Goal: Task Accomplishment & Management: Complete application form

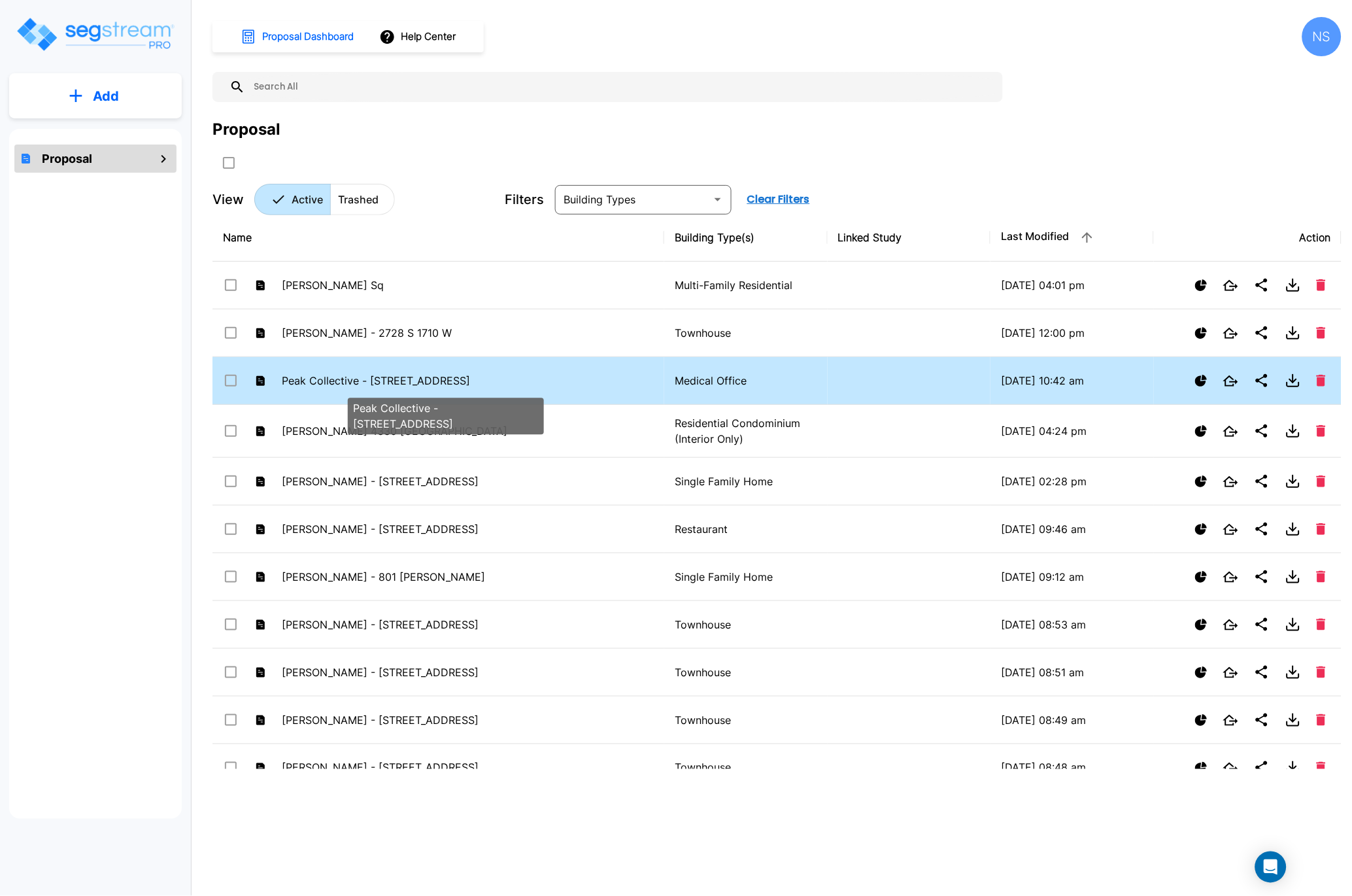
click at [318, 381] on p "Peak Collective - [STREET_ADDRESS]" at bounding box center [433, 381] width 303 height 16
click at [318, 381] on p "Peak Collective - 107 Trenton Rd" at bounding box center [433, 381] width 303 height 16
checkbox input "false"
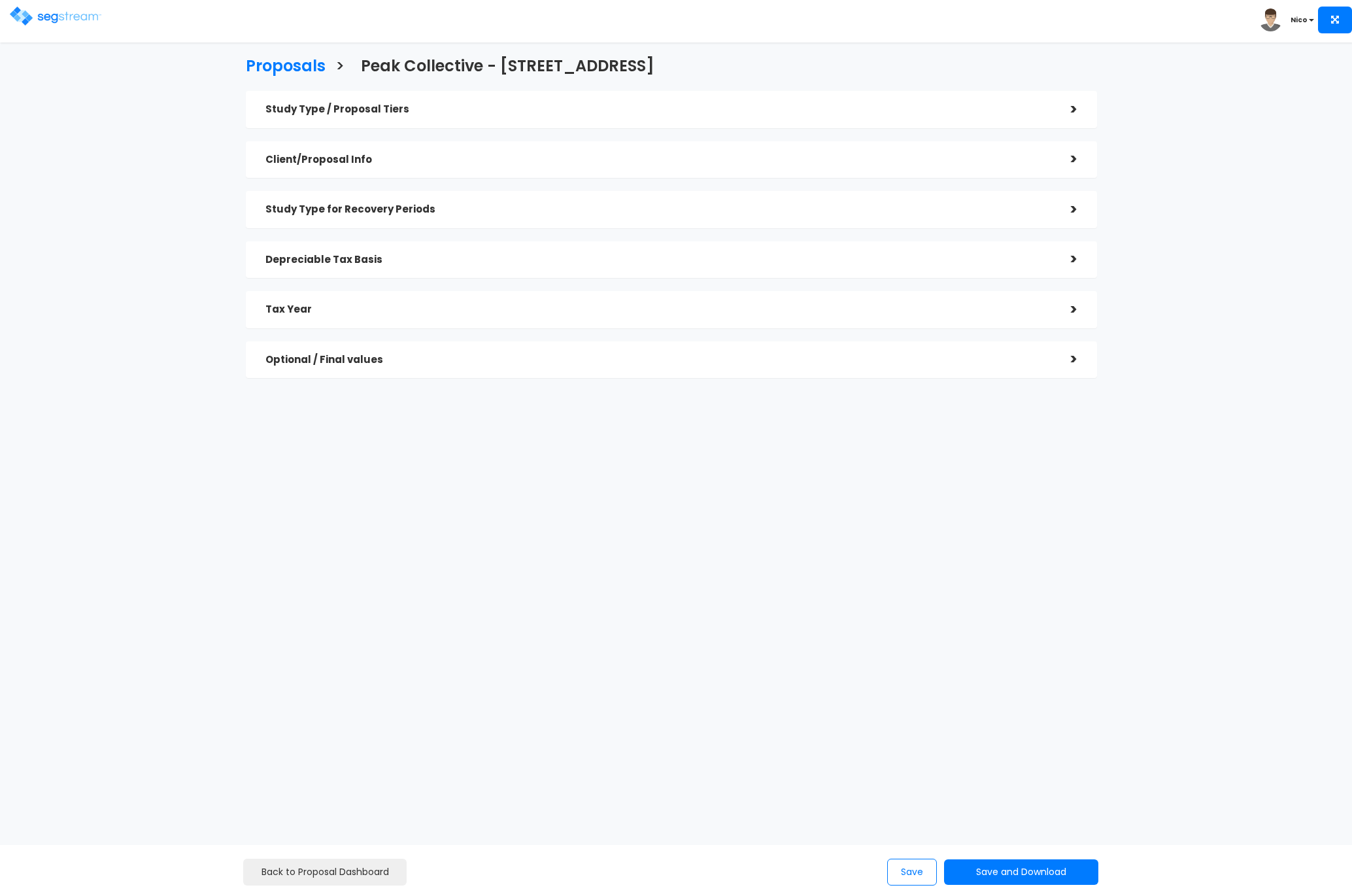
checkbox input "true"
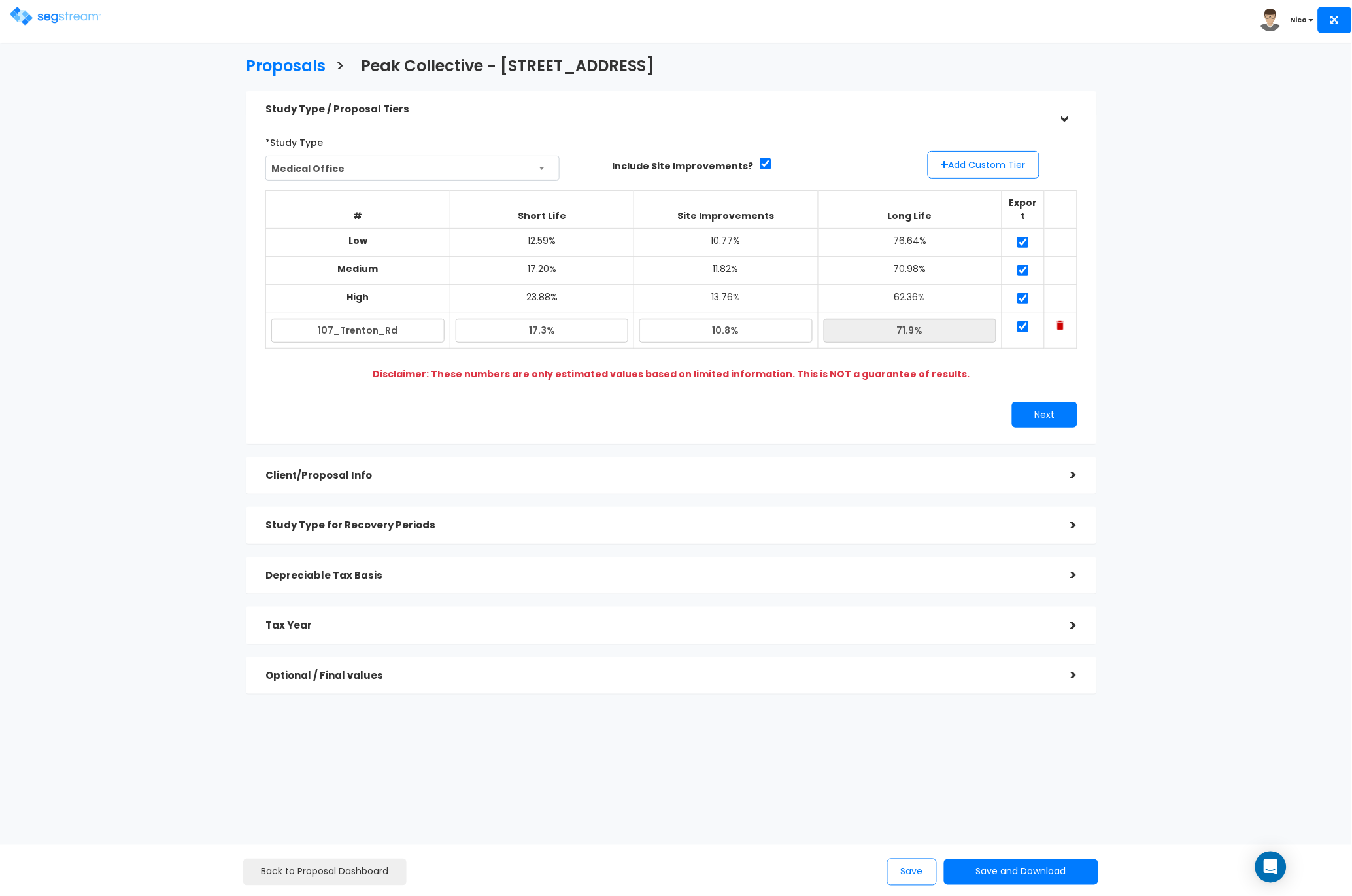
click at [327, 671] on h5 "Optional / Final values" at bounding box center [659, 676] width 786 height 11
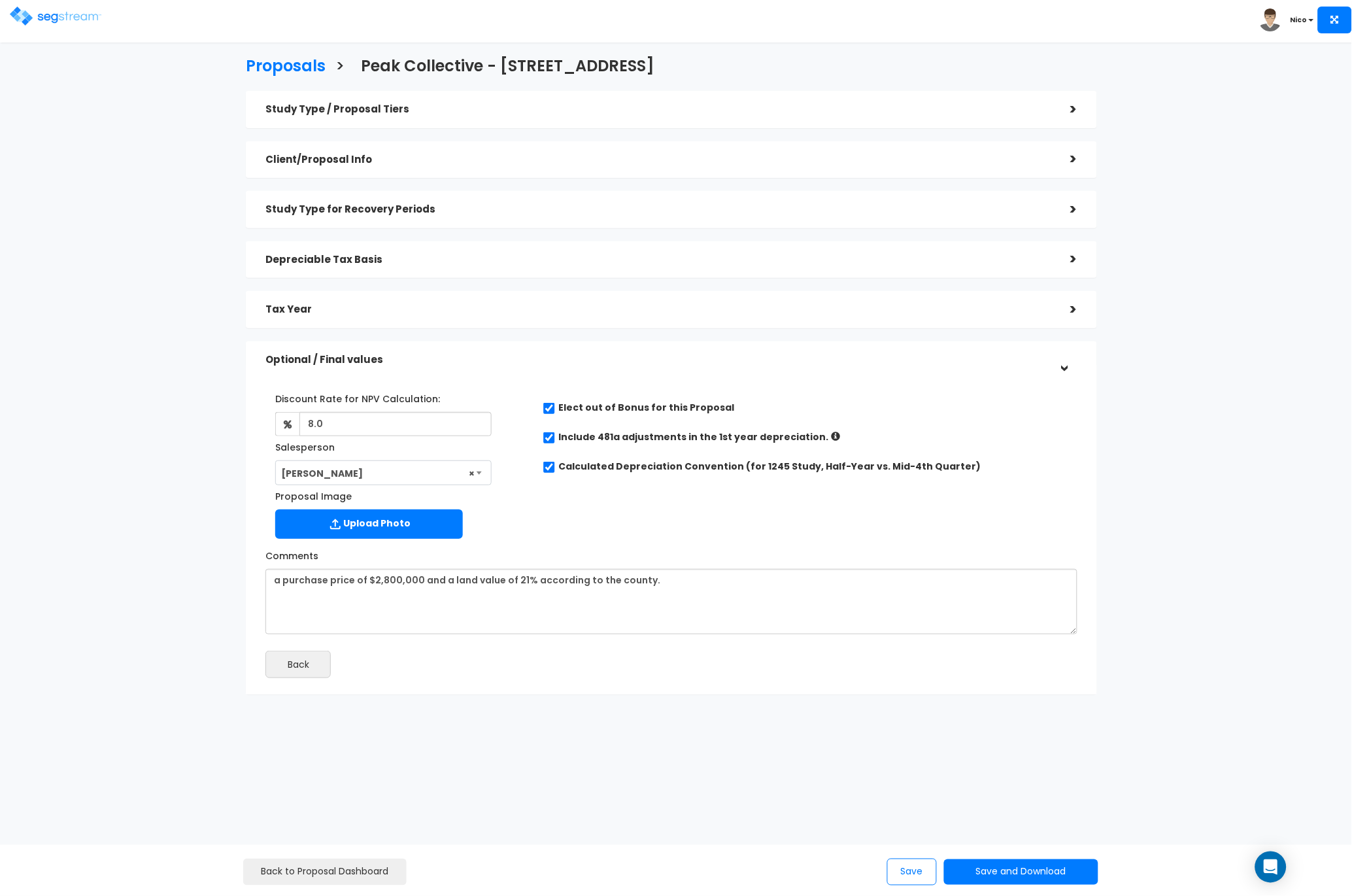
click at [302, 311] on h5 "Tax Year" at bounding box center [659, 309] width 786 height 11
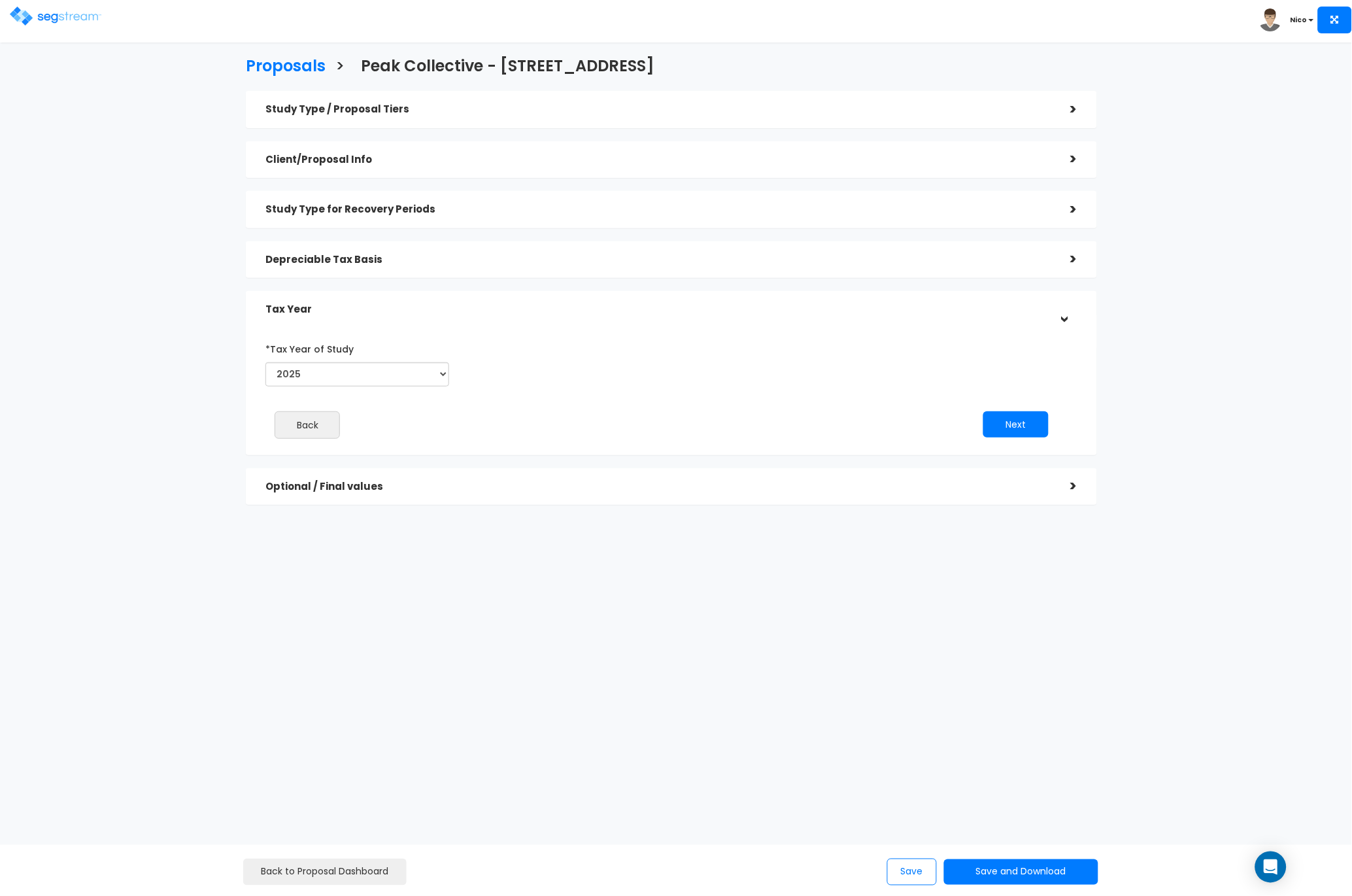
click at [308, 210] on h5 "Study Type for Recovery Periods" at bounding box center [659, 209] width 786 height 11
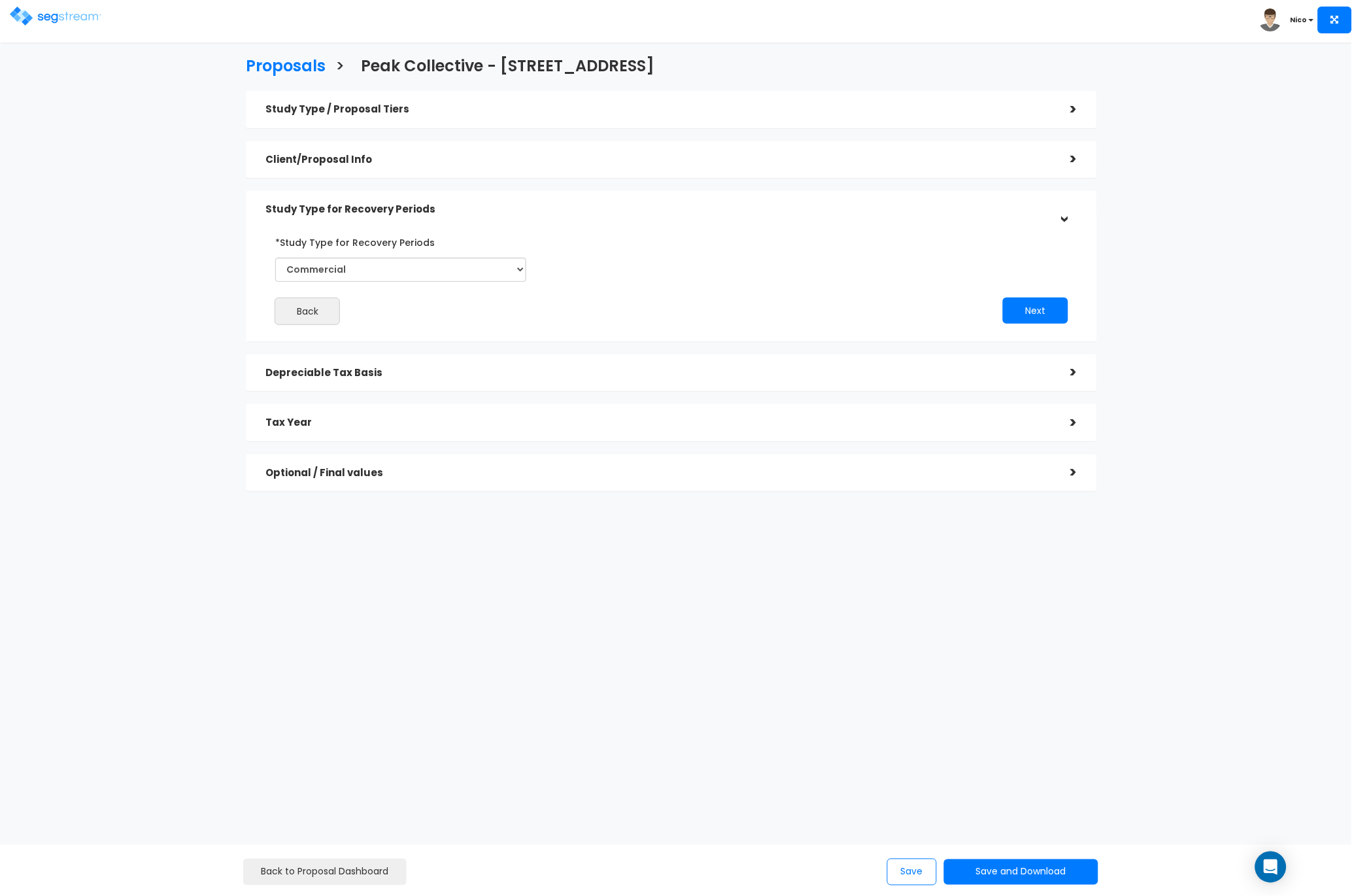
click at [319, 161] on h5 "Client/Proposal Info" at bounding box center [659, 159] width 786 height 11
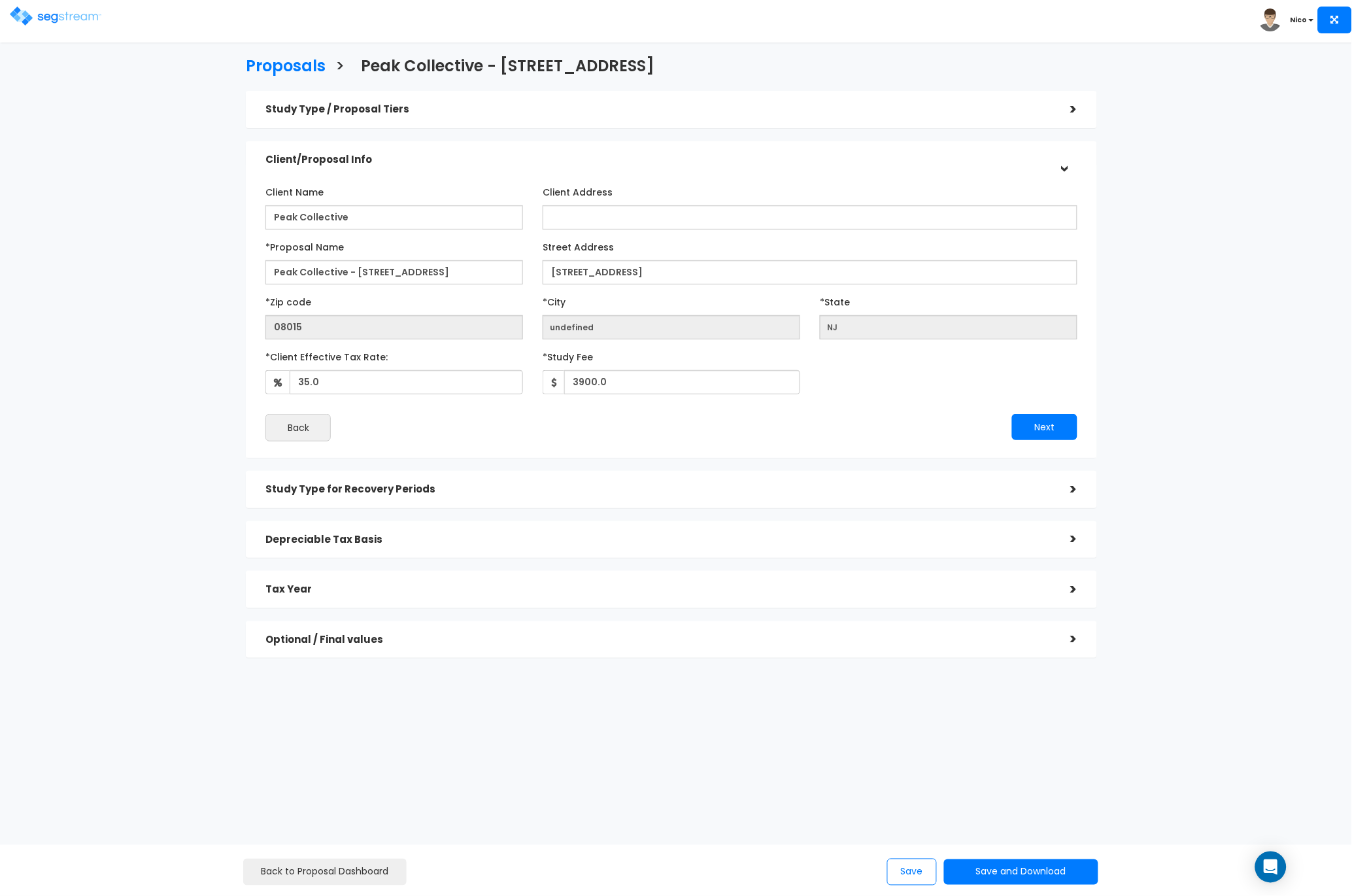
click at [314, 106] on h5 "Study Type / Proposal Tiers" at bounding box center [659, 109] width 786 height 11
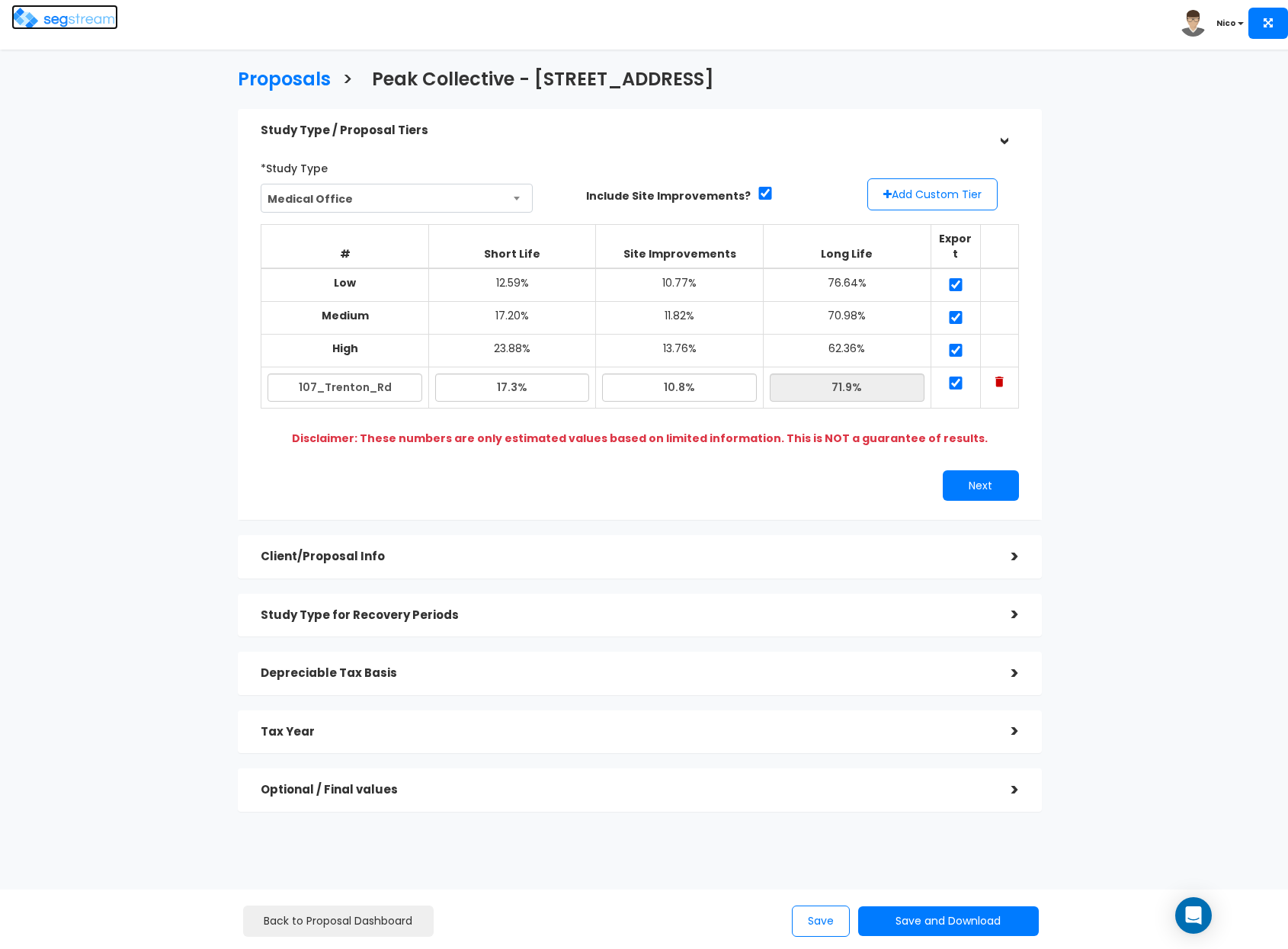
click at [67, 19] on img at bounding box center [64, 19] width 107 height 22
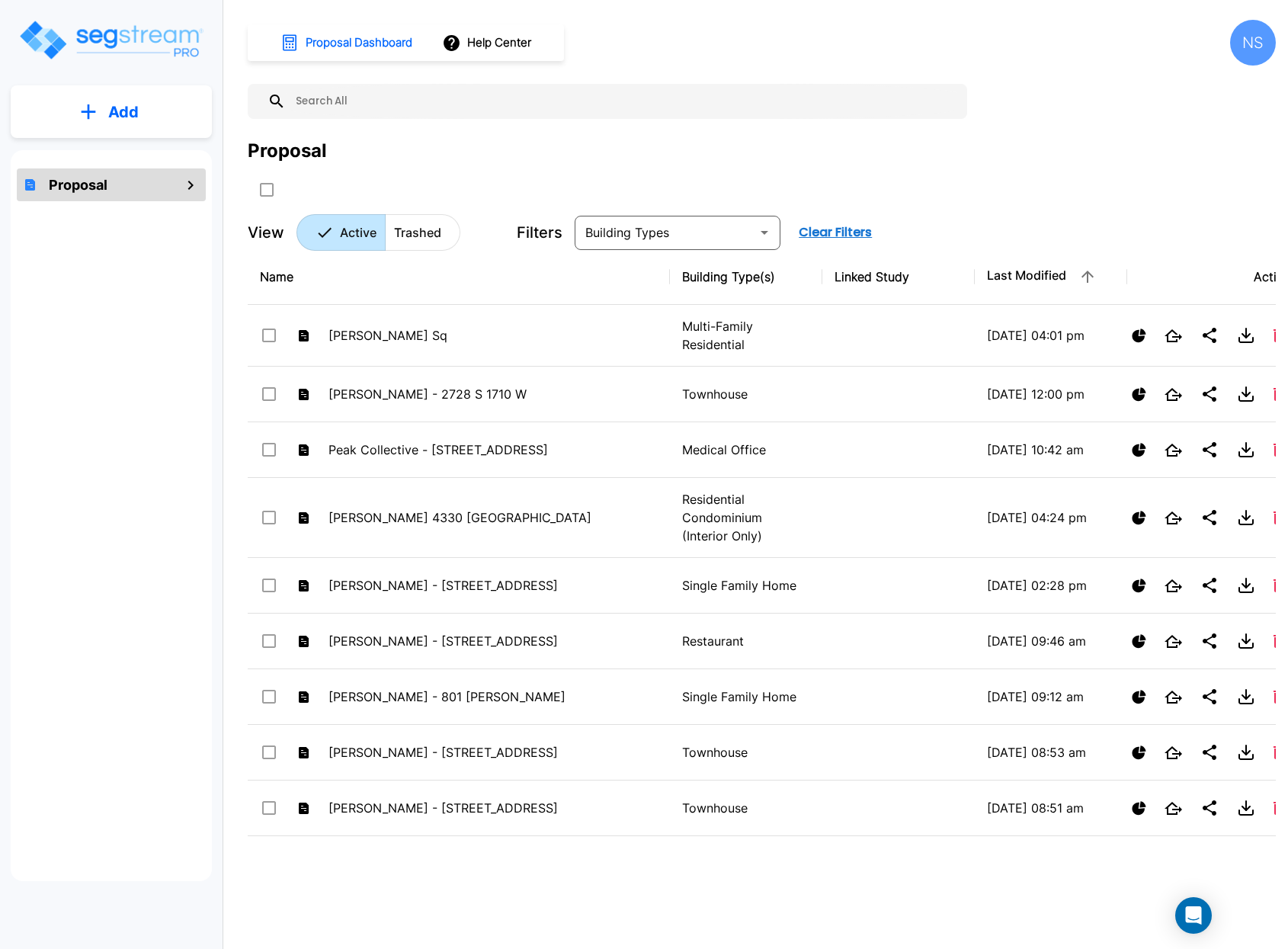
click at [374, 108] on input "text" at bounding box center [623, 102] width 674 height 35
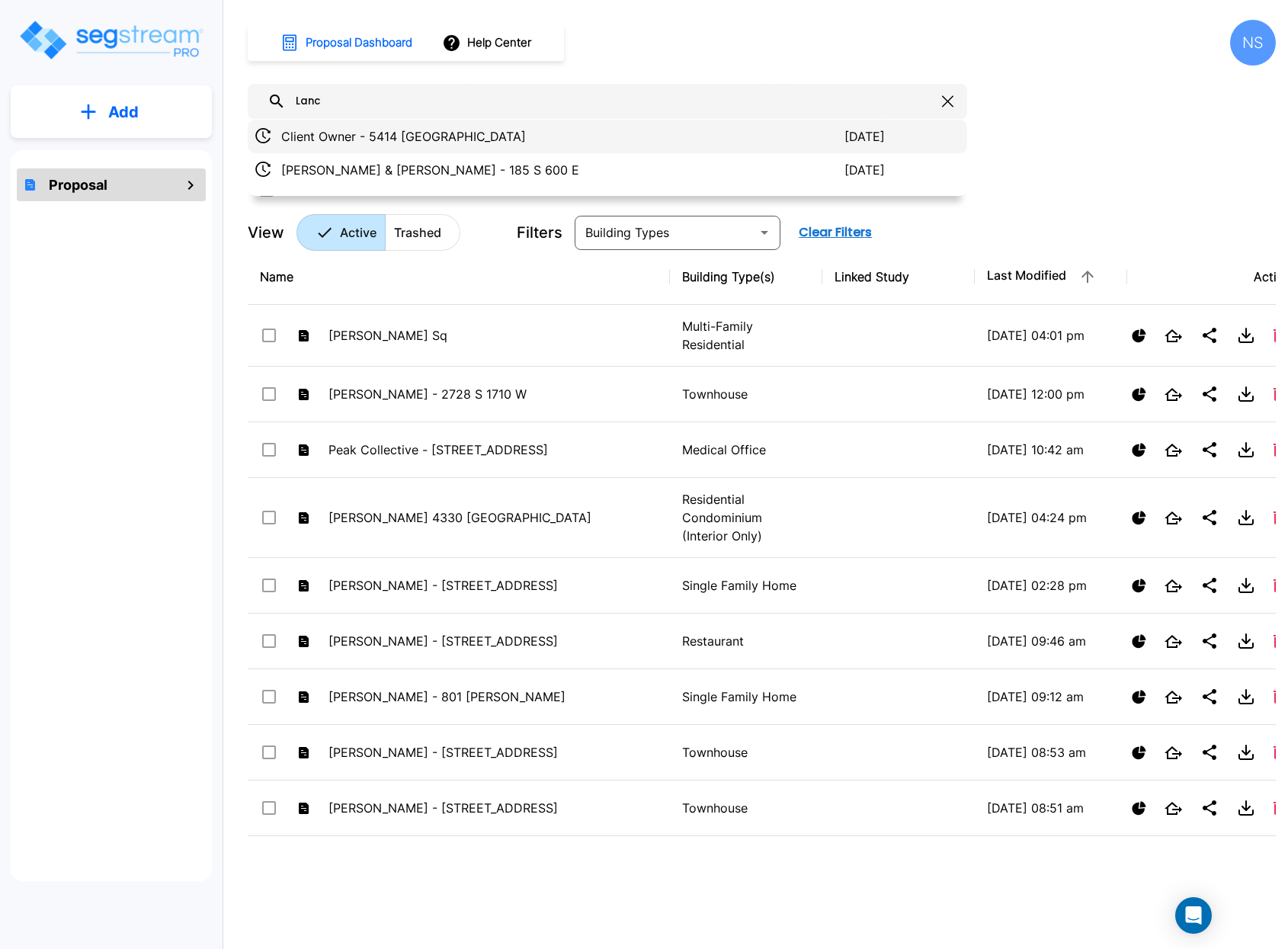
type input "Lanc"
click at [409, 141] on p "Client Owner - 5414 Lancashire Dr" at bounding box center [563, 136] width 563 height 19
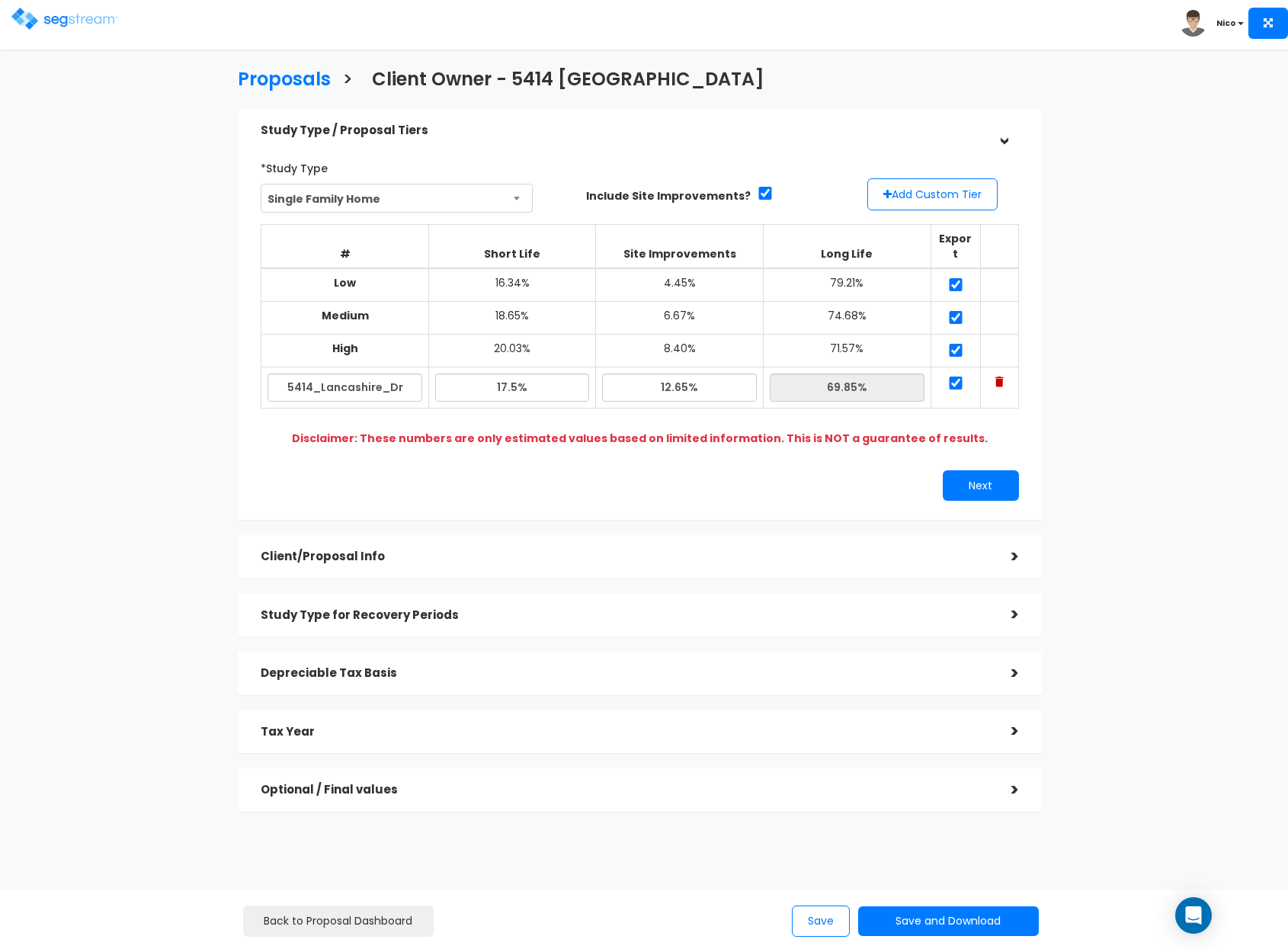
click at [642, 550] on h5 "Client/Proposal Info" at bounding box center [624, 556] width 728 height 13
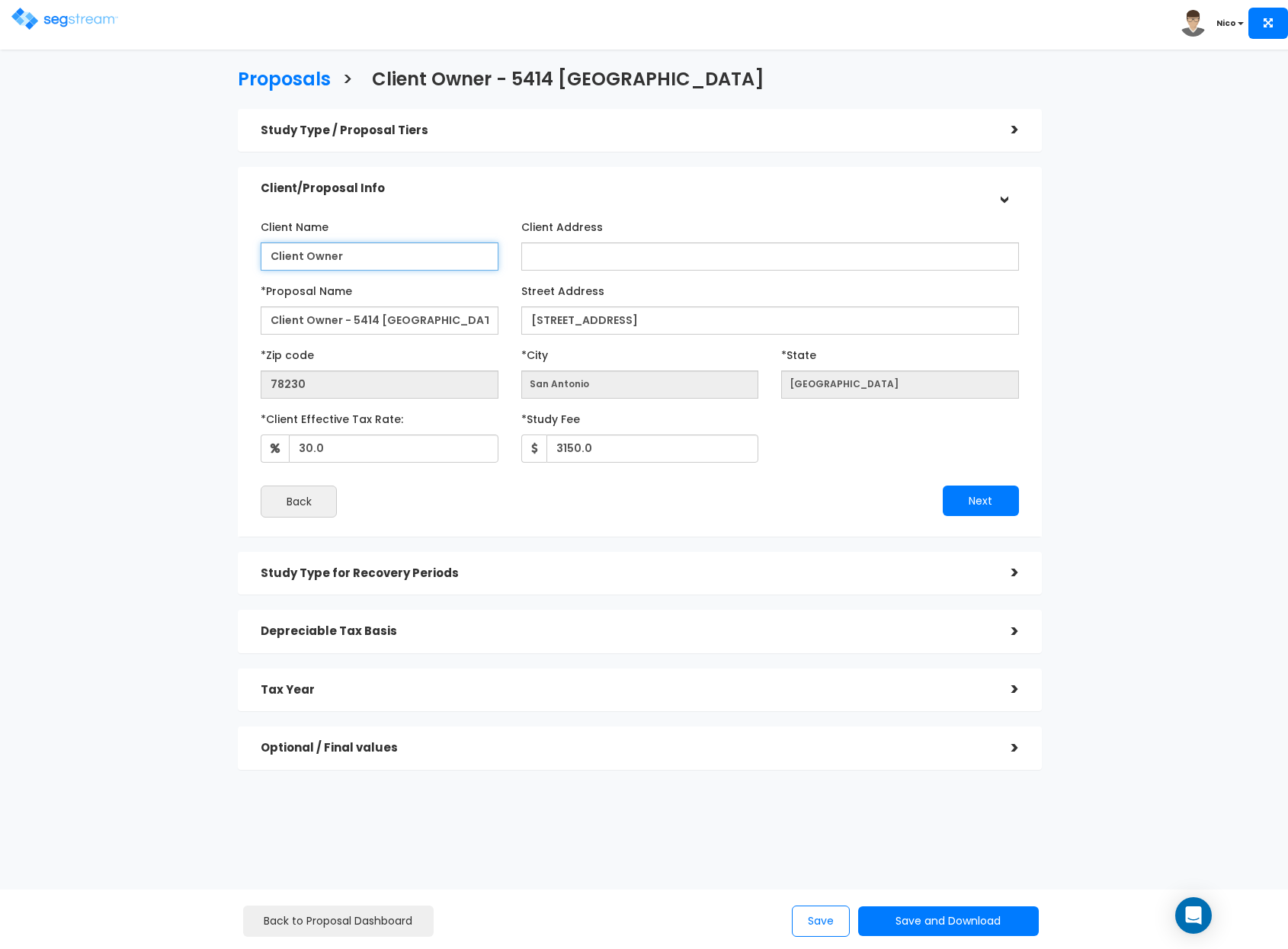
click at [301, 258] on input "Client Owner" at bounding box center [379, 256] width 237 height 28
drag, startPoint x: 365, startPoint y: 257, endPoint x: 225, endPoint y: 253, distance: 140.1
click at [225, 253] on div "Proposals > Client Owner - 5414 Lancashire Dr Study Type / Proposal Tiers > *St…" at bounding box center [639, 423] width 1054 height 966
type input "Antonio Salcedo"
click at [671, 500] on div "Next" at bounding box center [834, 500] width 390 height 30
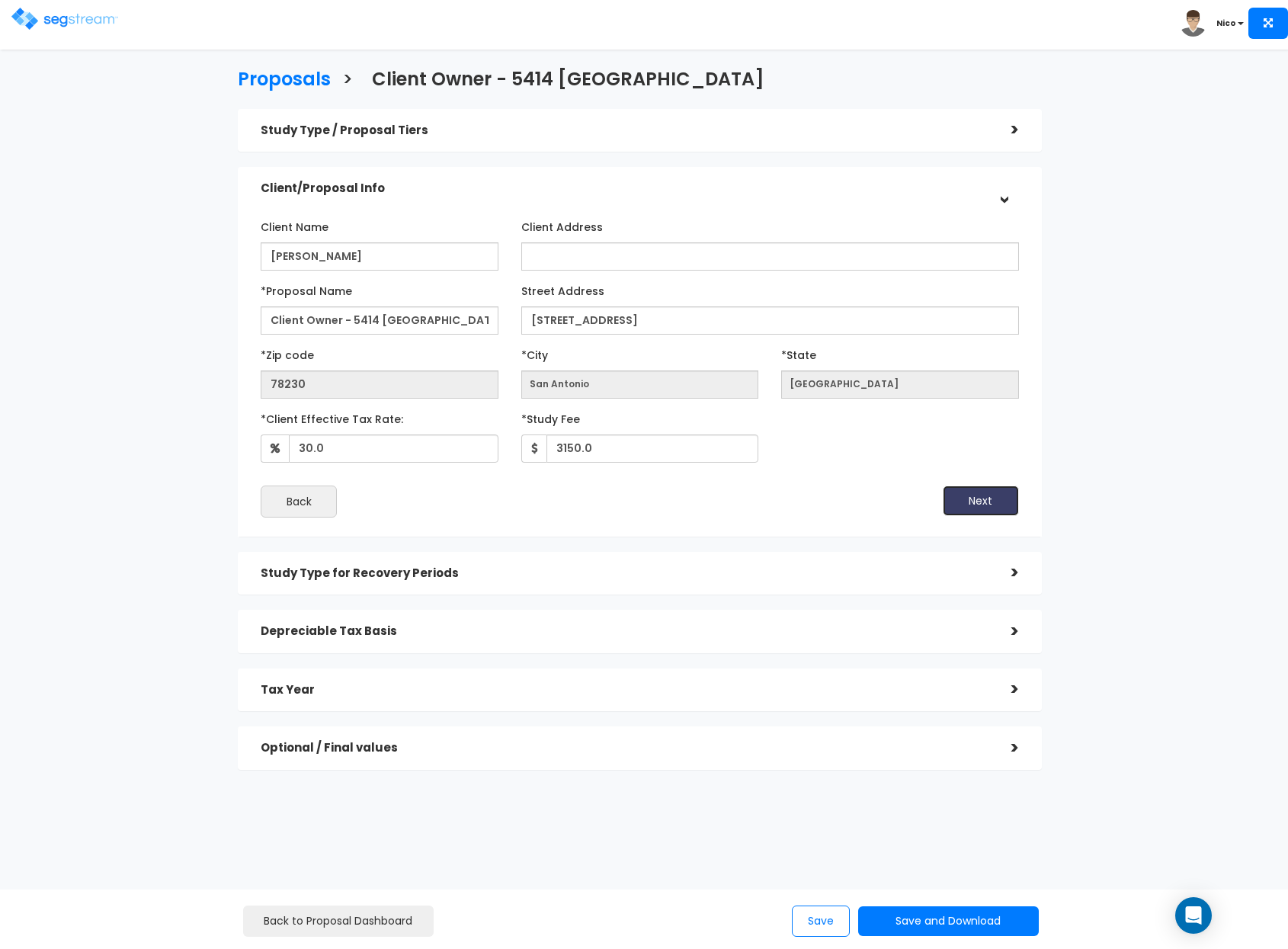
click at [989, 500] on button "Next" at bounding box center [981, 500] width 76 height 30
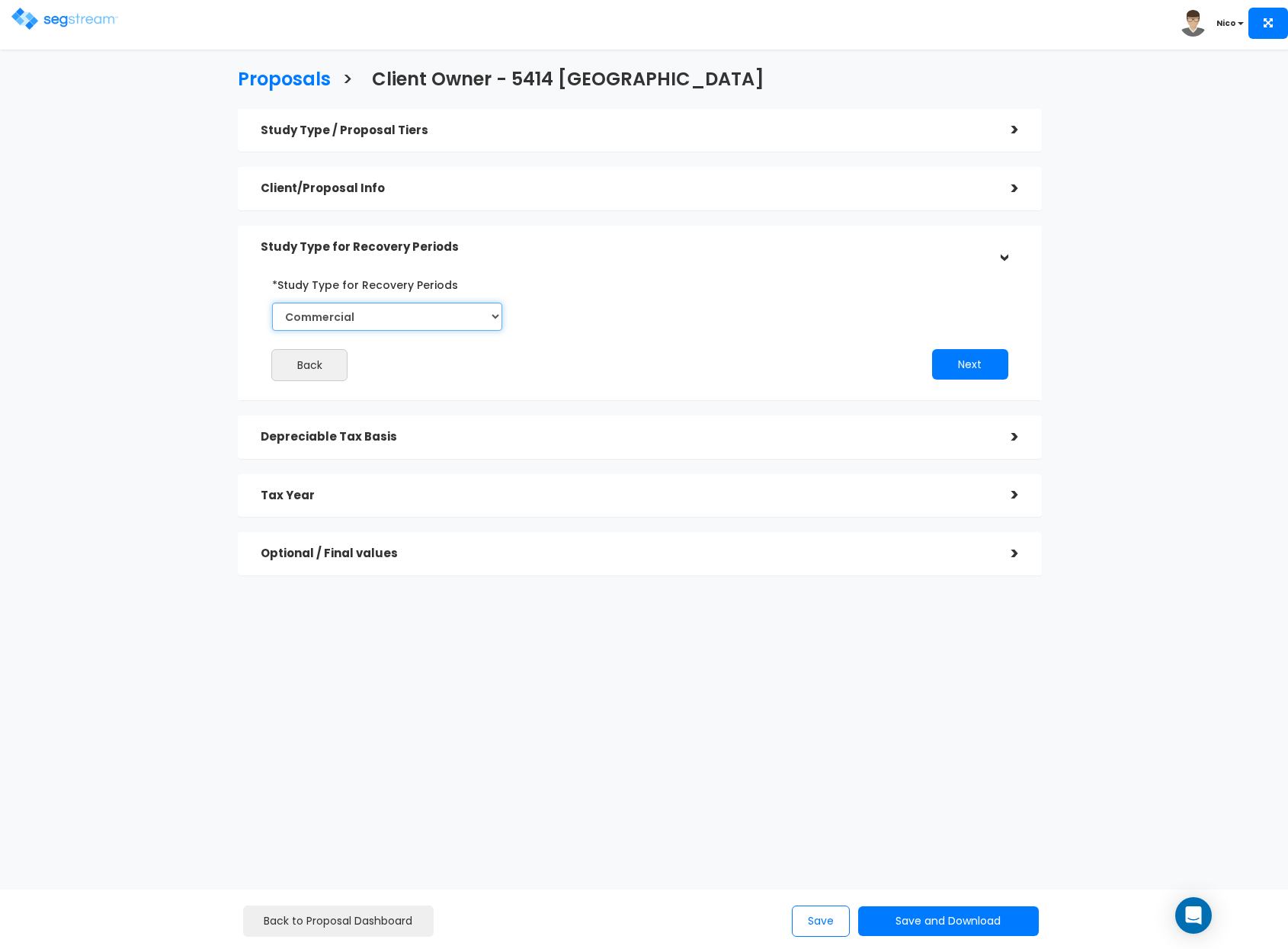
click at [495, 318] on select "Commercial Residential" at bounding box center [387, 317] width 231 height 28
select select "Residential"
click at [272, 303] on select "Commercial Residential" at bounding box center [387, 317] width 231 height 28
click at [974, 367] on button "Next" at bounding box center [970, 364] width 76 height 30
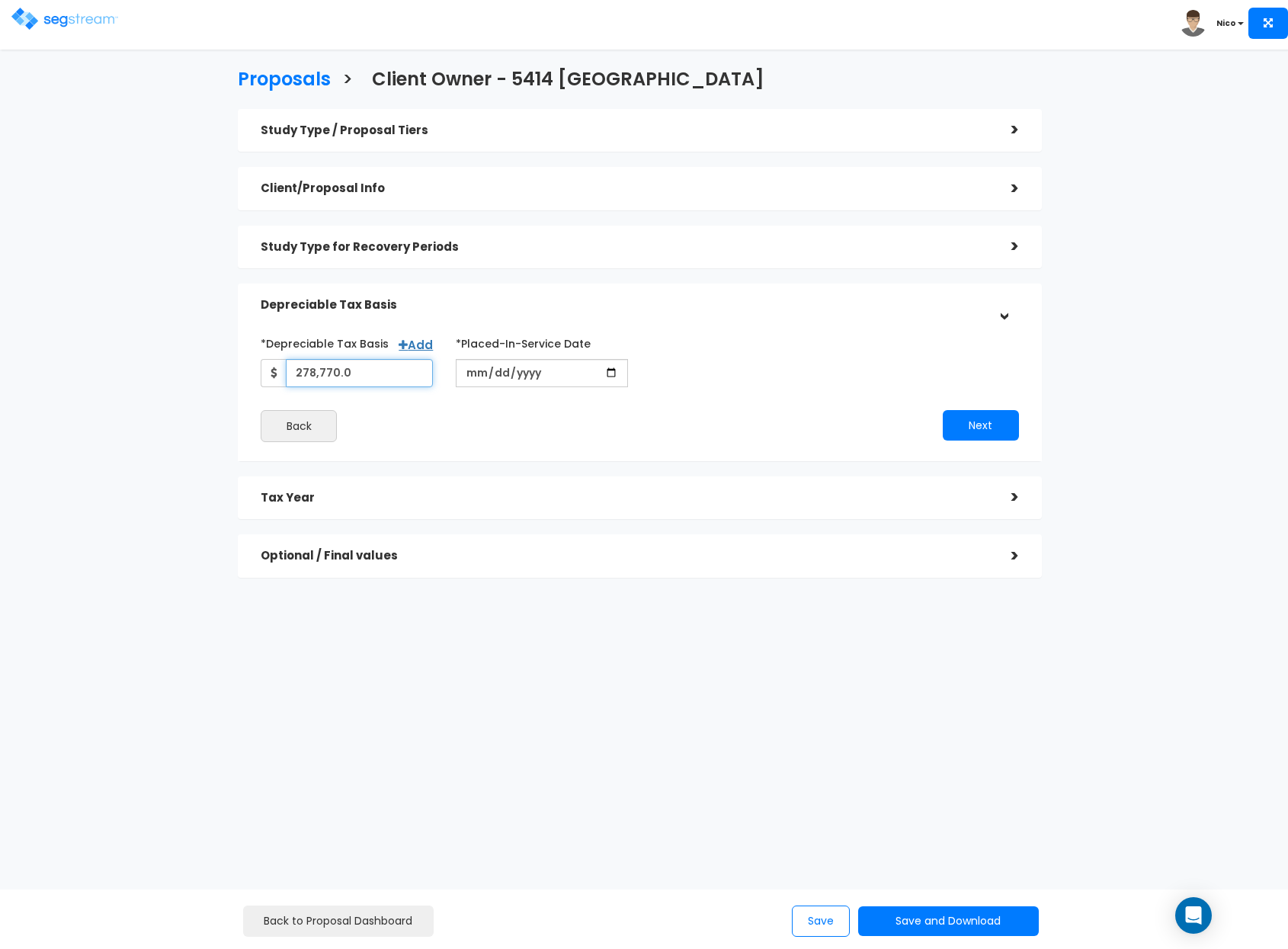
click at [316, 370] on input "278,770.0" at bounding box center [360, 372] width 148 height 28
drag, startPoint x: 365, startPoint y: 371, endPoint x: 269, endPoint y: 367, distance: 96.1
click at [269, 367] on div "278,770.0" at bounding box center [347, 372] width 172 height 28
type input "283,352"
type input "2016-05-13"
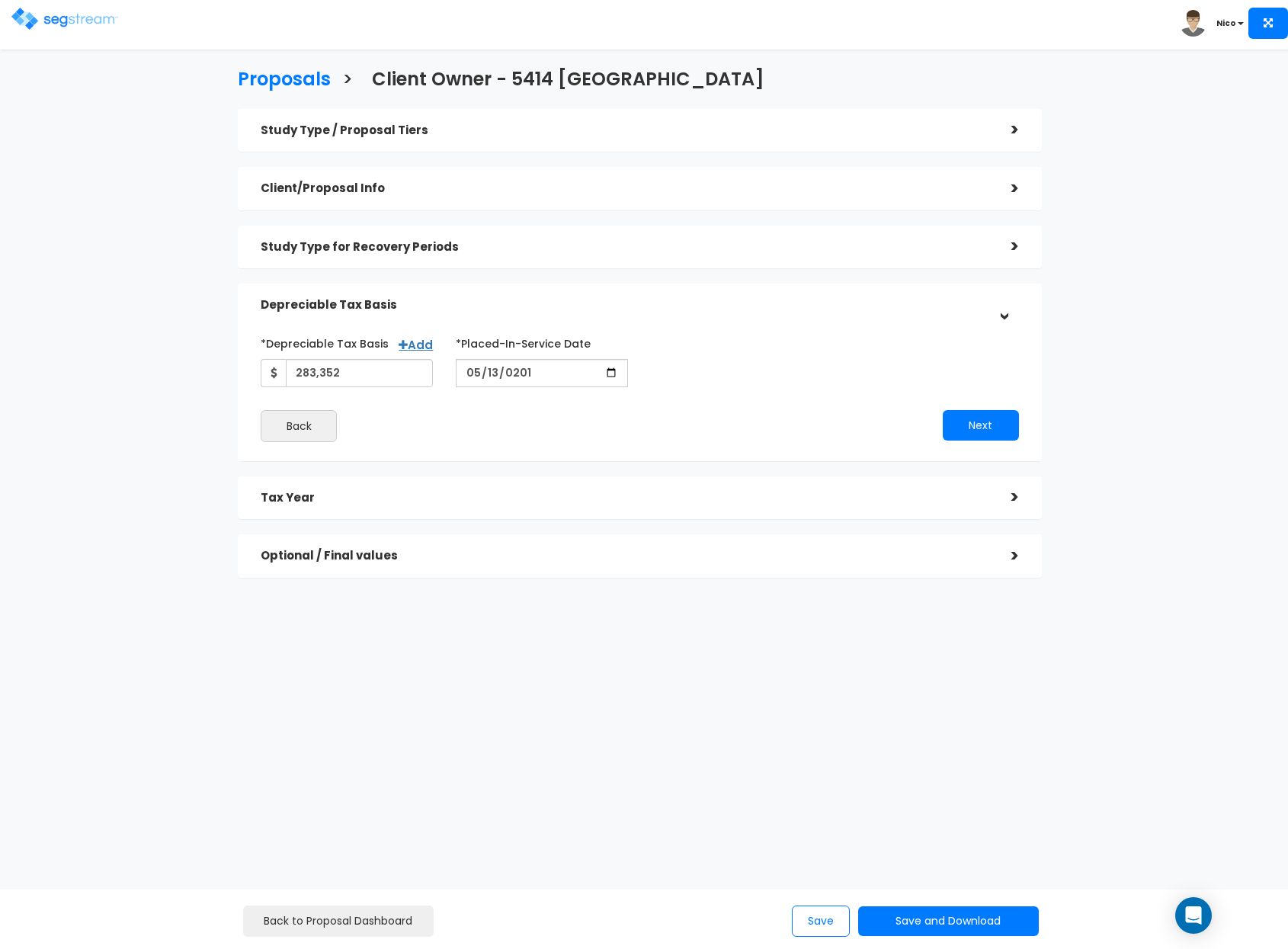
click at [813, 370] on div "*Depreciable Tax Basis Add 283,352 *Placed-In-Service Date 2016-05-13 *Purchase…" at bounding box center [640, 360] width 782 height 57
click at [983, 428] on button "Next" at bounding box center [981, 425] width 76 height 30
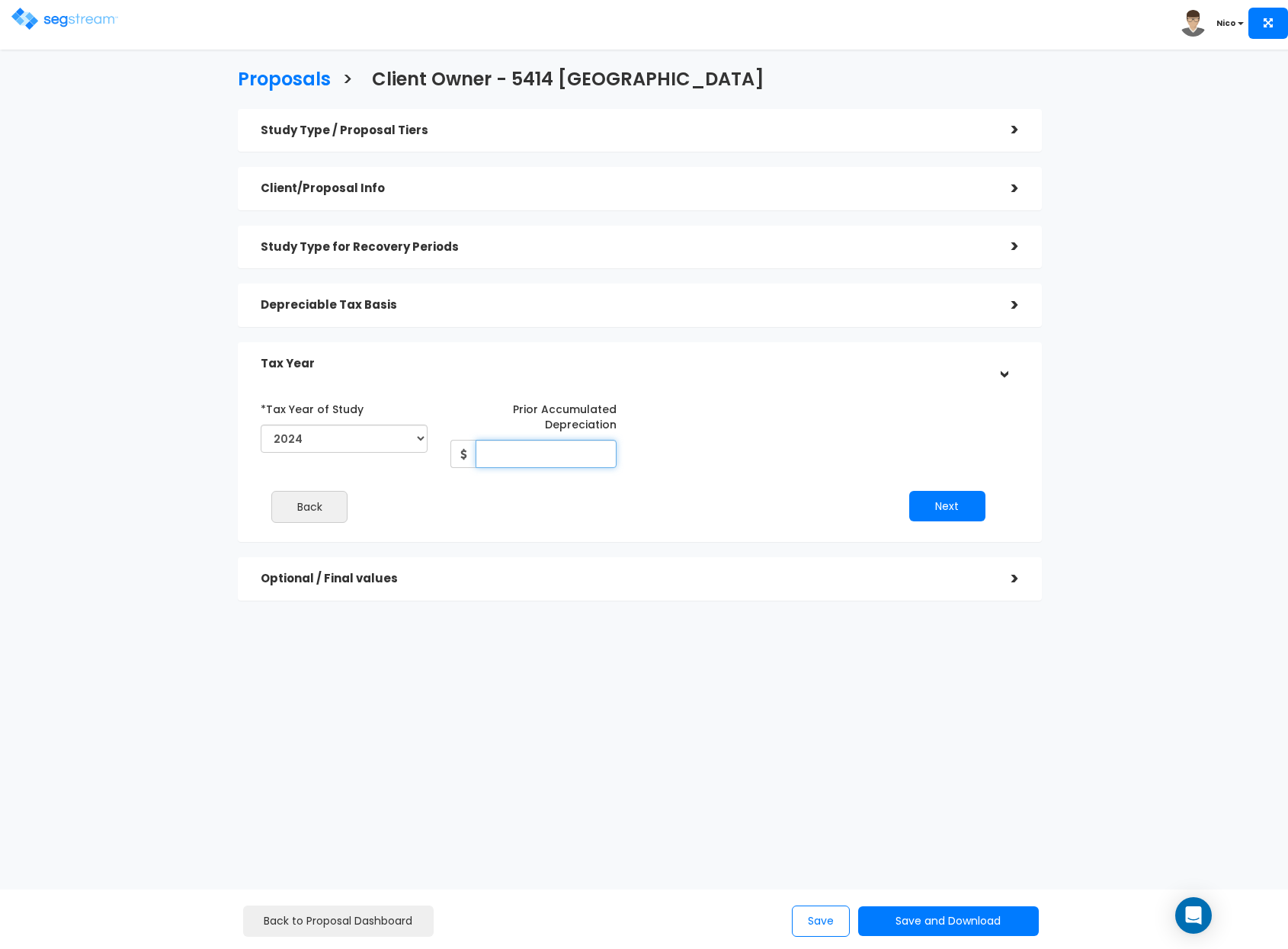
click at [502, 459] on input "Prior Accumulated Depreciation" at bounding box center [546, 453] width 142 height 28
click at [529, 457] on input "Prior Accumulated Depreciation" at bounding box center [546, 453] width 142 height 28
type input "68,264"
click at [933, 504] on button "Next" at bounding box center [948, 505] width 76 height 30
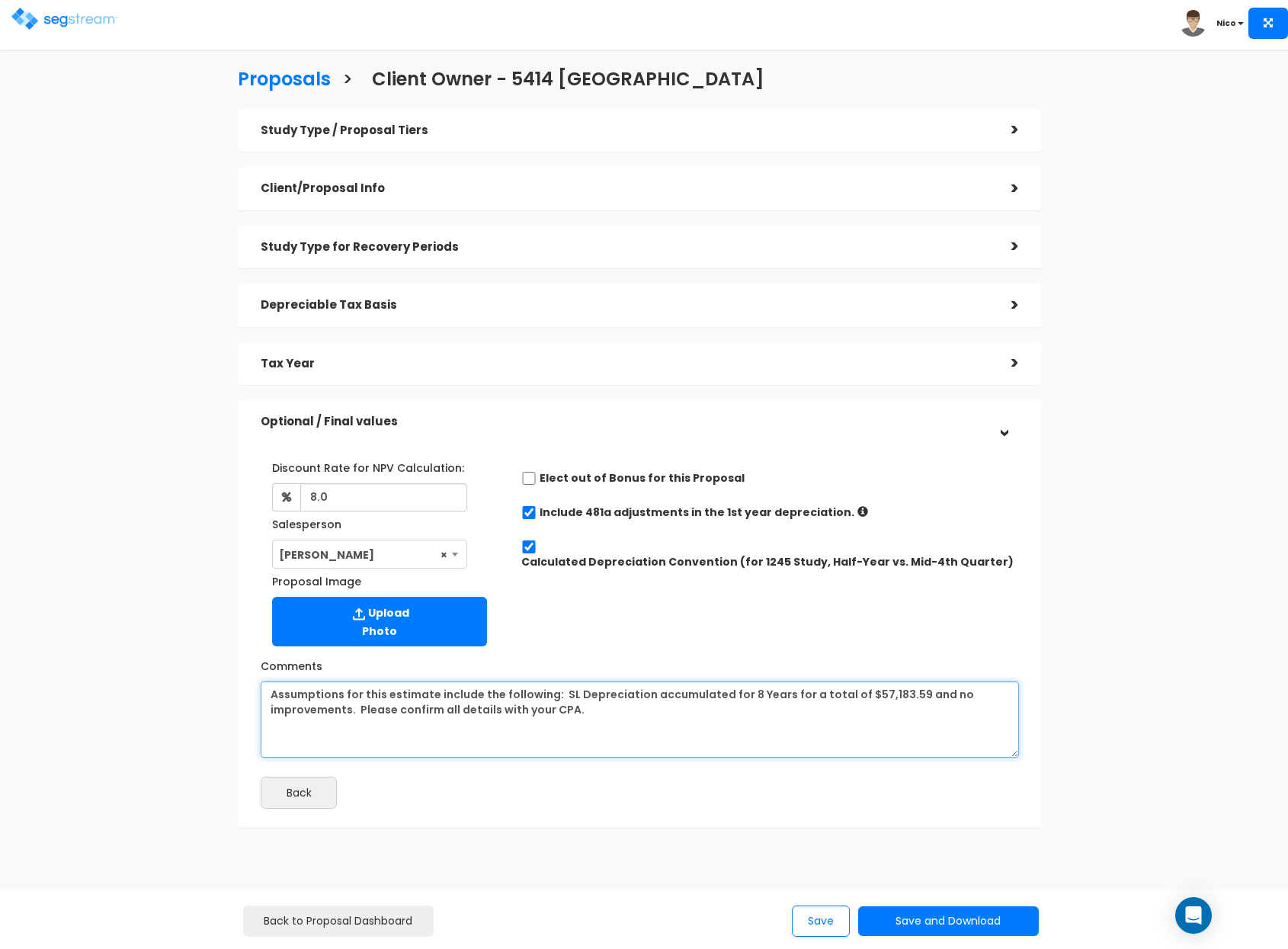
click at [372, 709] on textarea "Assumptions for this estimate include the following: SL Depreciation accumulate…" at bounding box center [640, 719] width 758 height 76
drag, startPoint x: 356, startPoint y: 712, endPoint x: 238, endPoint y: 682, distance: 121.8
click at [238, 682] on div "Discount Rate for NPV Calculation: 8.0 Salesperson Select Salesperson × Proposa…" at bounding box center [639, 627] width 804 height 400
click at [728, 726] on textarea "Assumptions for this estimate include the following: SL Depreciation accumulate…" at bounding box center [640, 719] width 758 height 76
type textarea "Received Draft 2024 DS; LTR and revised basis. Please confirm all details with …"
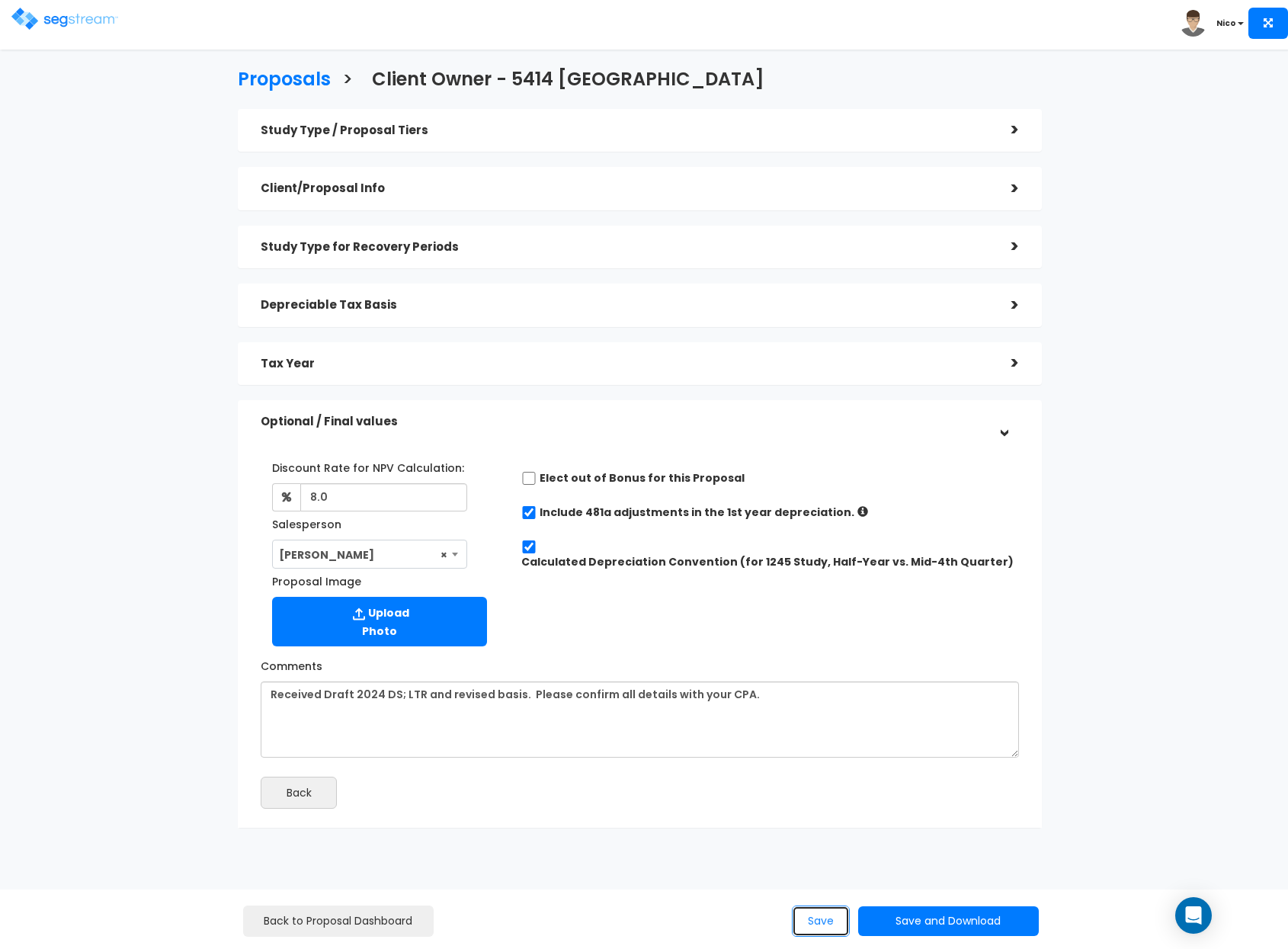
click at [816, 917] on button "Save" at bounding box center [820, 922] width 58 height 31
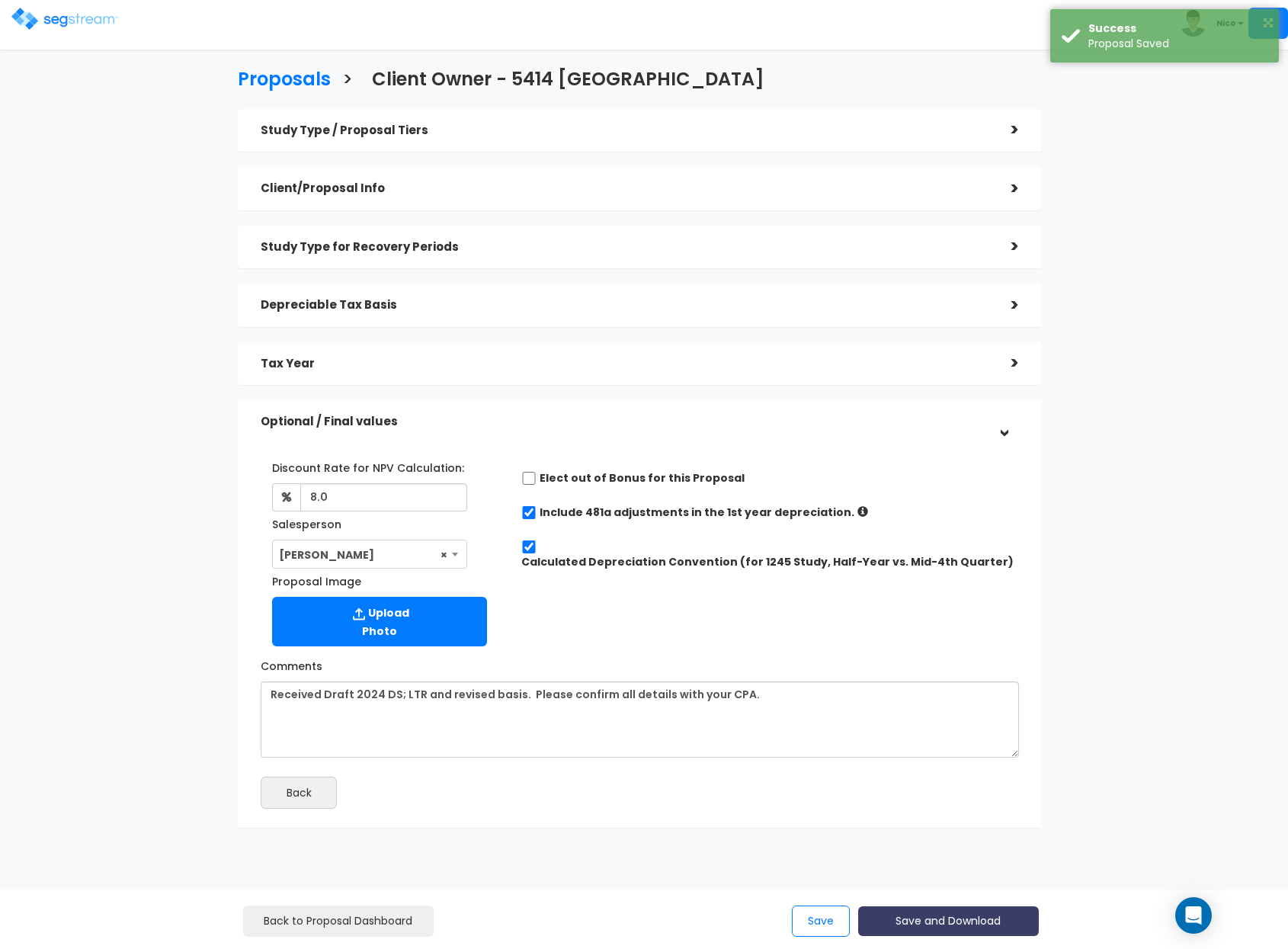
click at [952, 921] on button "Save and Download" at bounding box center [948, 921] width 180 height 29
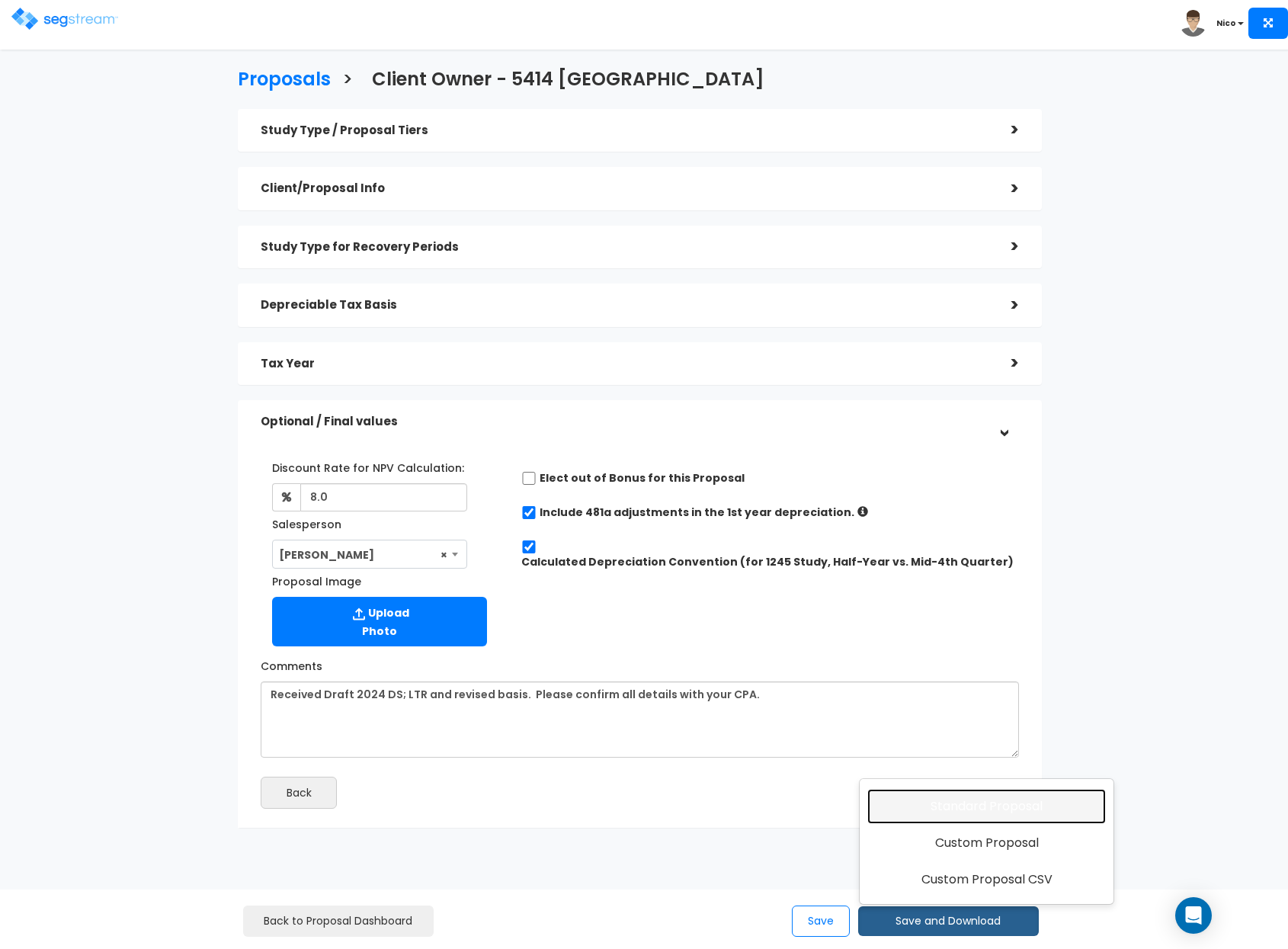
click at [985, 803] on link "Standard Proposal" at bounding box center [987, 806] width 238 height 35
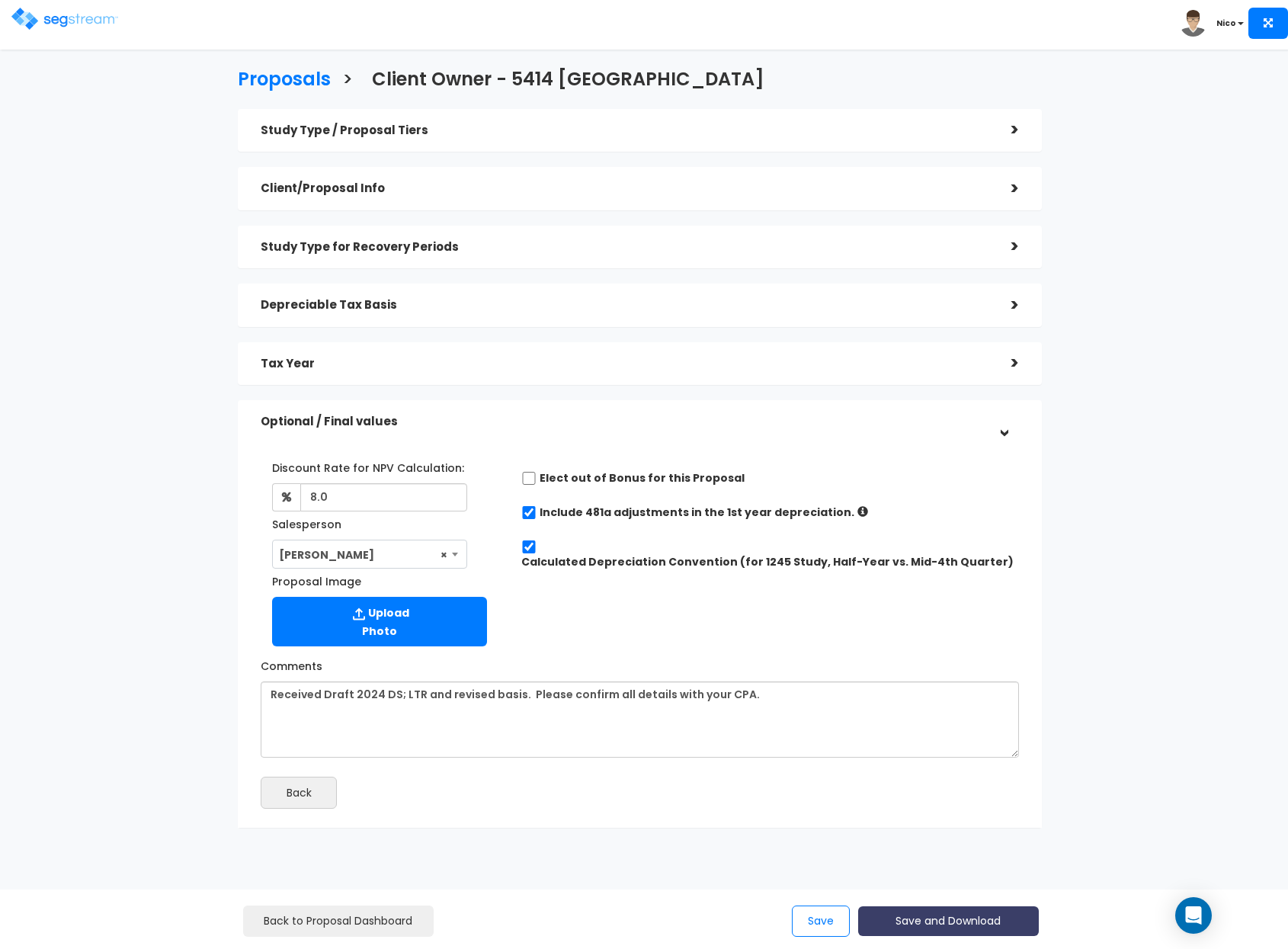
click at [939, 924] on button "Save and Download" at bounding box center [948, 921] width 180 height 29
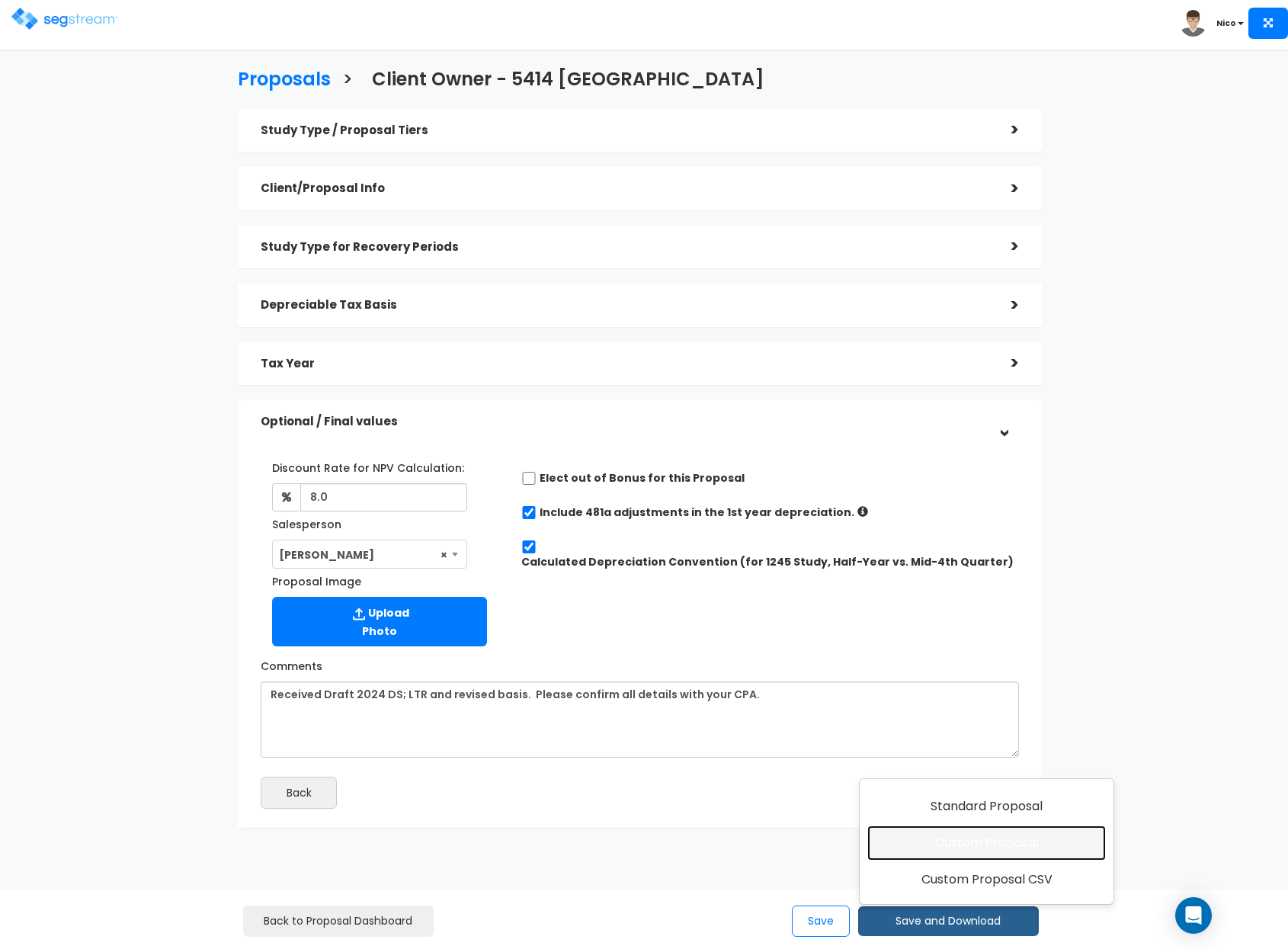
click at [983, 848] on link "Custom Proposal" at bounding box center [987, 843] width 238 height 35
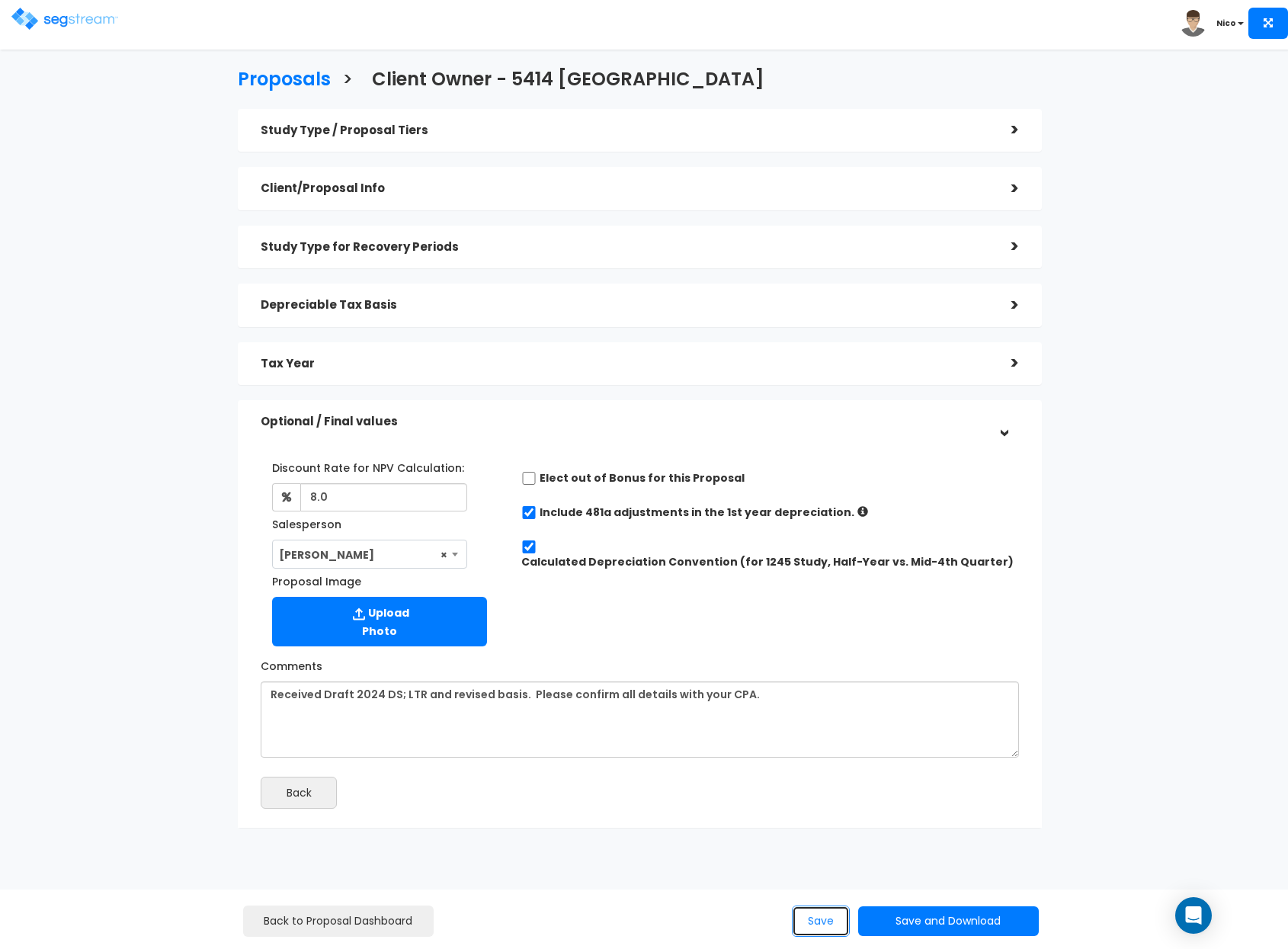
click at [812, 925] on button "Save" at bounding box center [820, 922] width 58 height 31
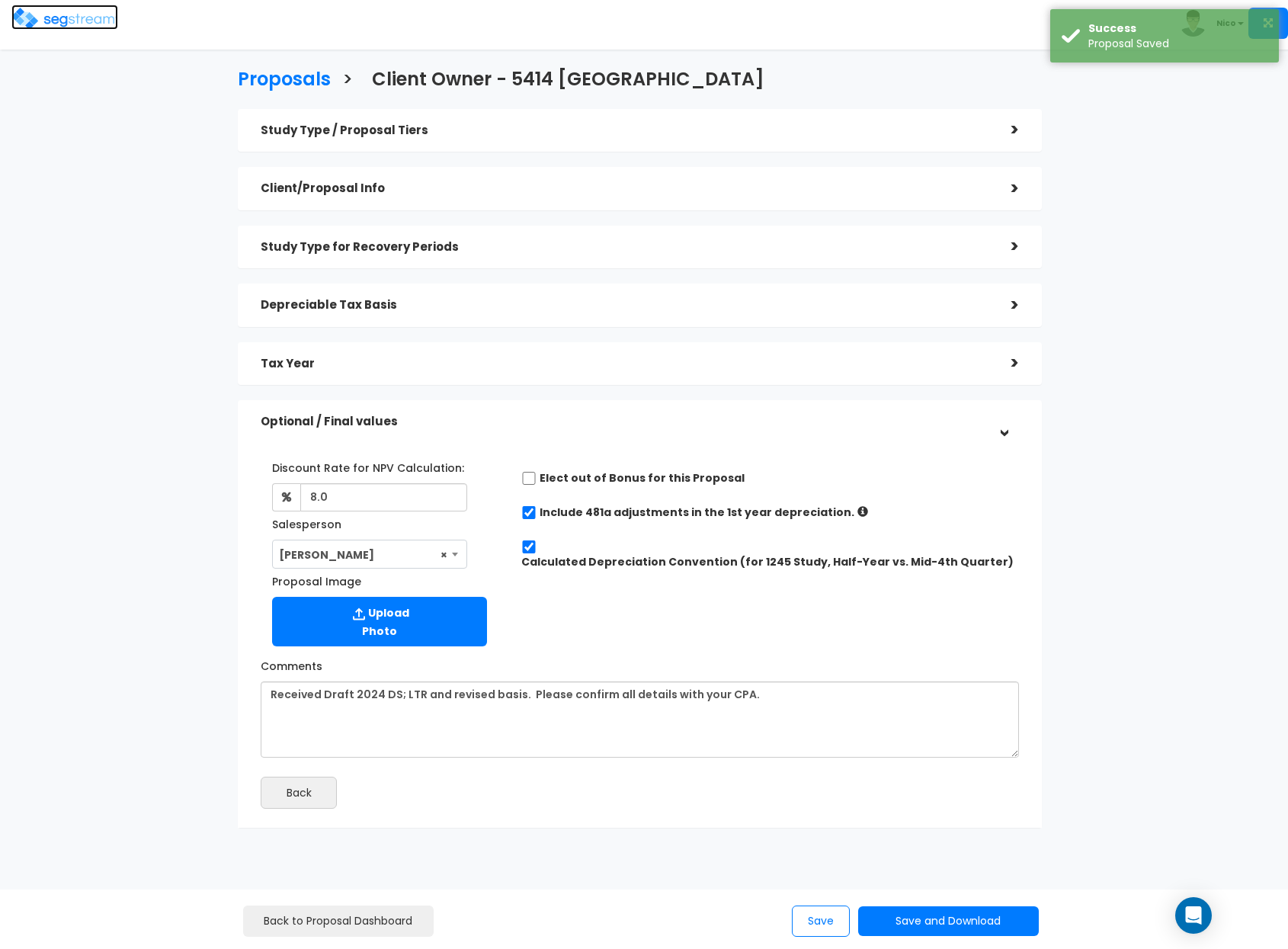
click at [59, 16] on img at bounding box center [64, 19] width 107 height 22
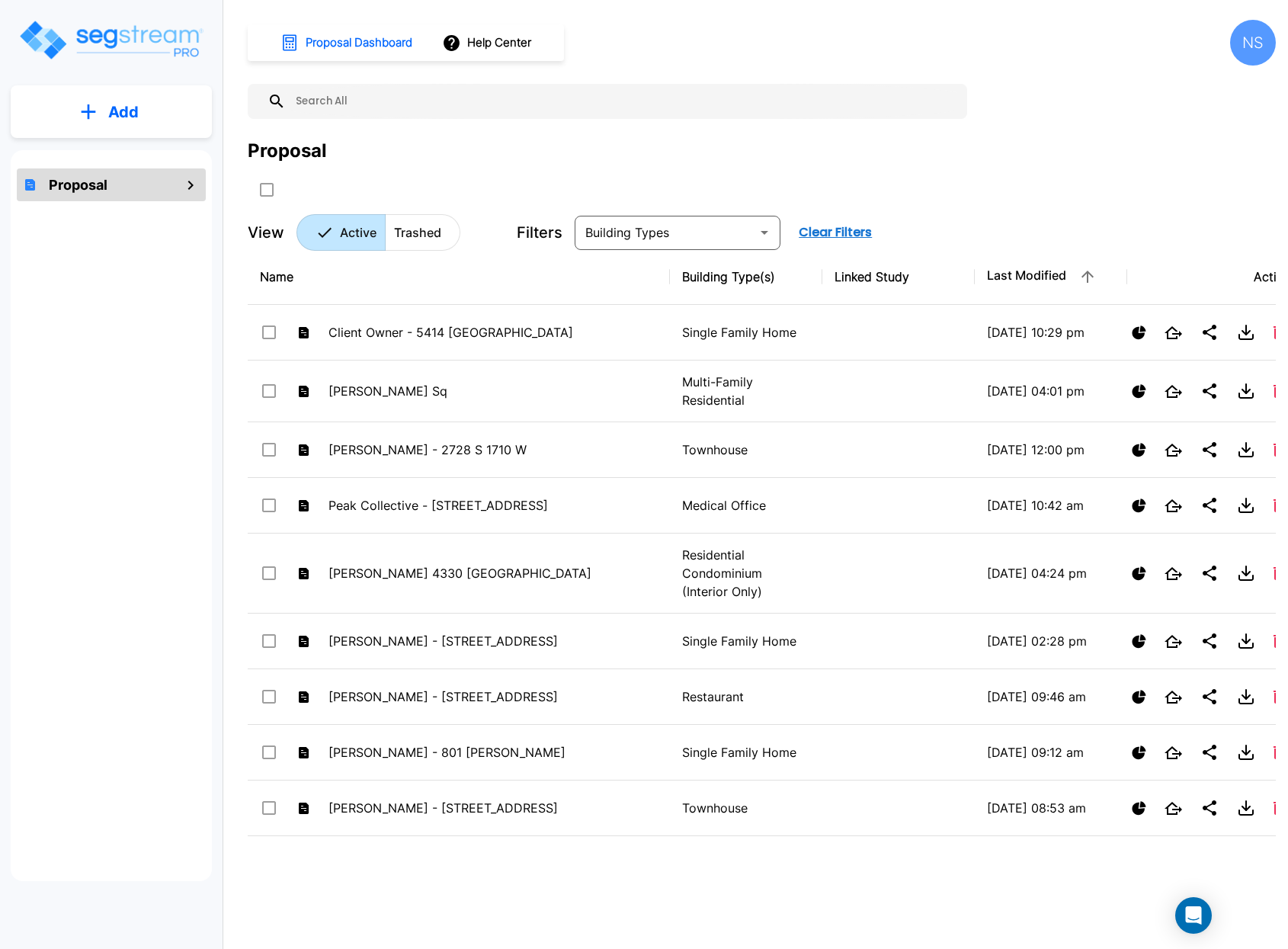
click at [106, 37] on img "mailbox folders" at bounding box center [110, 40] width 187 height 43
click at [322, 99] on input "text" at bounding box center [623, 102] width 674 height 35
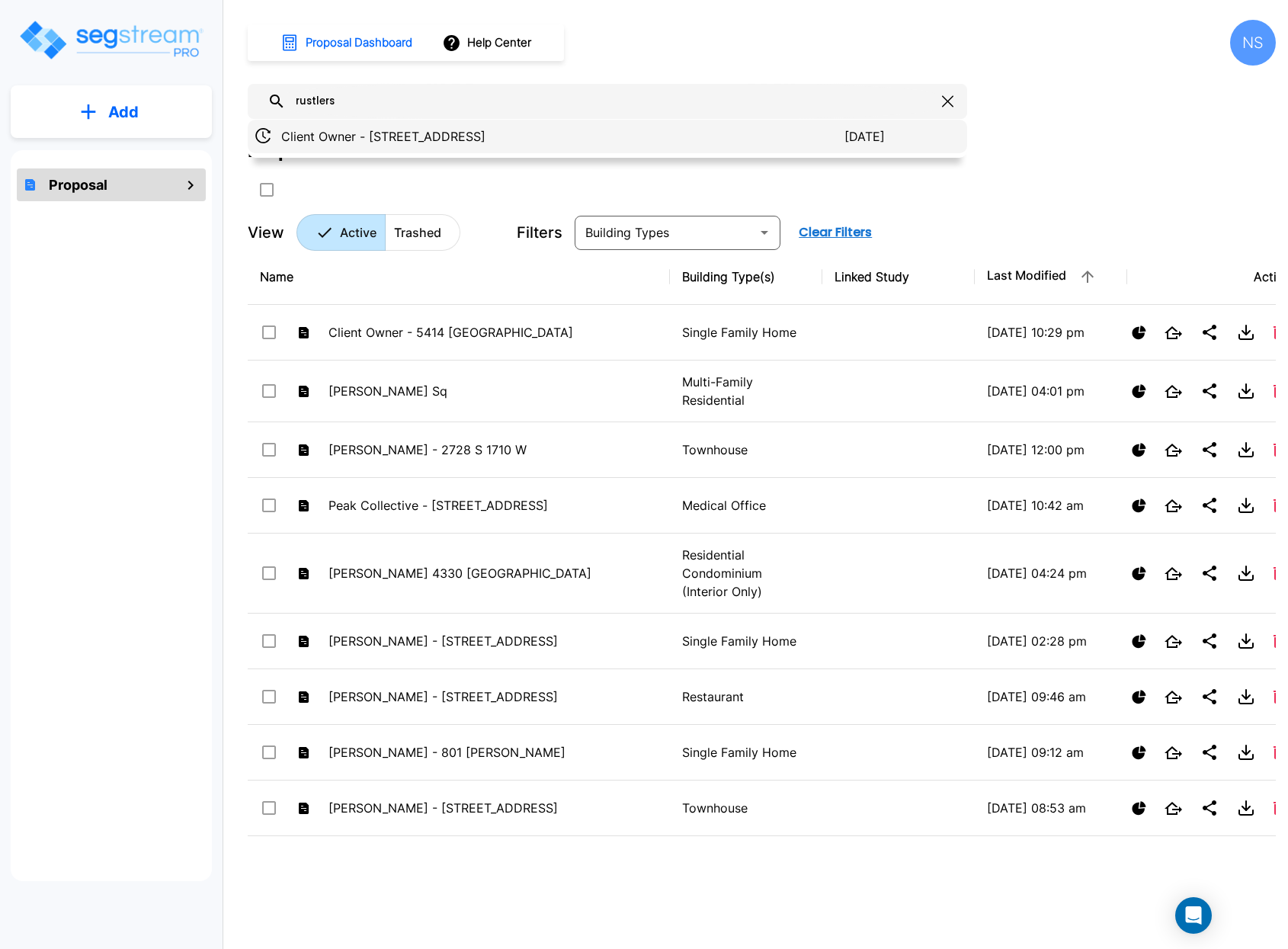
type input "rustlers"
click at [397, 137] on p "Client Owner - [STREET_ADDRESS]" at bounding box center [563, 136] width 563 height 19
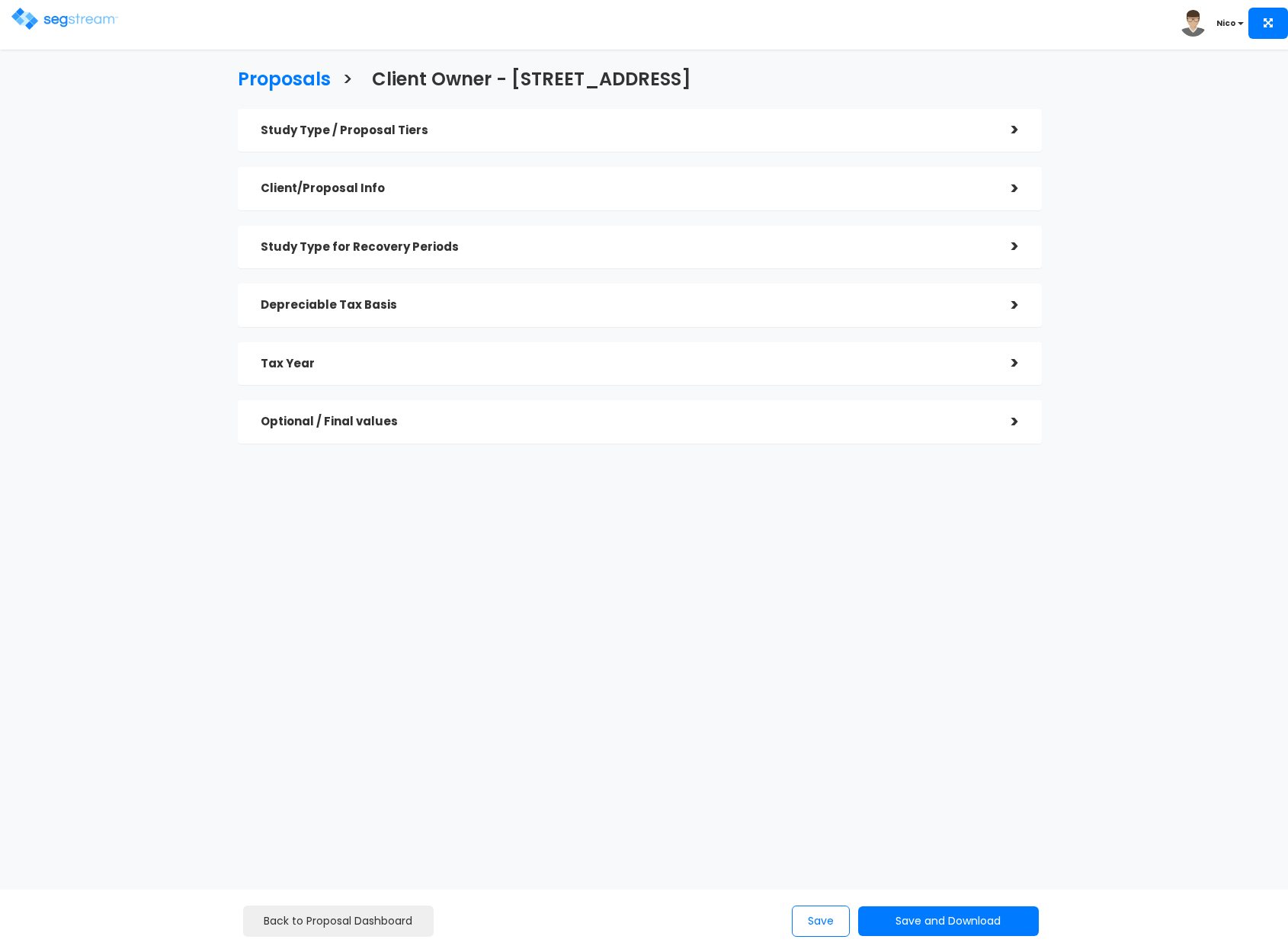
checkbox input "true"
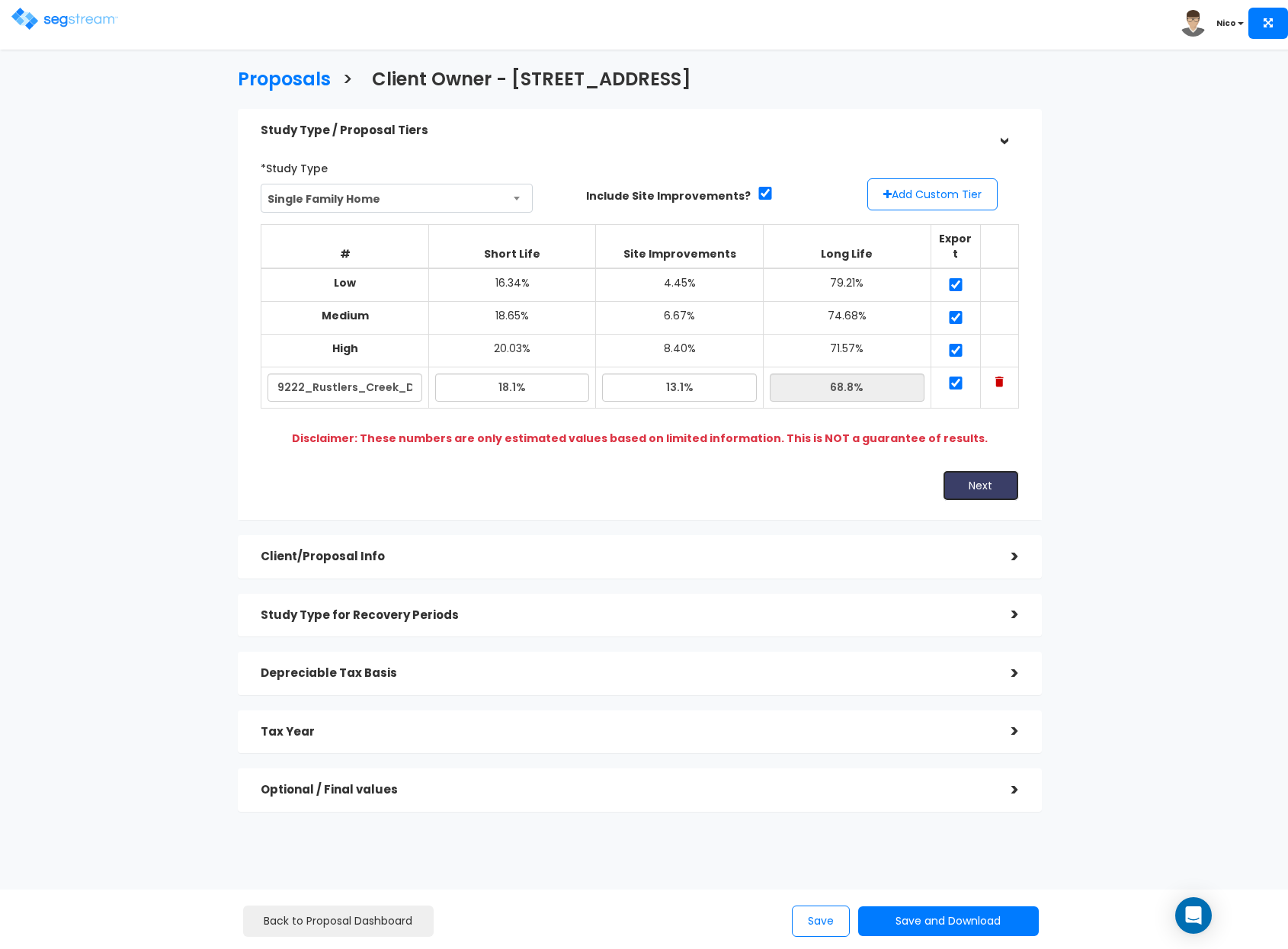
click at [966, 473] on button "Next" at bounding box center [981, 485] width 76 height 30
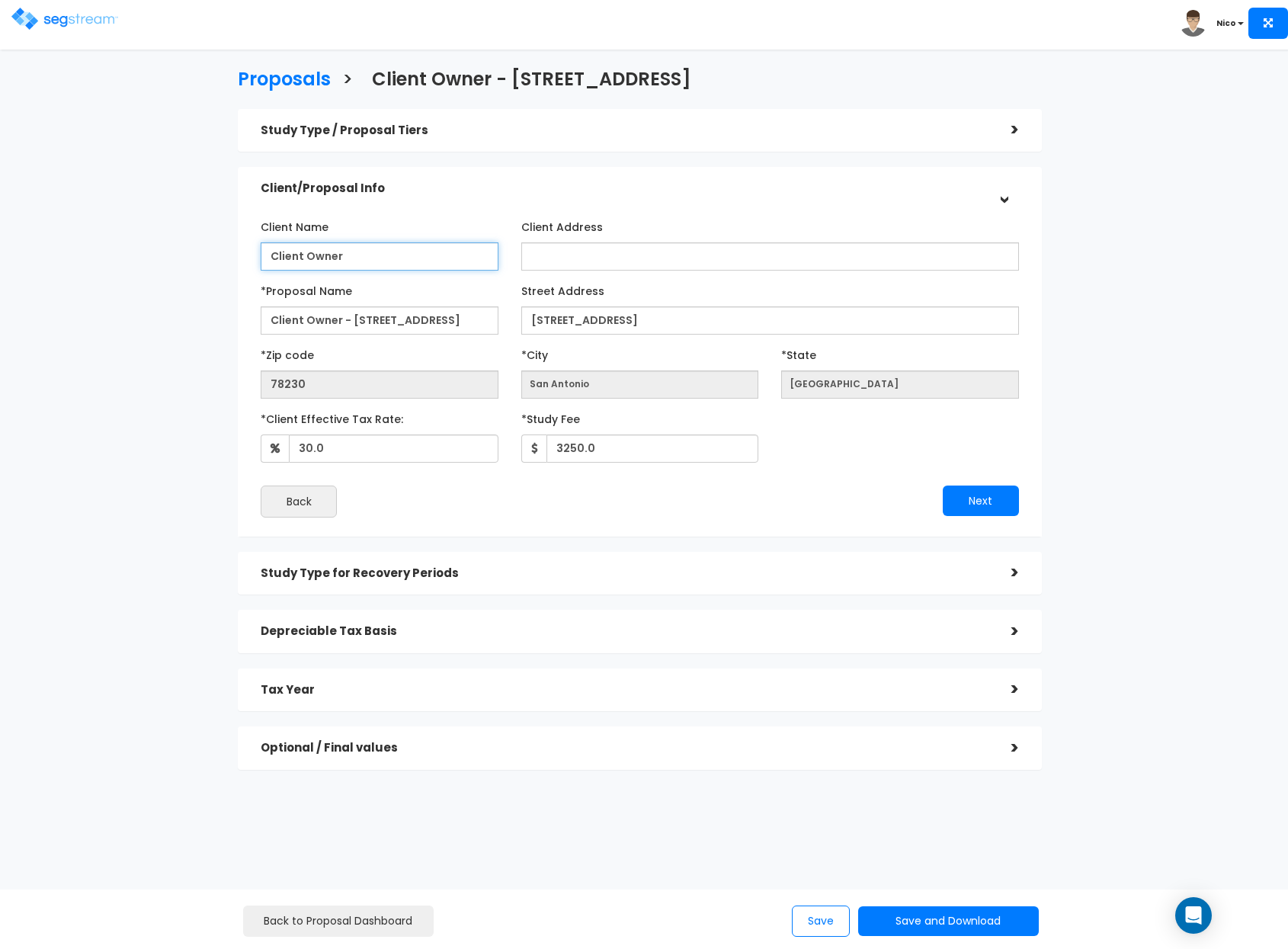
click at [363, 262] on input "Client Owner" at bounding box center [379, 256] width 237 height 28
drag, startPoint x: 411, startPoint y: 262, endPoint x: 265, endPoint y: 258, distance: 146.1
click at [265, 258] on input "Client Owner" at bounding box center [379, 256] width 237 height 28
type input "Antonio Salcedo"
click at [821, 500] on div "Next" at bounding box center [834, 500] width 390 height 30
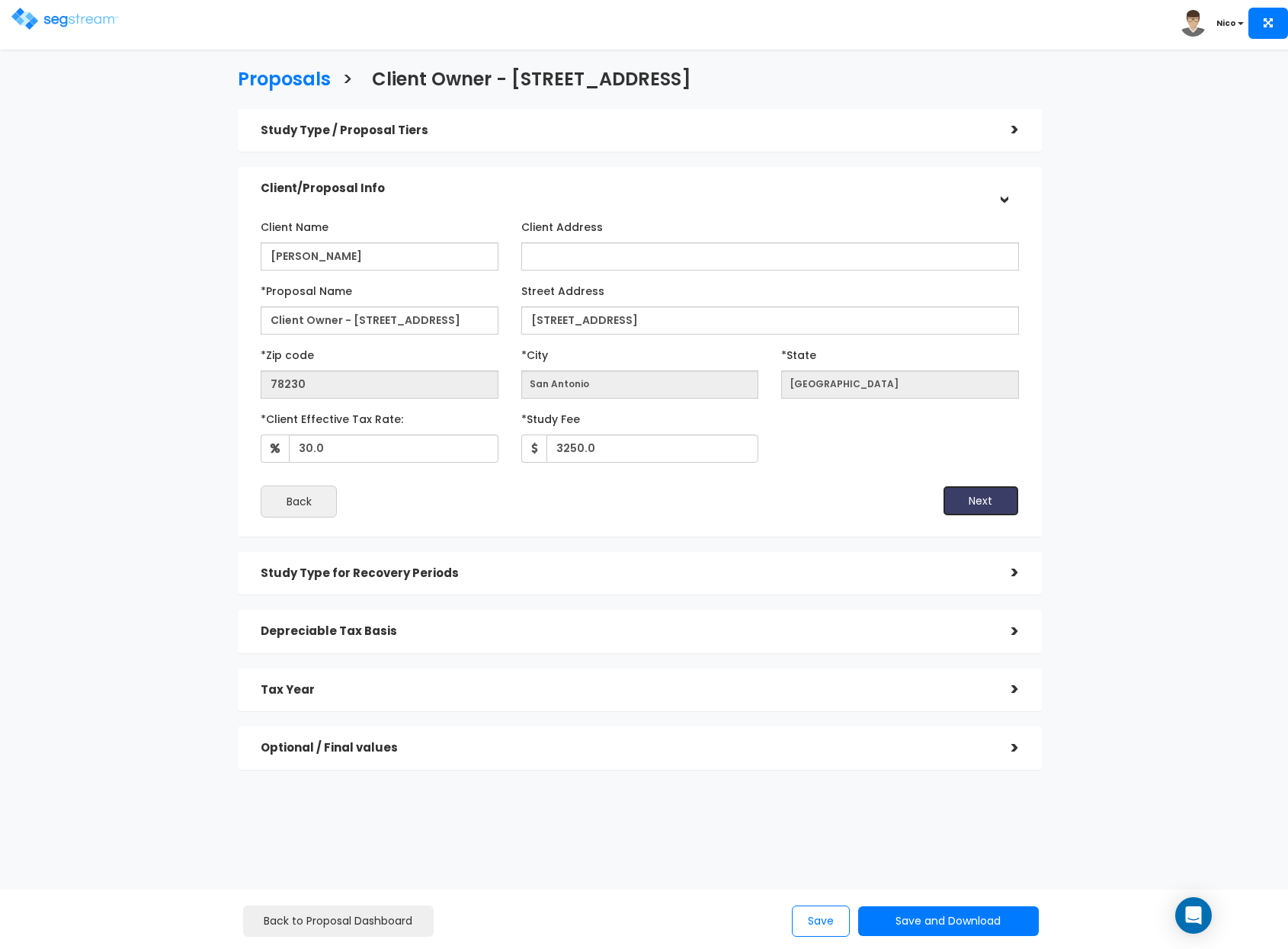
click at [975, 498] on button "Next" at bounding box center [981, 500] width 76 height 30
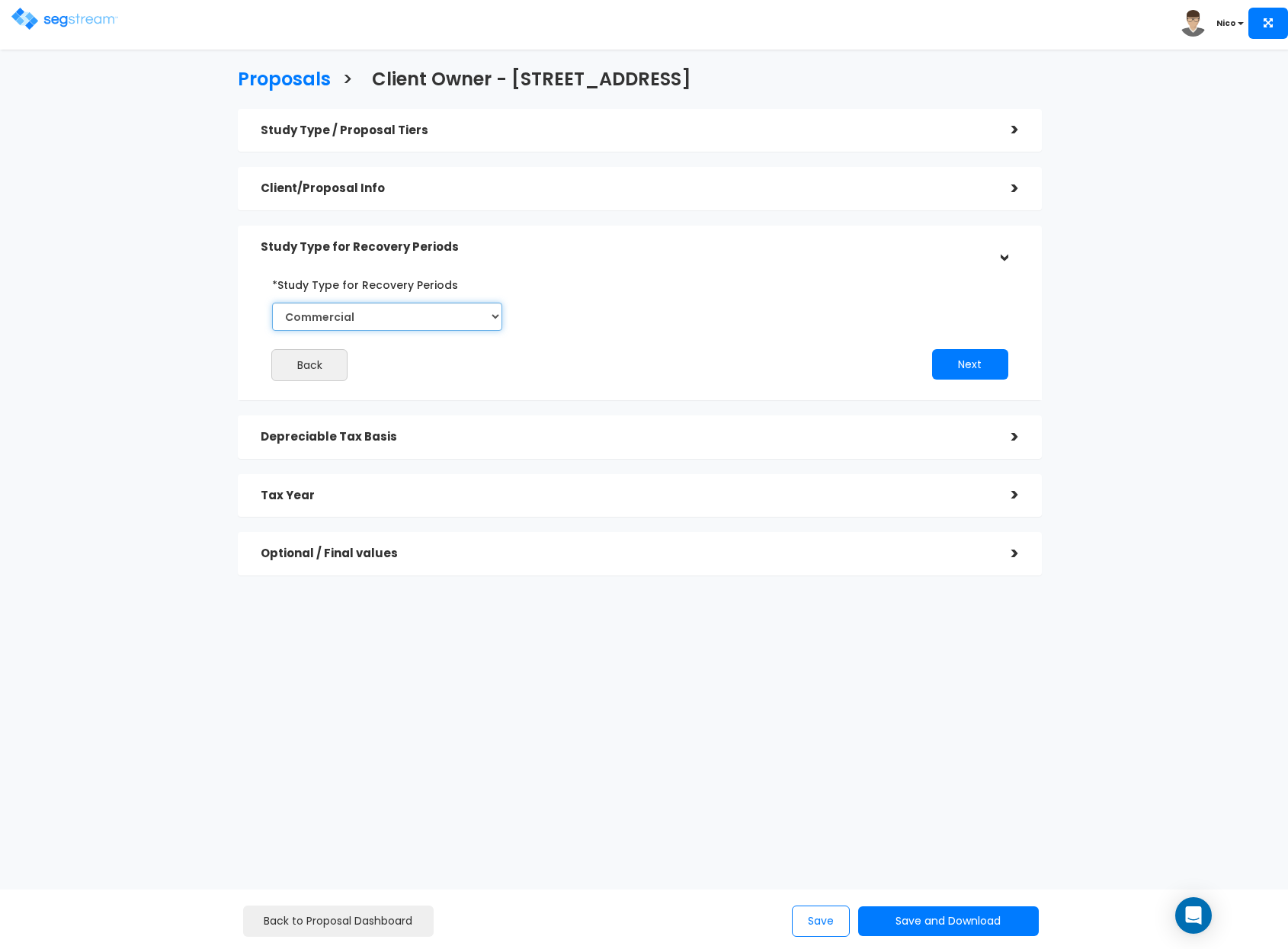
click at [493, 323] on select "Commercial Residential" at bounding box center [387, 317] width 231 height 28
select select "Residential"
click at [272, 303] on select "Commercial Residential" at bounding box center [387, 317] width 231 height 28
click at [967, 373] on button "Next" at bounding box center [970, 364] width 76 height 30
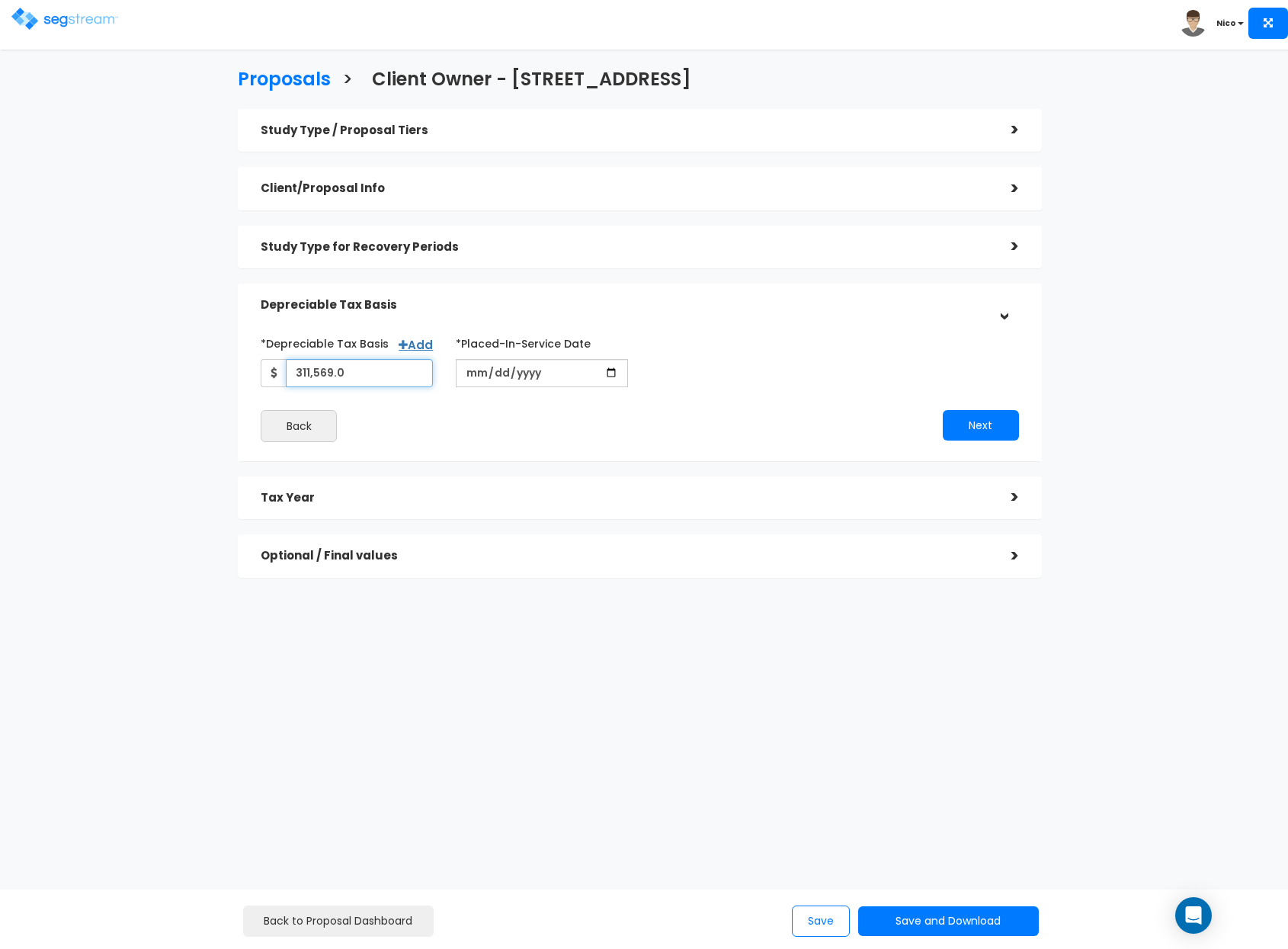
drag, startPoint x: 380, startPoint y: 370, endPoint x: 231, endPoint y: 364, distance: 149.1
click at [231, 364] on div "Study Type / Proposal Tiers > *Study Type Single Family Home Assisted/Senior Li…" at bounding box center [640, 351] width 827 height 499
type input "375,391"
type input "2019-05-21"
click at [802, 417] on div "Next" at bounding box center [834, 425] width 390 height 30
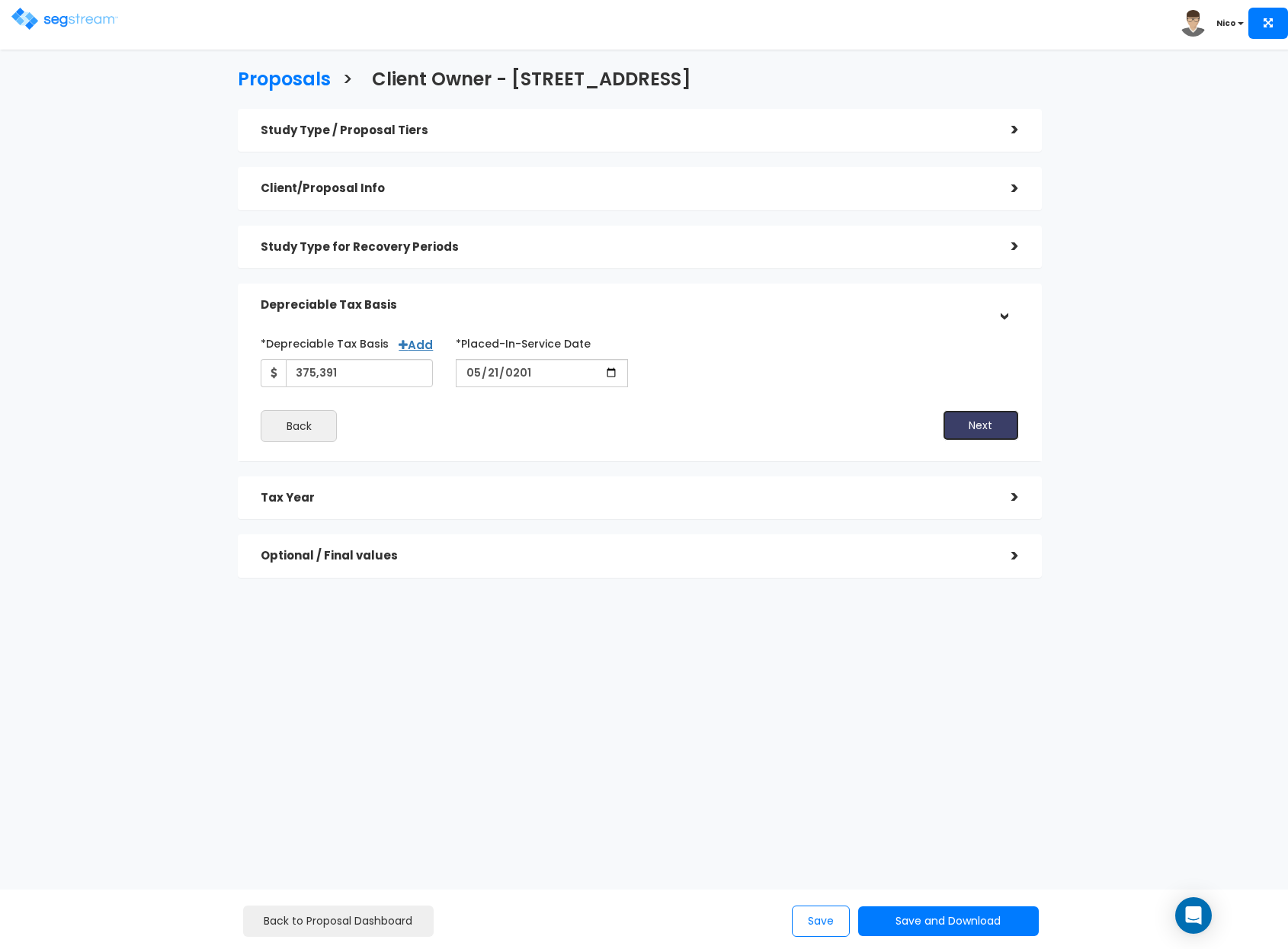
click at [969, 424] on button "Next" at bounding box center [981, 425] width 76 height 30
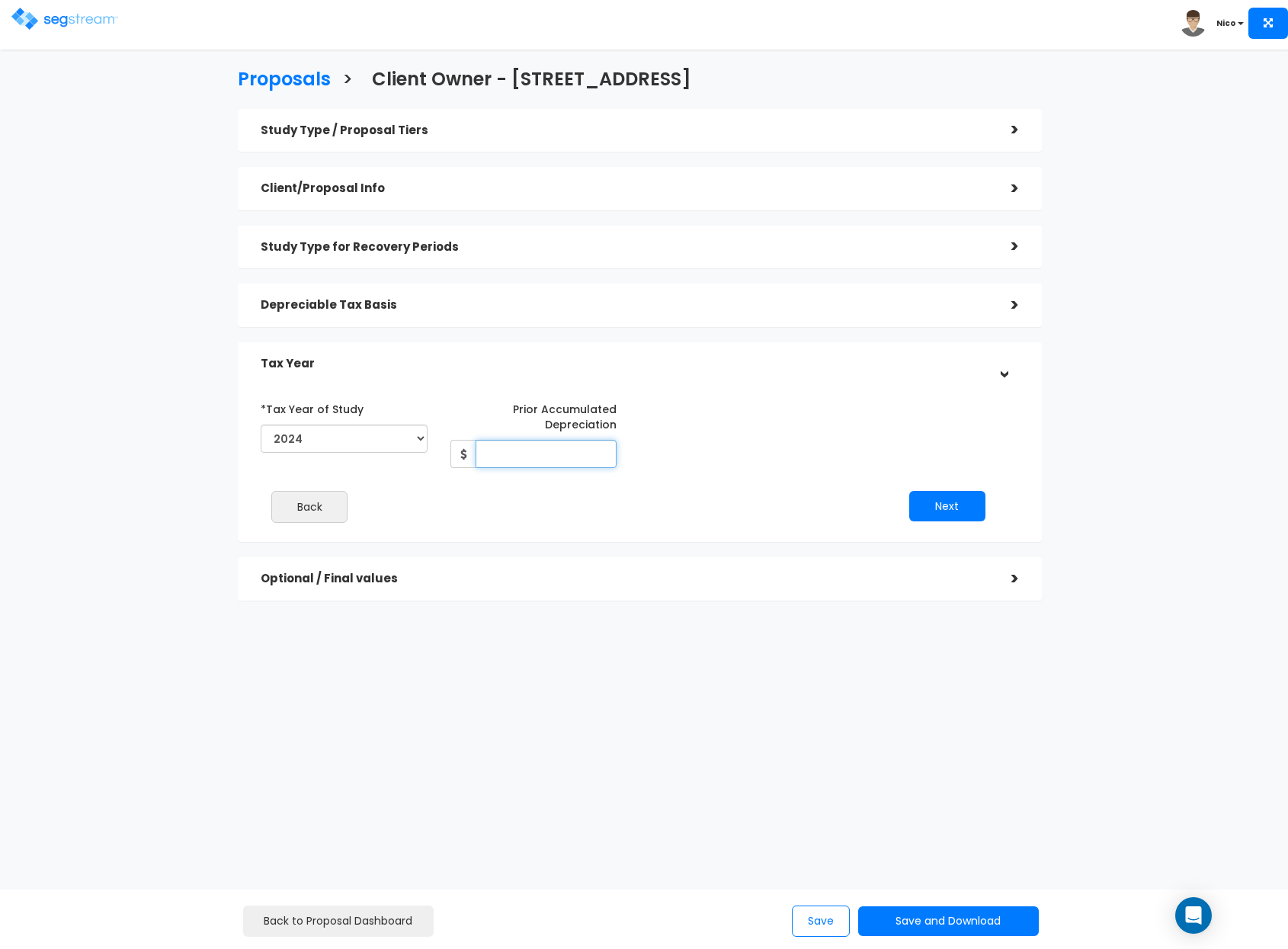
click at [549, 454] on input "Prior Accumulated Depreciation" at bounding box center [546, 453] width 142 height 28
type input "49,485"
click at [747, 486] on div "*Tax Year of Study 2019 2020 2021 2022 2023 2024 2025 2026 Prior Accumulated De…" at bounding box center [628, 465] width 758 height 153
click at [944, 499] on button "Next" at bounding box center [948, 505] width 76 height 30
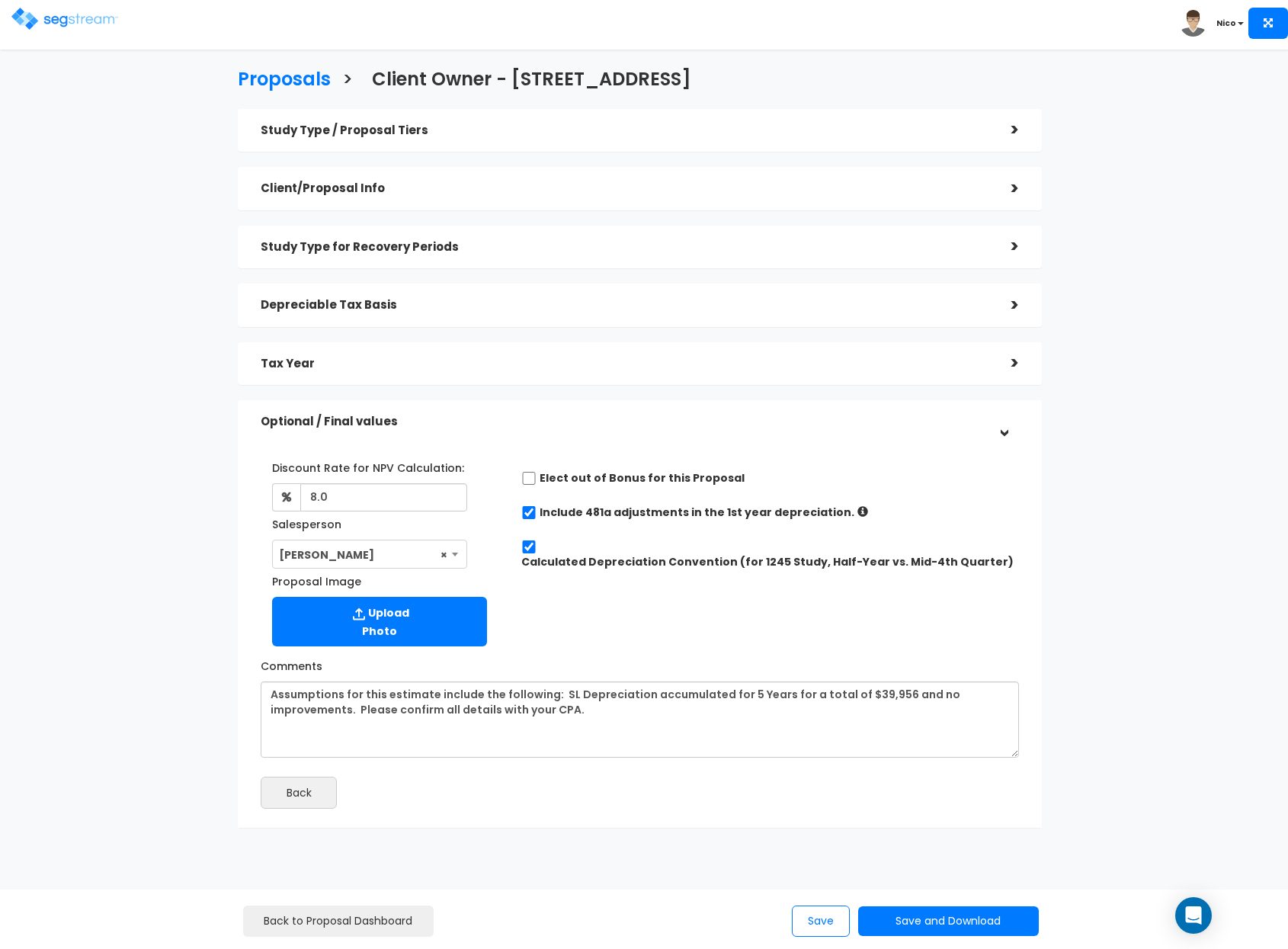
click at [558, 600] on div "Discount Rate for NPV Calculation: 8.0 Salesperson Select Salesperson × Proposa…" at bounding box center [640, 550] width 782 height 206
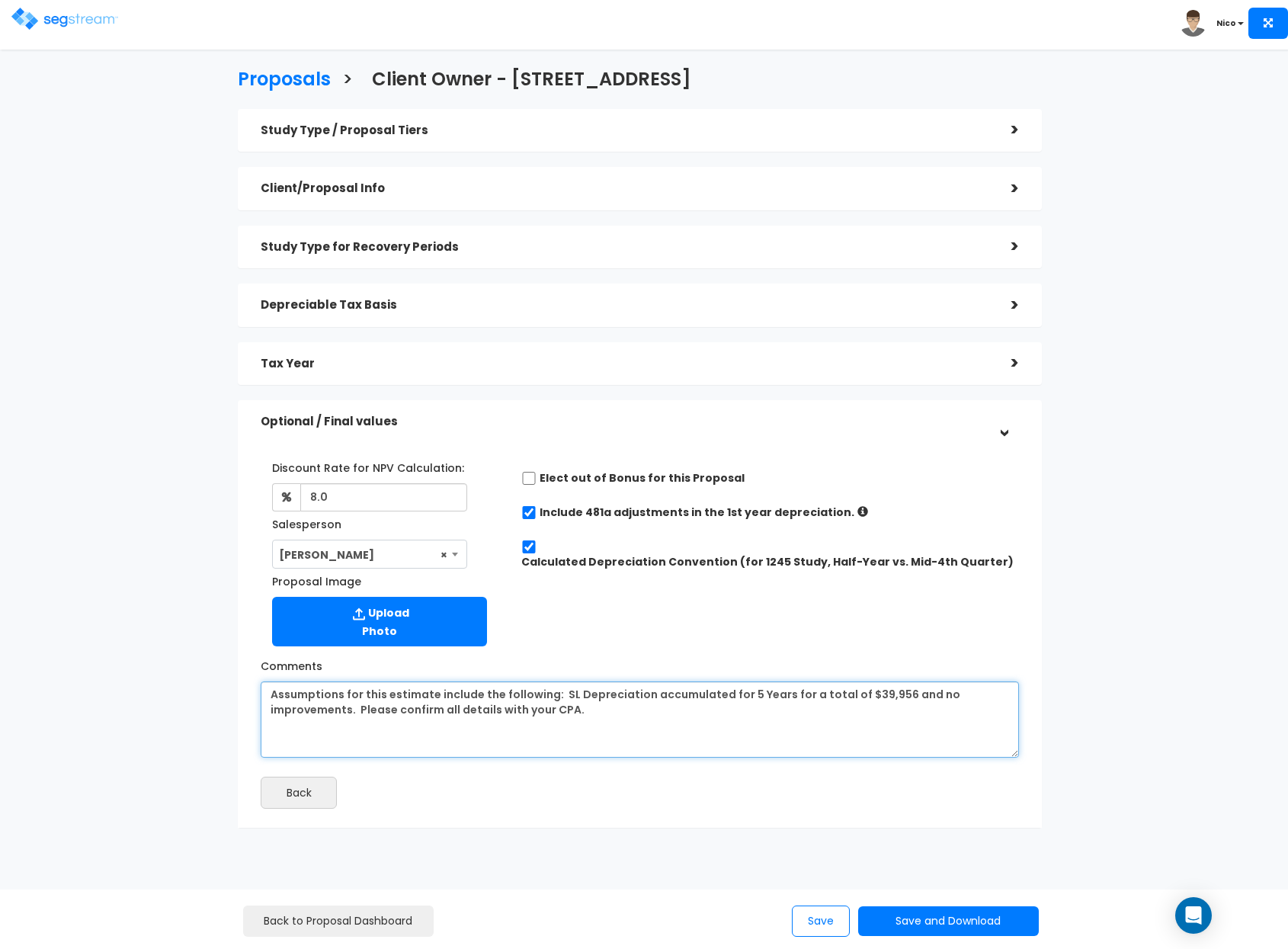
click at [576, 710] on textarea "Assumptions for this estimate include the following: SL Depreciation accumulate…" at bounding box center [640, 719] width 758 height 76
drag, startPoint x: 592, startPoint y: 712, endPoint x: 250, endPoint y: 694, distance: 342.5
click at [250, 694] on div "Comments Assumptions for this estimate include the following: SL Depreciation a…" at bounding box center [640, 706] width 782 height 105
paste textarea "Received Draft 2024 DS; LTR and revised basi"
click at [505, 720] on textarea "Assumptions for this estimate include the following: SL Depreciation accumulate…" at bounding box center [640, 719] width 758 height 76
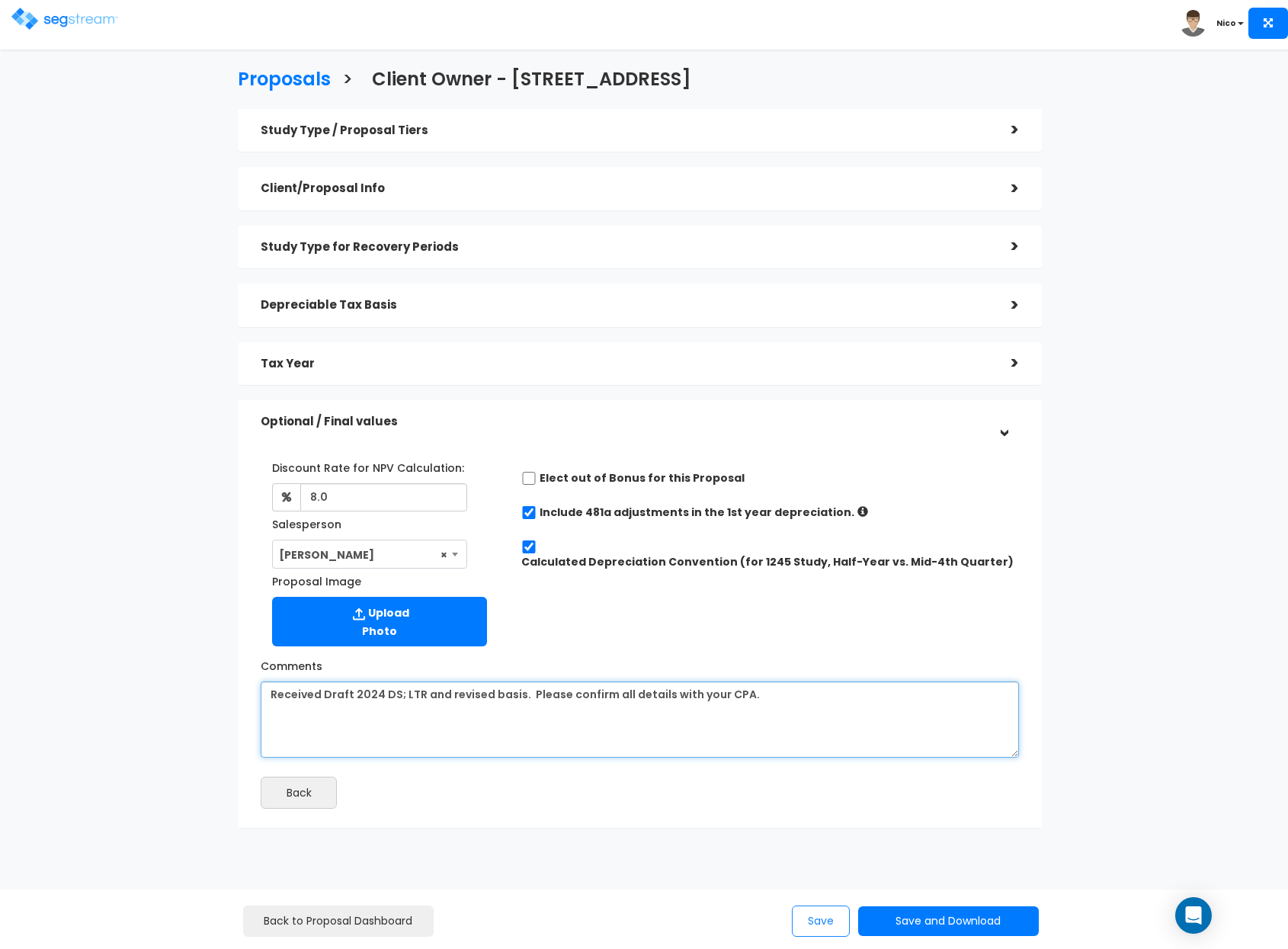
type textarea "Received Draft 2024 DS; LTR and revised basis. Please confirm all details with …"
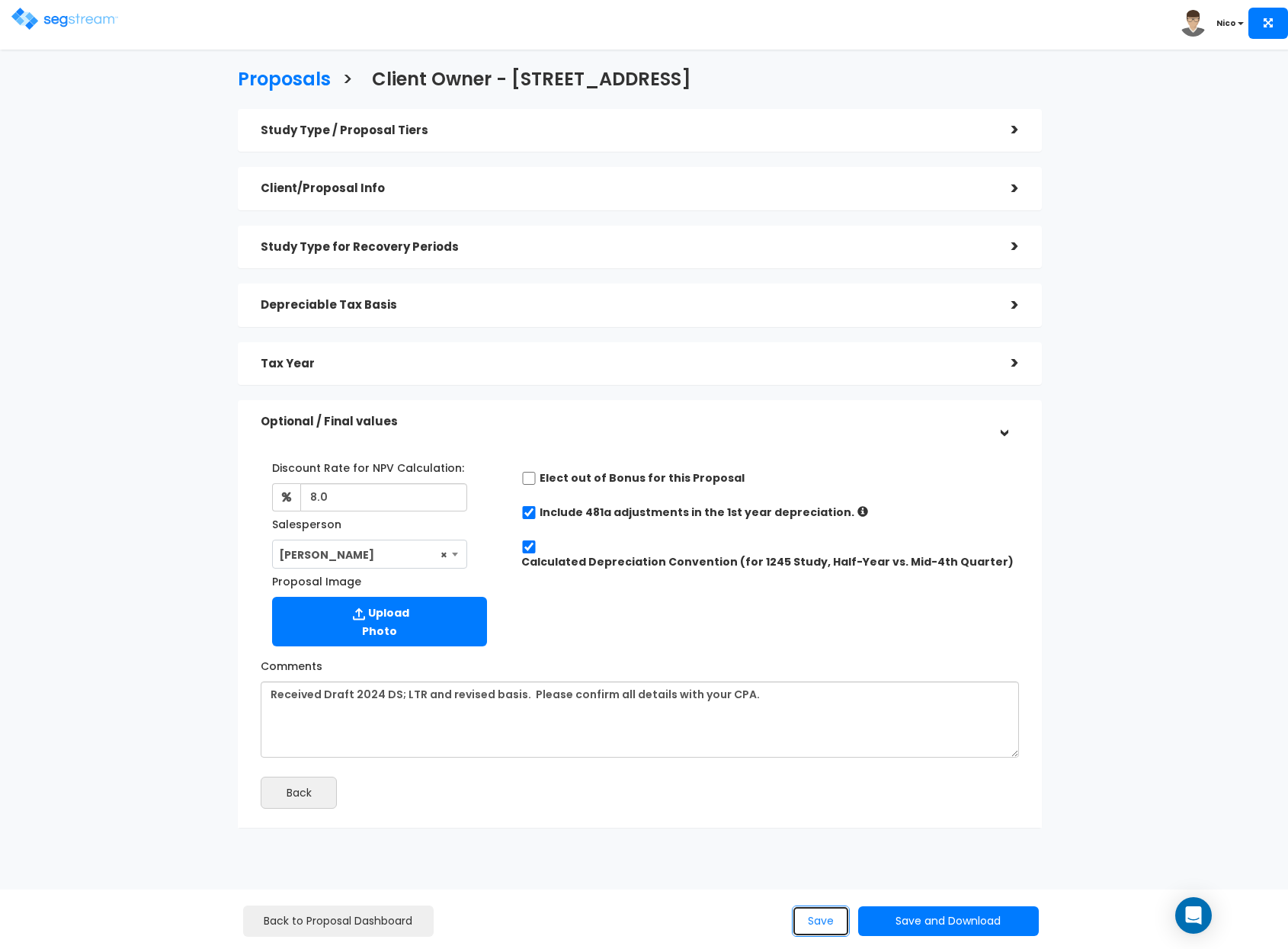
click at [816, 925] on button "Save" at bounding box center [820, 922] width 58 height 31
click at [831, 923] on button "Save" at bounding box center [820, 922] width 58 height 31
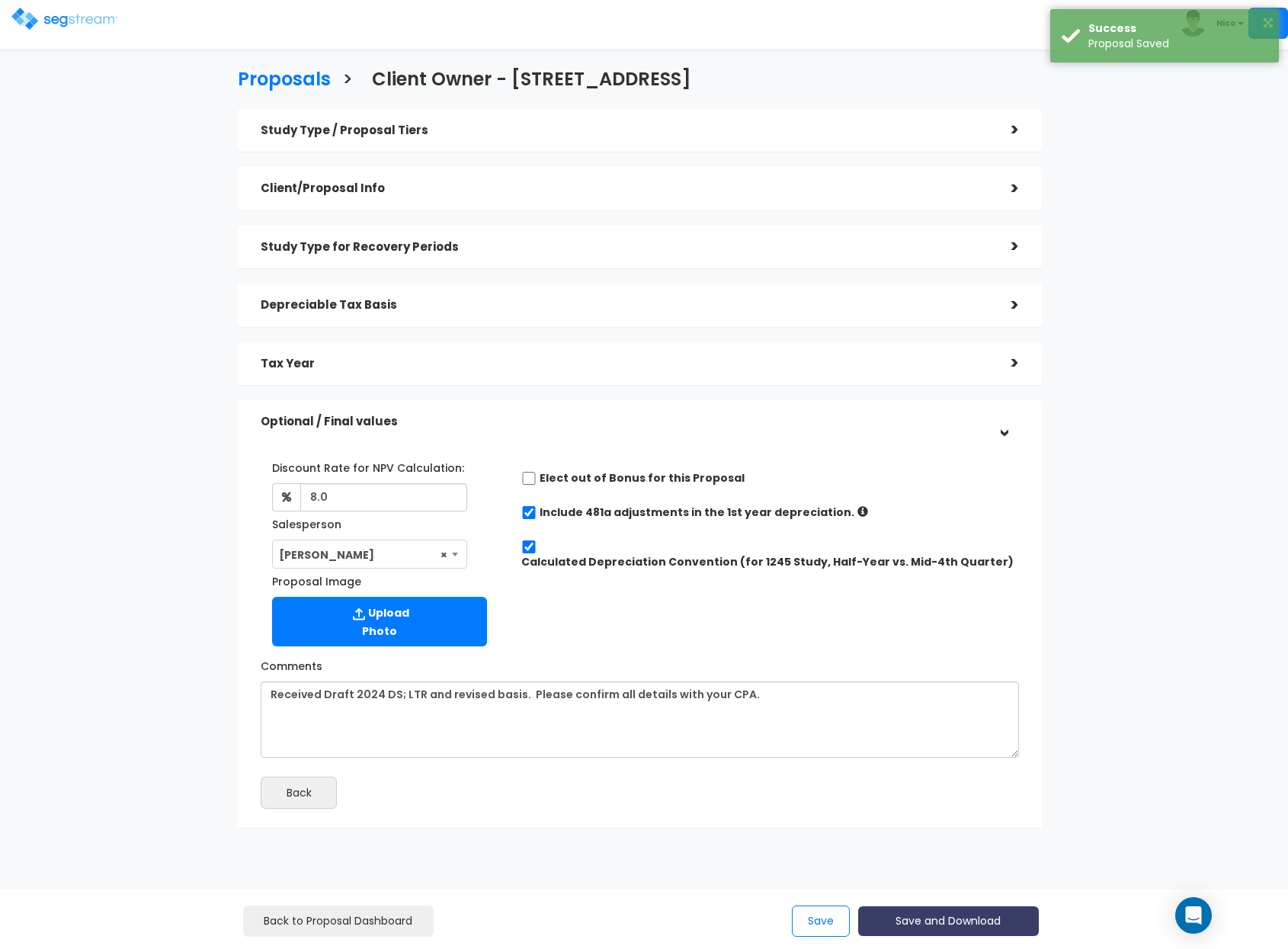
click at [937, 925] on button "Save and Download" at bounding box center [948, 921] width 180 height 29
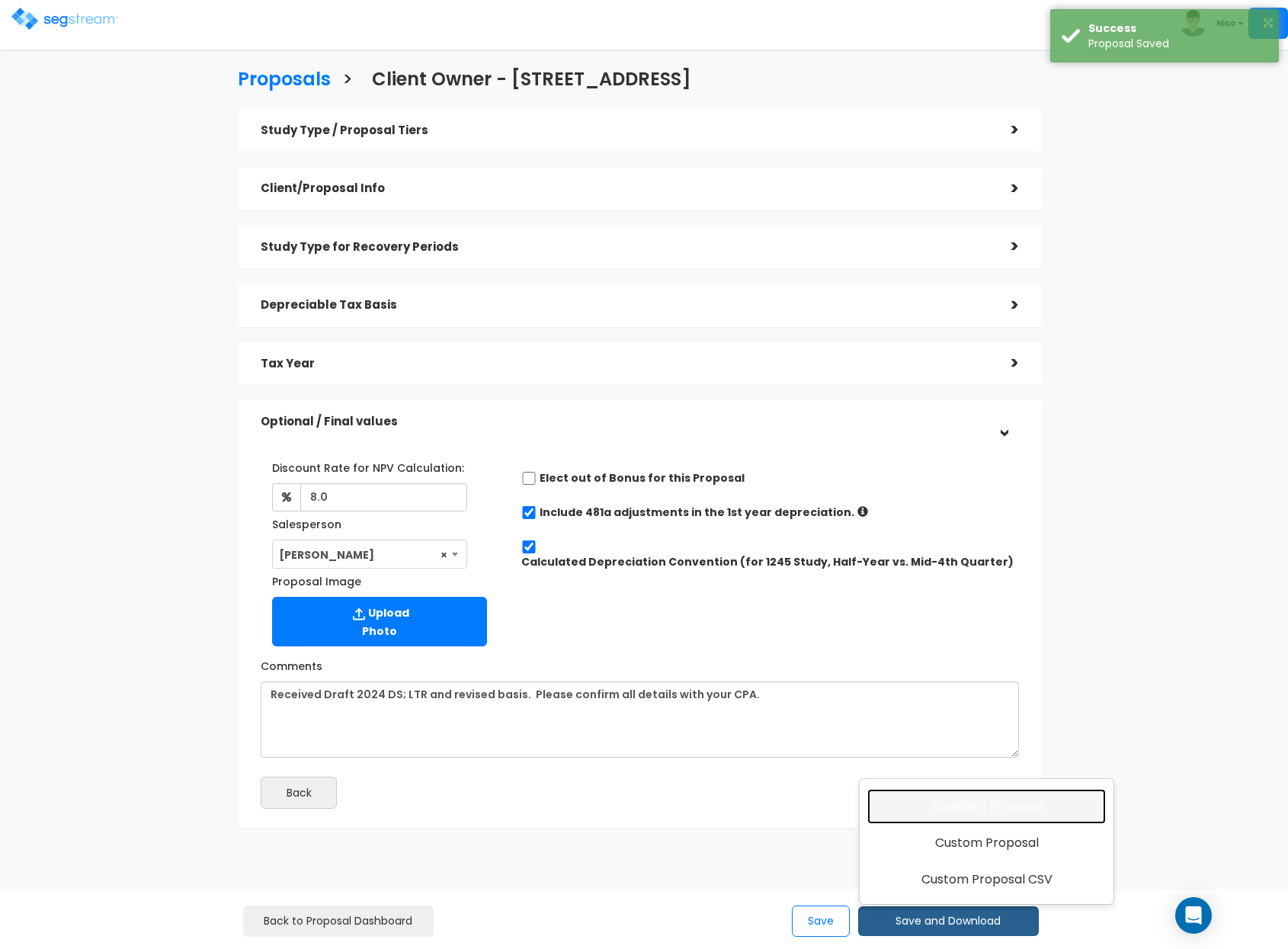
click at [966, 813] on link "Standard Proposal" at bounding box center [987, 806] width 238 height 35
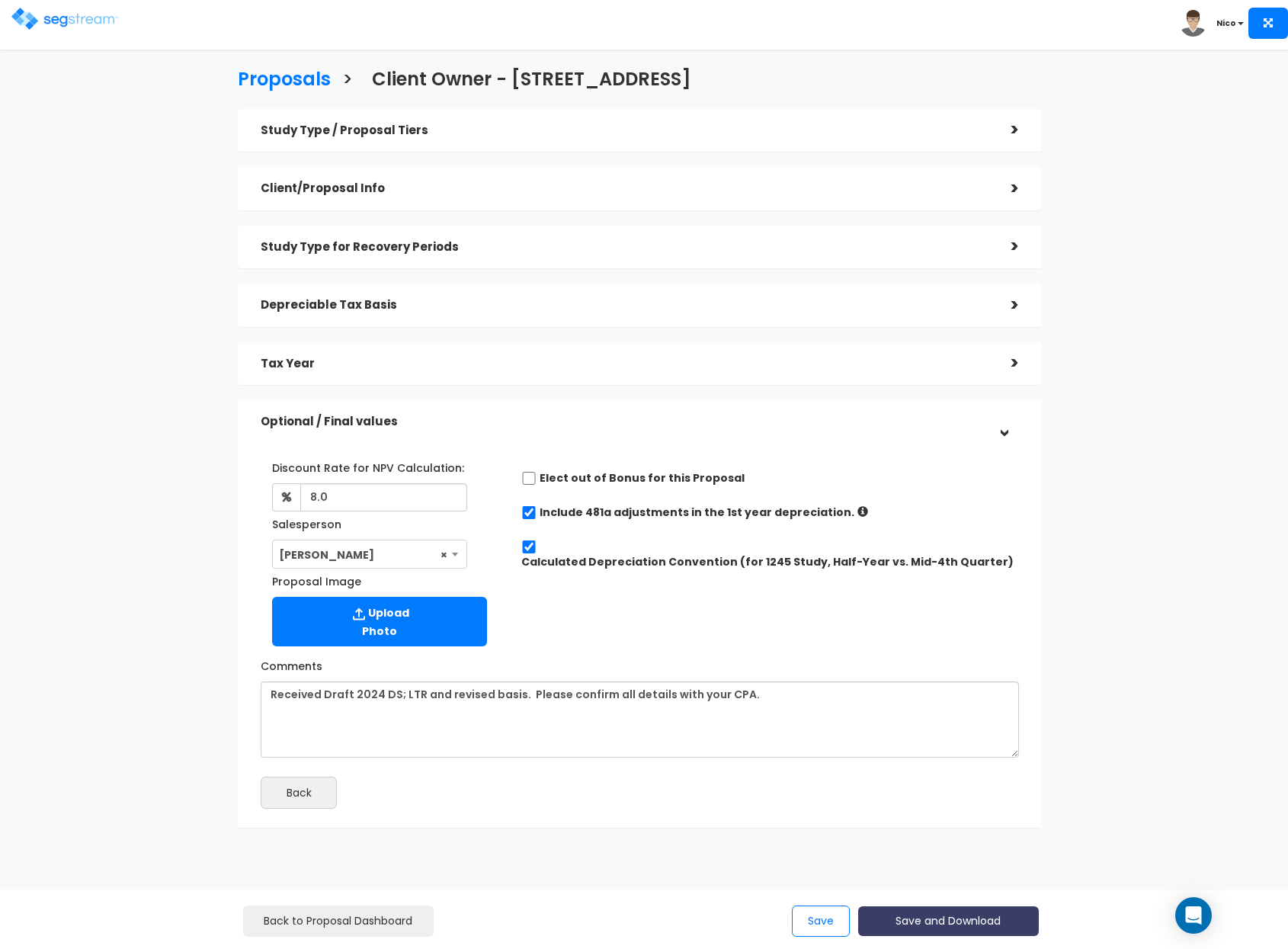
click at [937, 927] on button "Save and Download" at bounding box center [948, 921] width 180 height 29
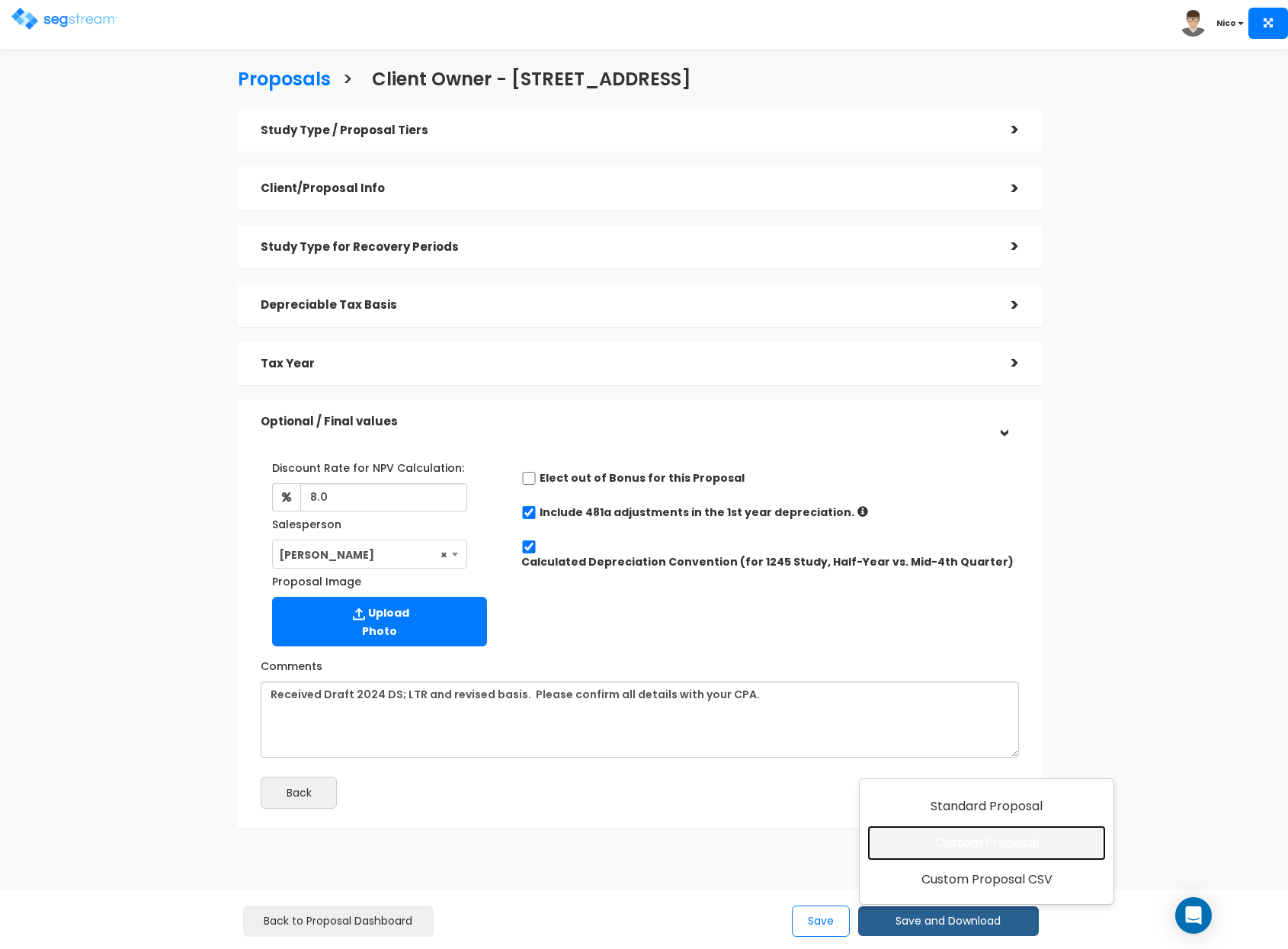
click at [986, 847] on link "Custom Proposal" at bounding box center [987, 843] width 238 height 35
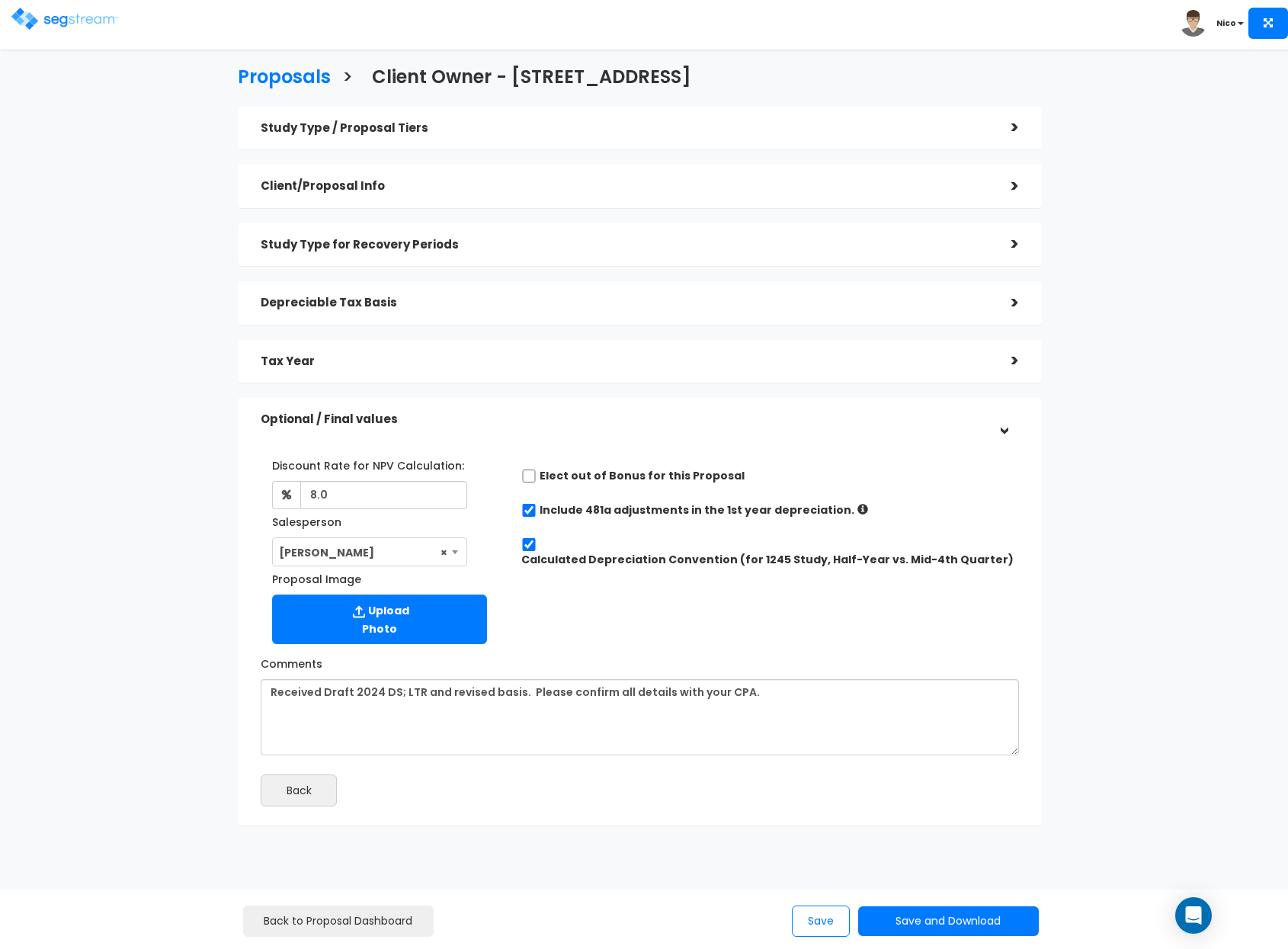
scroll to position [3, 0]
click at [806, 923] on button "Save" at bounding box center [820, 922] width 58 height 31
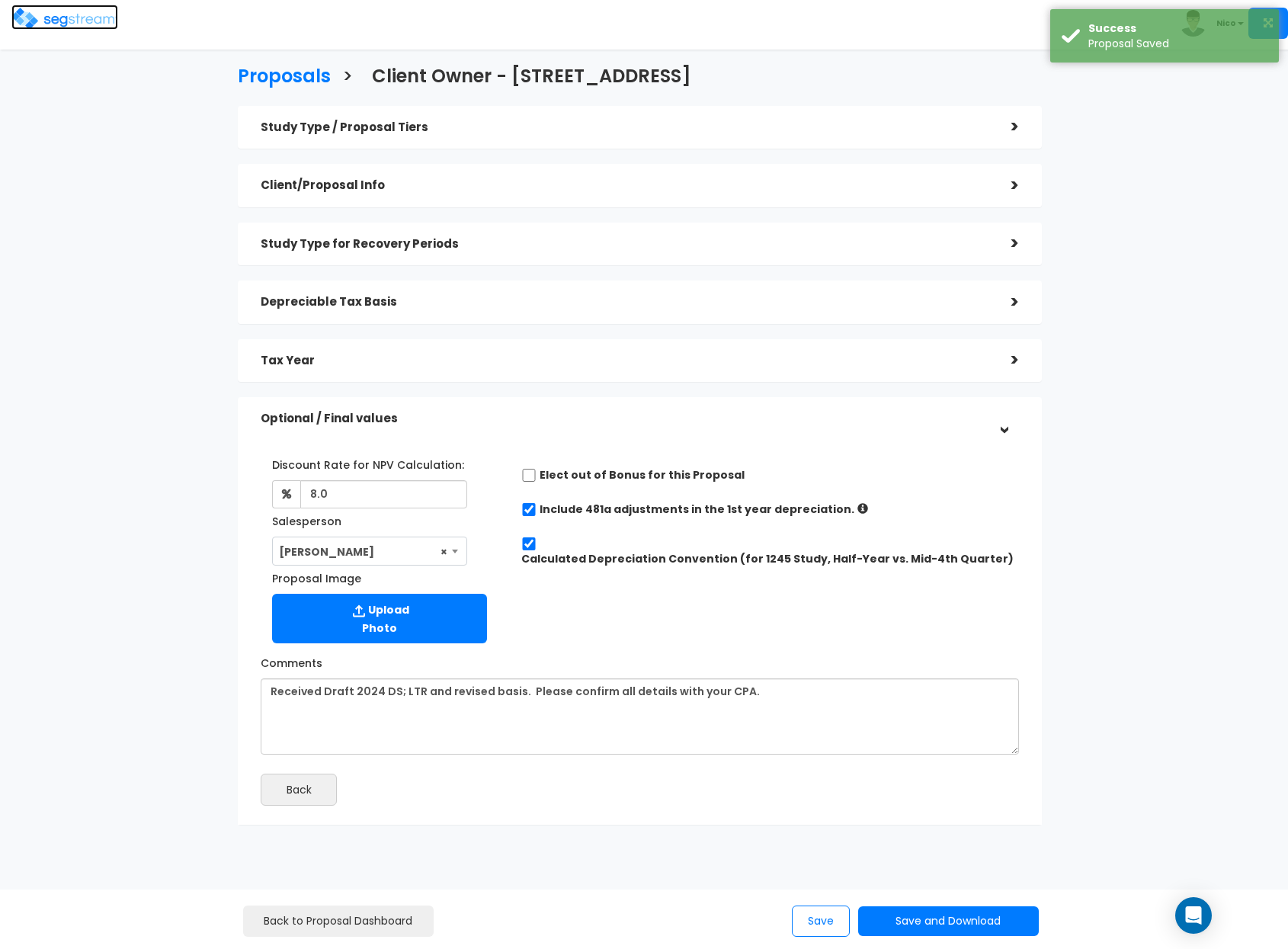
click at [67, 15] on img at bounding box center [64, 19] width 107 height 22
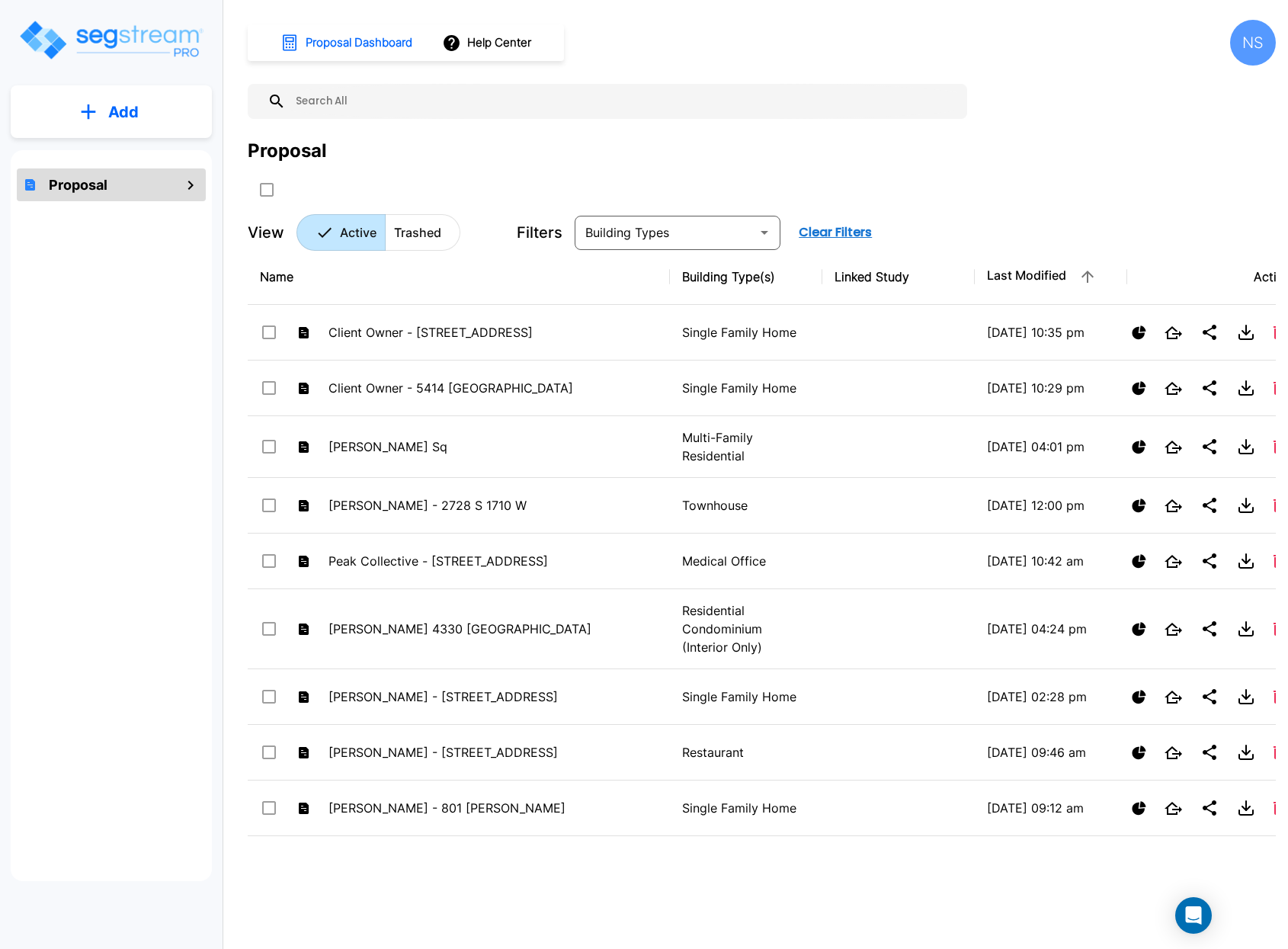
click at [345, 99] on input "text" at bounding box center [623, 102] width 674 height 35
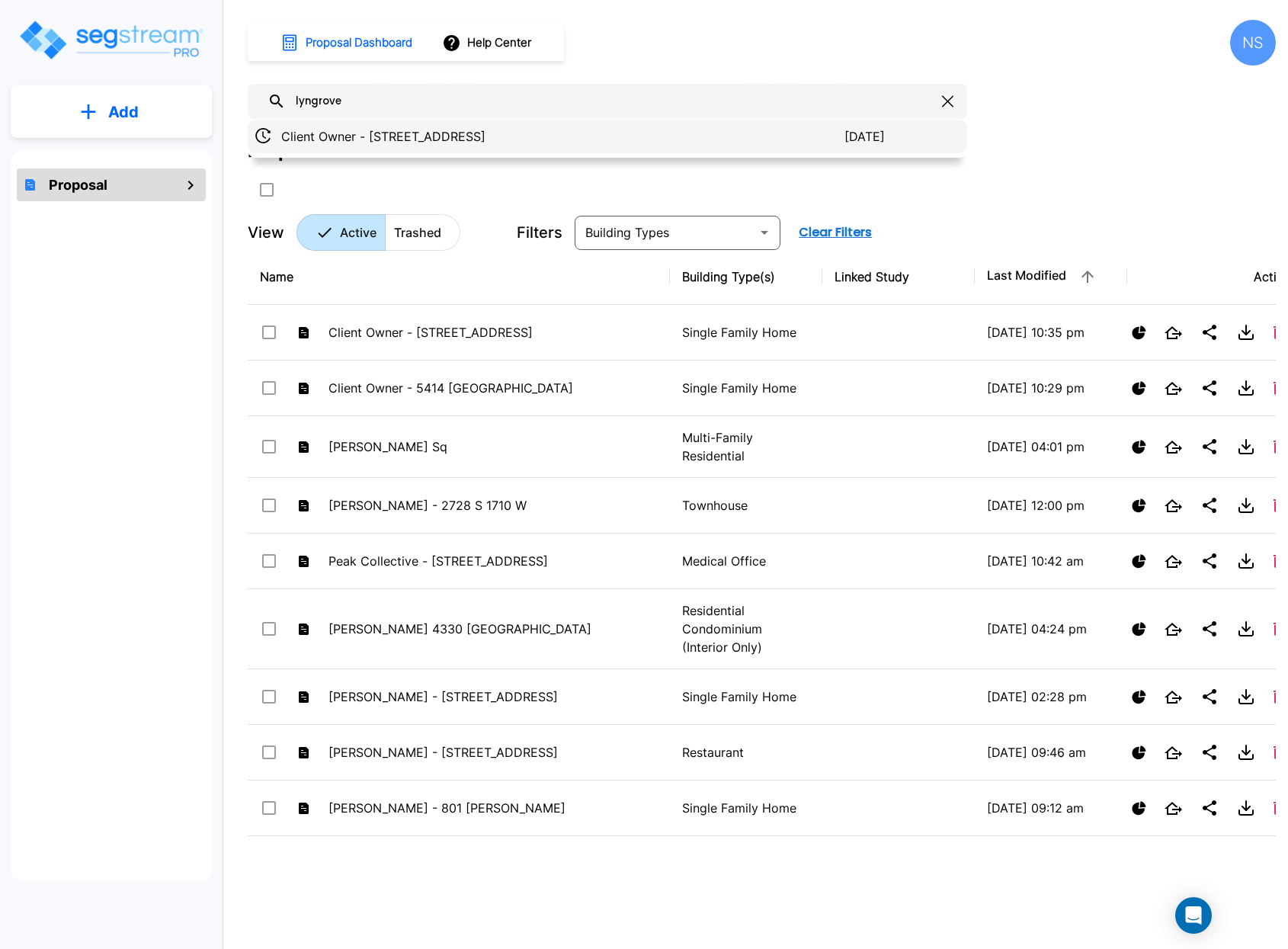
type input "lyngrove"
click at [408, 139] on p "Client Owner - [STREET_ADDRESS]" at bounding box center [563, 136] width 563 height 19
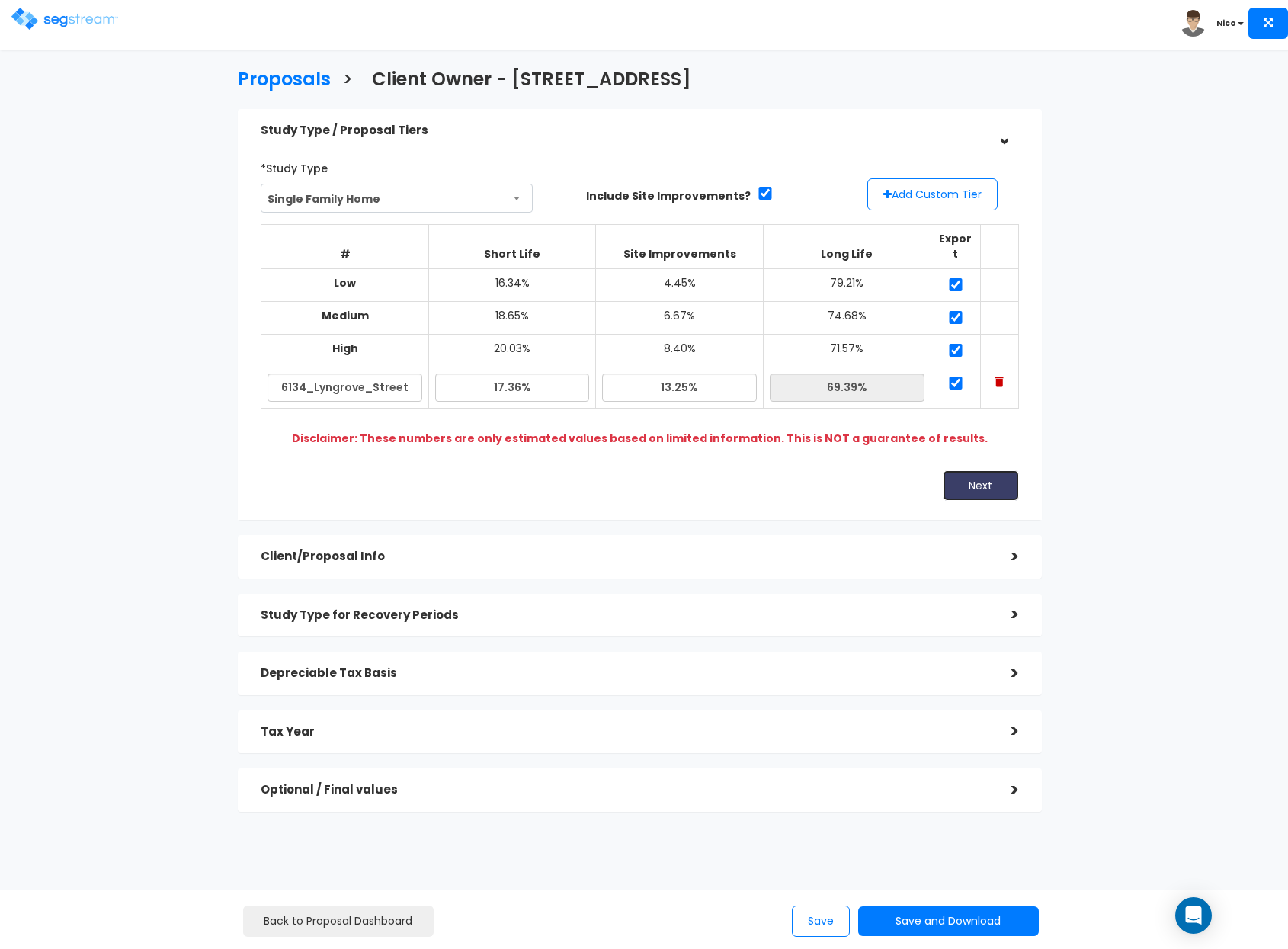
click at [969, 470] on button "Next" at bounding box center [981, 485] width 76 height 30
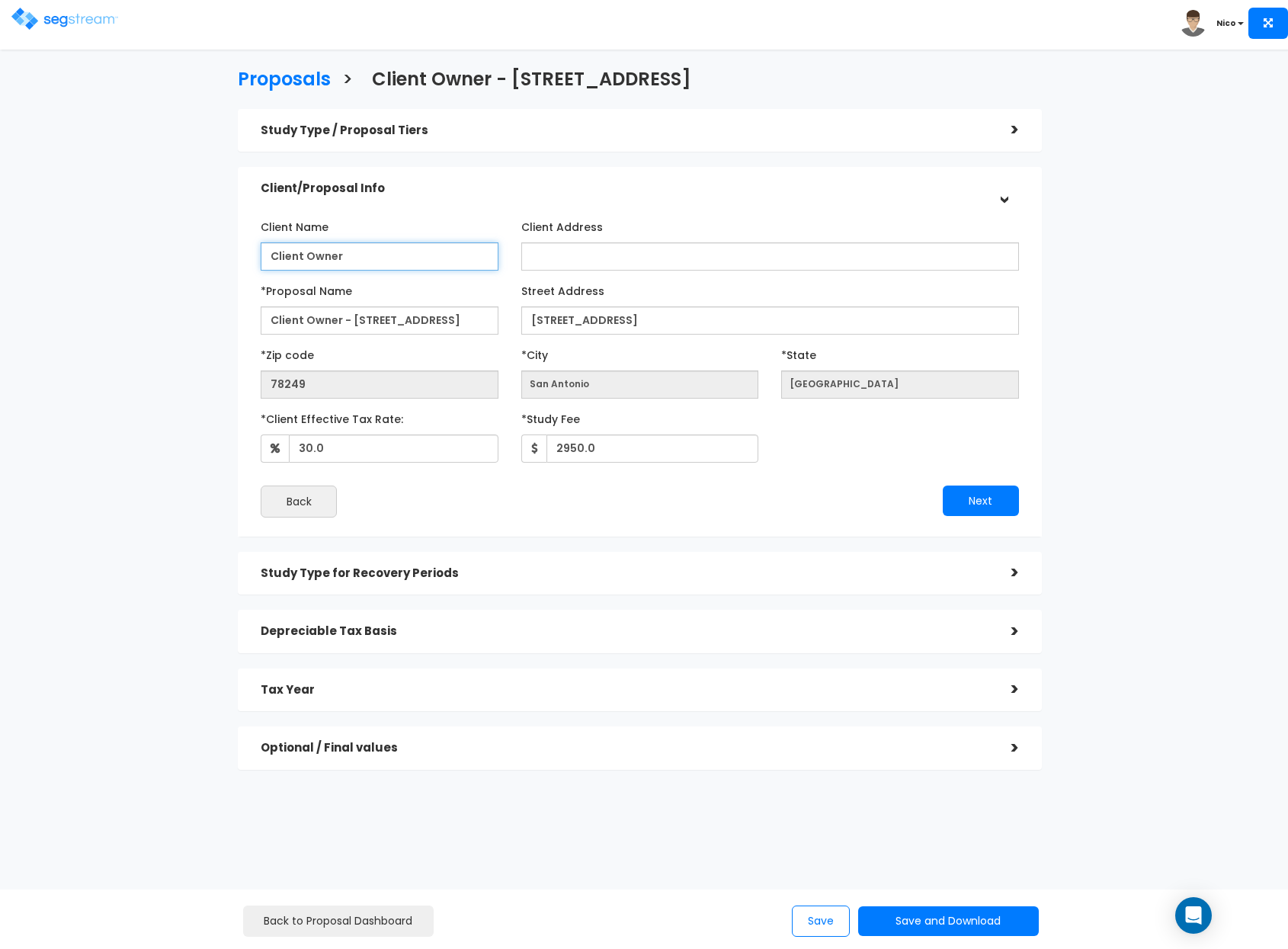
click at [350, 256] on input "Client Owner" at bounding box center [379, 256] width 237 height 28
drag, startPoint x: 372, startPoint y: 256, endPoint x: 250, endPoint y: 245, distance: 122.5
click at [250, 245] on div "Client Name Client Owner" at bounding box center [379, 242] width 261 height 57
type input "[PERSON_NAME]"
click at [792, 470] on div "Client Name [PERSON_NAME] Client Address *Proposal Name" at bounding box center [640, 366] width 758 height 303
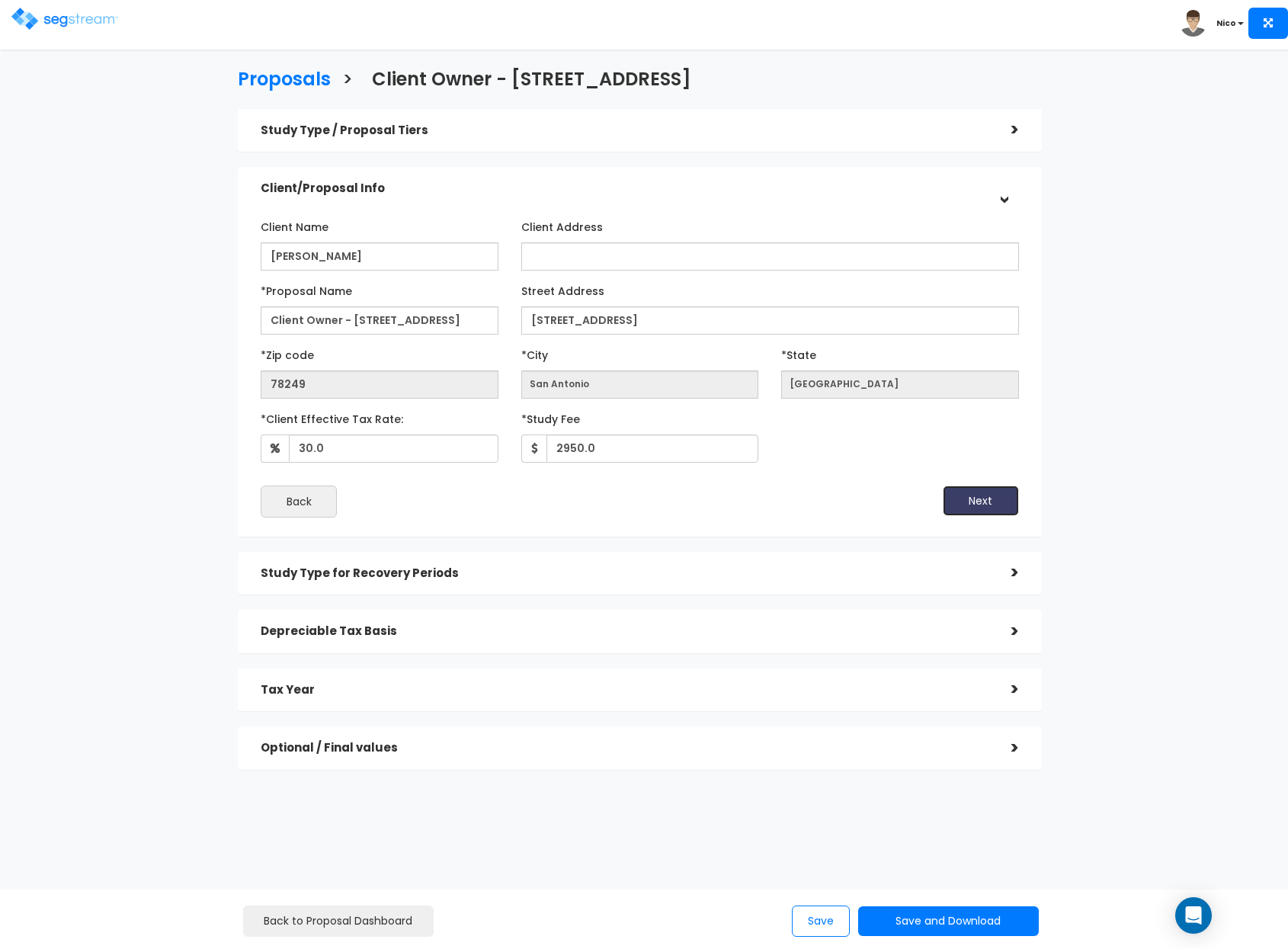
click at [996, 507] on button "Next" at bounding box center [981, 500] width 76 height 30
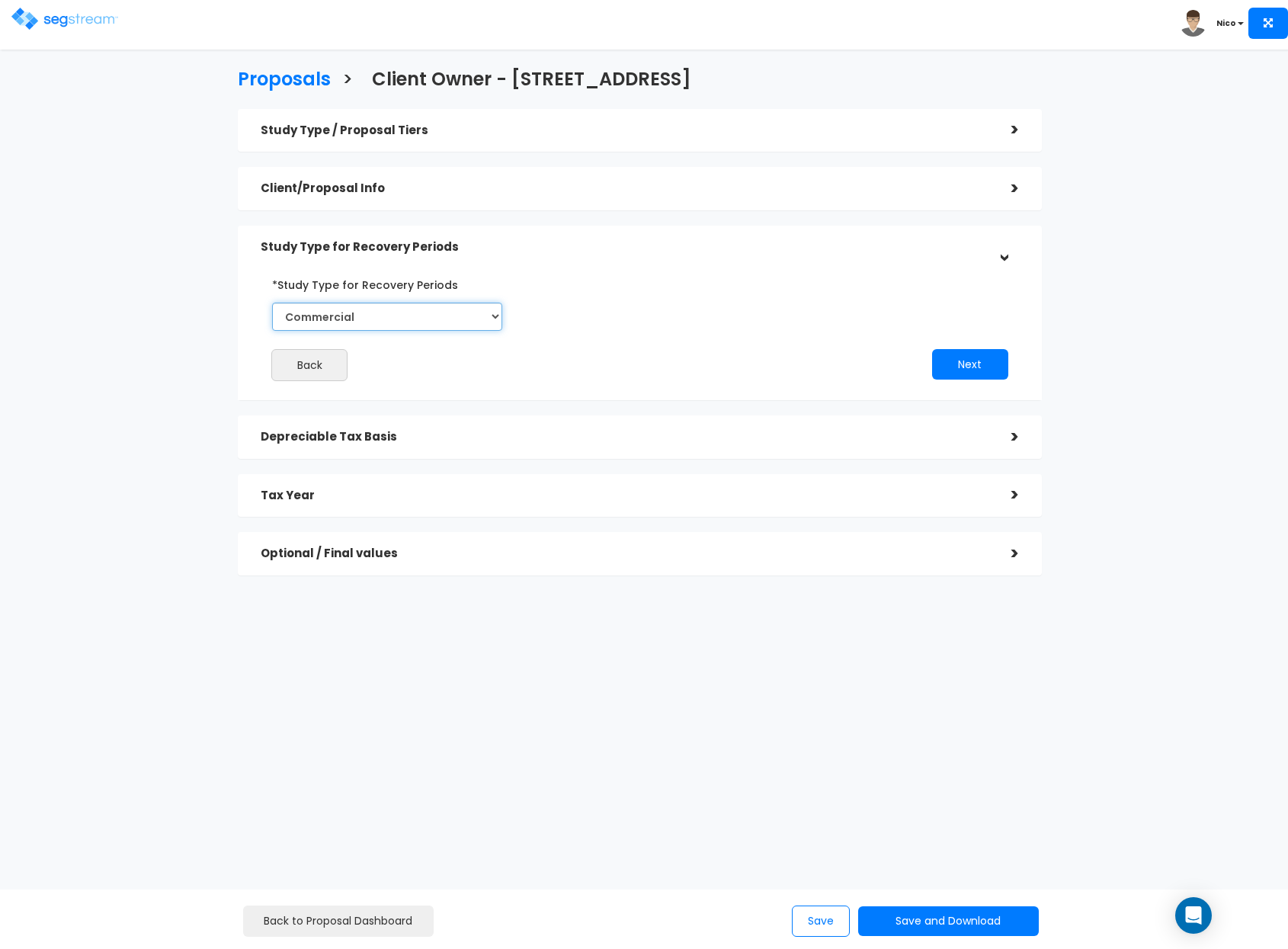
click at [448, 312] on select "Commercial Residential" at bounding box center [387, 317] width 231 height 28
select select "Residential"
click at [272, 303] on select "Commercial Residential" at bounding box center [387, 317] width 231 height 28
click at [980, 372] on button "Next" at bounding box center [970, 364] width 76 height 30
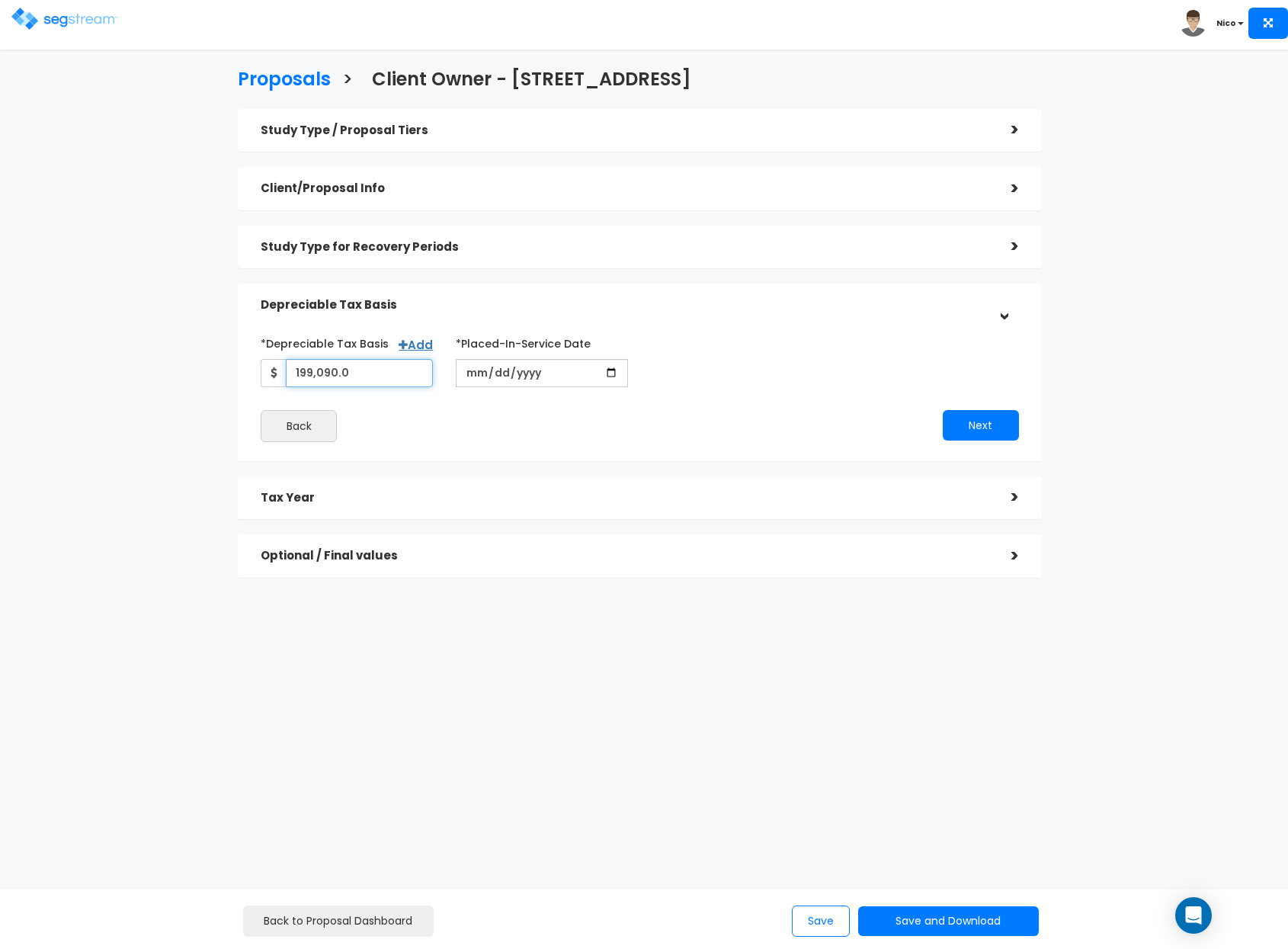
click at [369, 378] on input "199,090.0" at bounding box center [360, 372] width 148 height 28
drag, startPoint x: 404, startPoint y: 376, endPoint x: 263, endPoint y: 363, distance: 141.6
click at [263, 363] on div "199,090.0" at bounding box center [347, 372] width 172 height 28
type input "226,306"
click at [459, 414] on div "Back" at bounding box center [444, 426] width 390 height 32
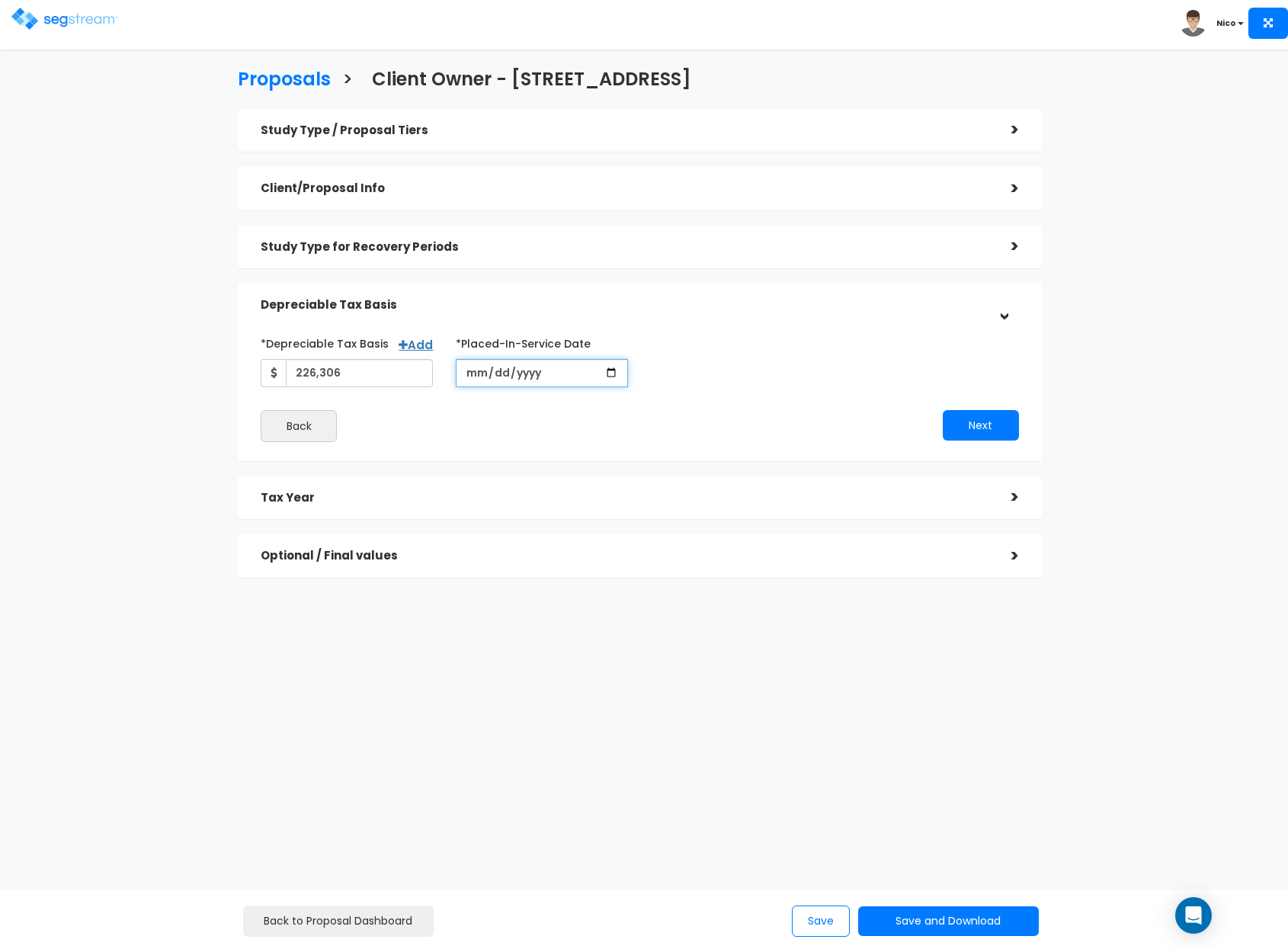
click at [466, 375] on input "2021-01-07" at bounding box center [541, 372] width 172 height 28
type input "2021-05-27"
click at [771, 414] on div "Next" at bounding box center [834, 425] width 390 height 30
click at [969, 421] on button "Next" at bounding box center [981, 425] width 76 height 30
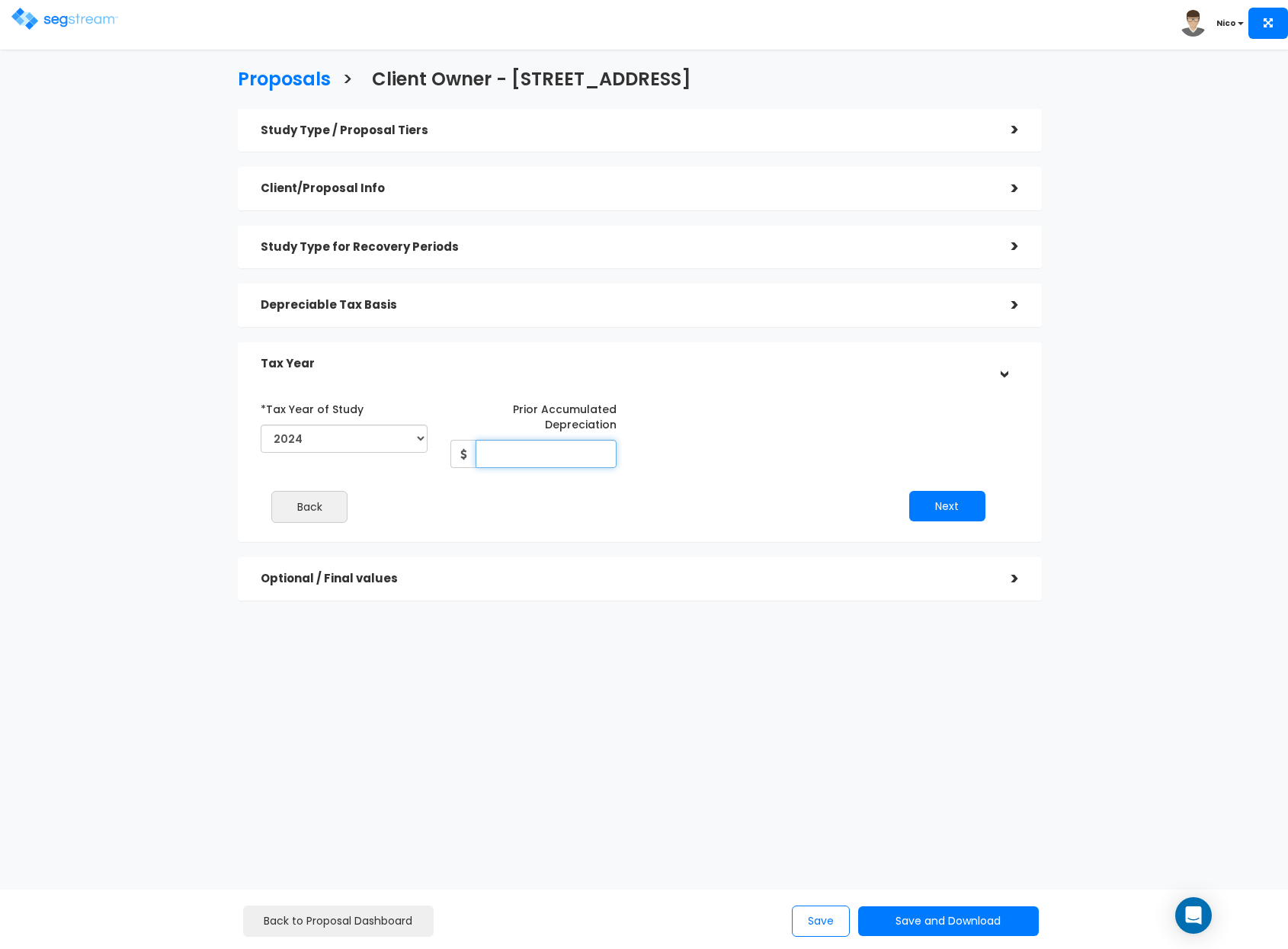
click at [563, 453] on input "Prior Accumulated Depreciation" at bounding box center [546, 453] width 142 height 28
click at [527, 458] on input "Prior Accumulated Depreciation" at bounding box center [546, 453] width 142 height 28
type input "13,372"
click at [712, 497] on div "Next" at bounding box center [818, 505] width 379 height 30
click at [972, 511] on button "Next" at bounding box center [948, 505] width 76 height 30
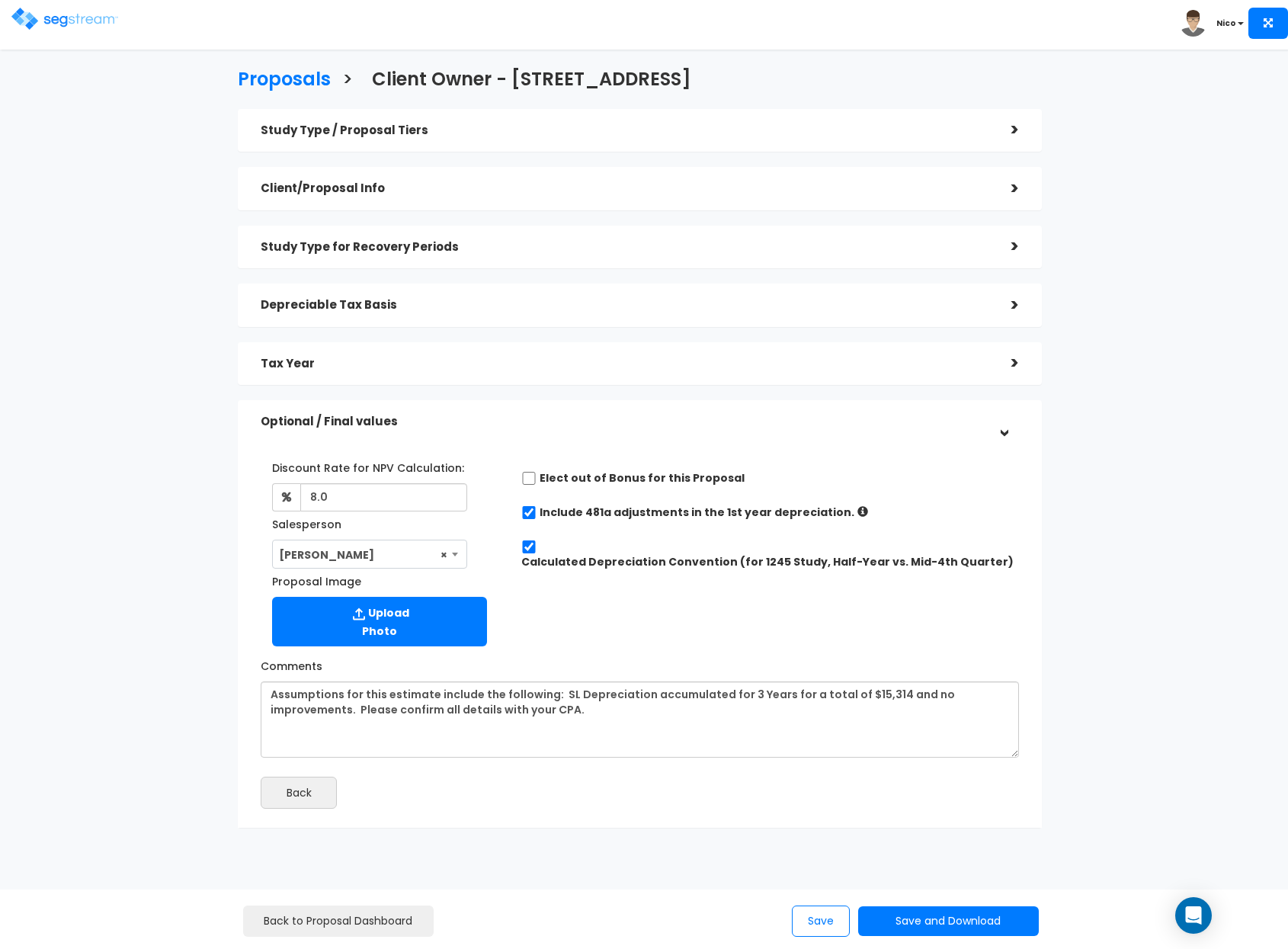
click at [696, 615] on div "Discount Rate for NPV Calculation: 8.0 Salesperson Select Salesperson × Proposa…" at bounding box center [640, 550] width 782 height 206
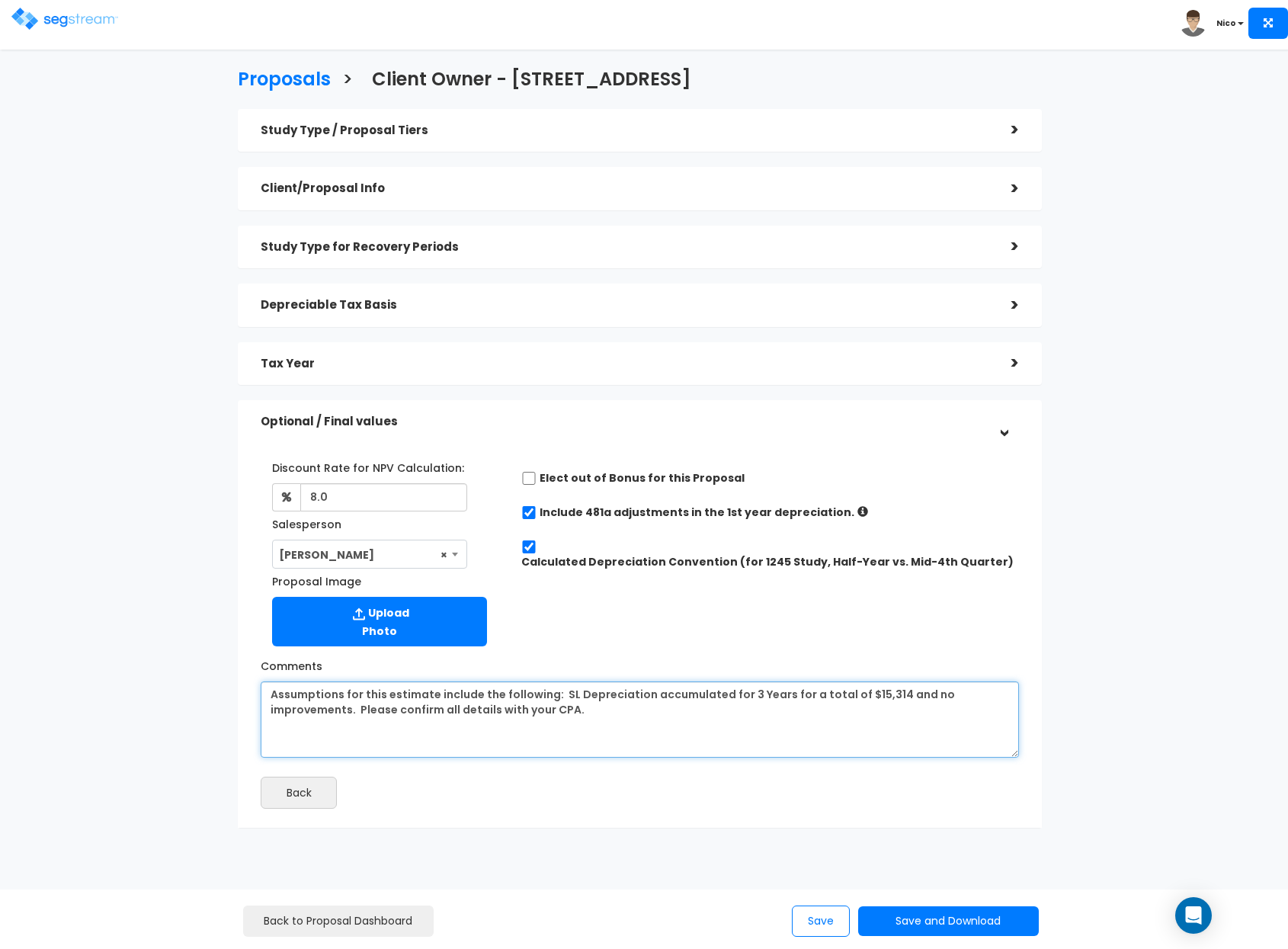
click at [581, 715] on textarea "Assumptions for this estimate include the following: SL Depreciation accumulate…" at bounding box center [640, 719] width 758 height 76
drag, startPoint x: 606, startPoint y: 709, endPoint x: 235, endPoint y: 669, distance: 373.2
click at [237, 671] on div "Discount Rate for NPV Calculation: 8.0 Salesperson Select Salesperson × Proposa…" at bounding box center [639, 627] width 804 height 400
paste textarea "Received Draft 2024 DS; LTR and revised basi"
click at [563, 719] on textarea "Assumptions for this estimate include the following: SL Depreciation accumulate…" at bounding box center [640, 719] width 758 height 76
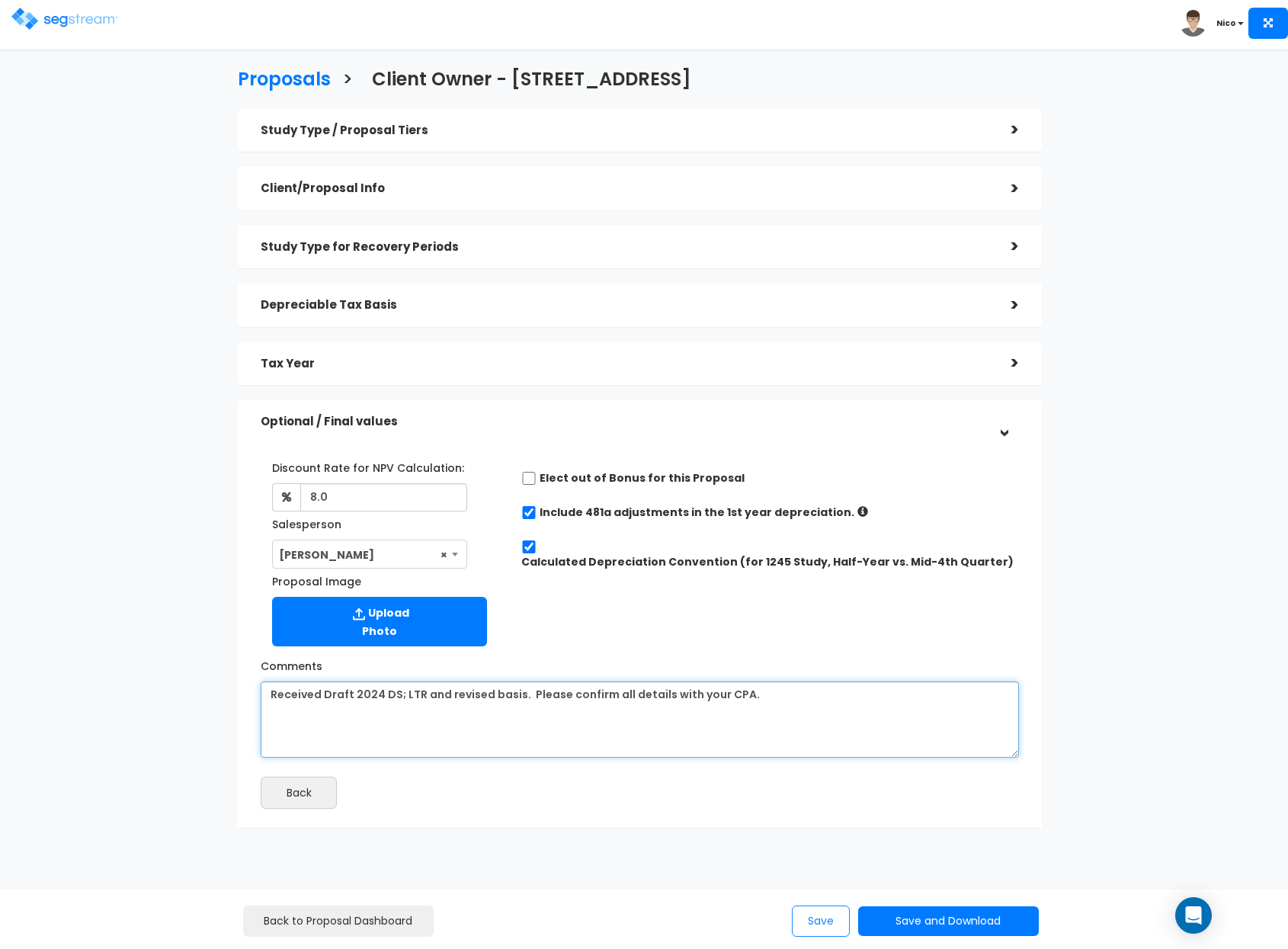
type textarea "Received Draft 2024 DS; LTR and revised basis. Please confirm all details with …"
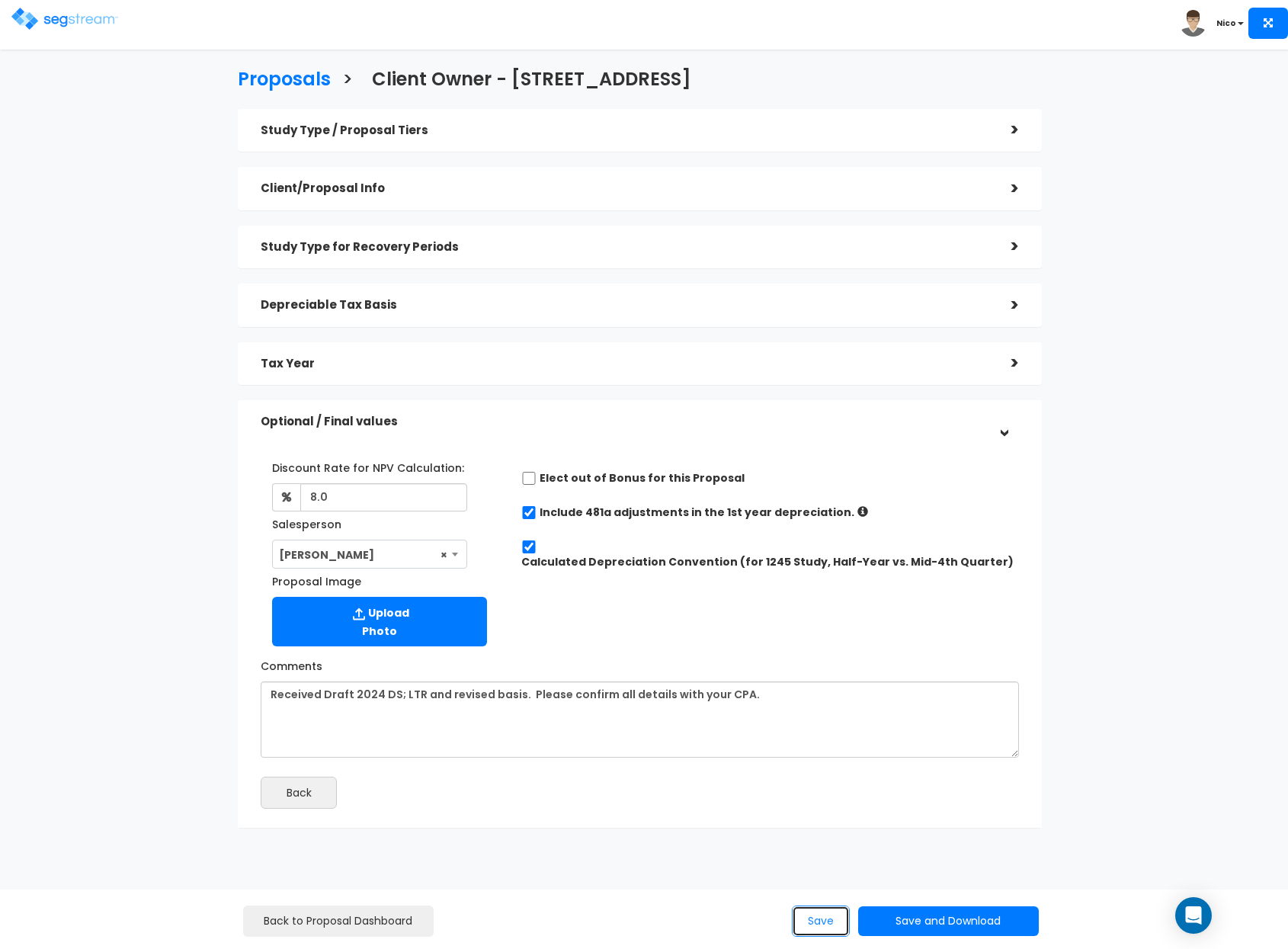
click at [814, 921] on button "Save" at bounding box center [820, 922] width 58 height 31
click at [1000, 921] on button "Save and Download" at bounding box center [948, 921] width 180 height 29
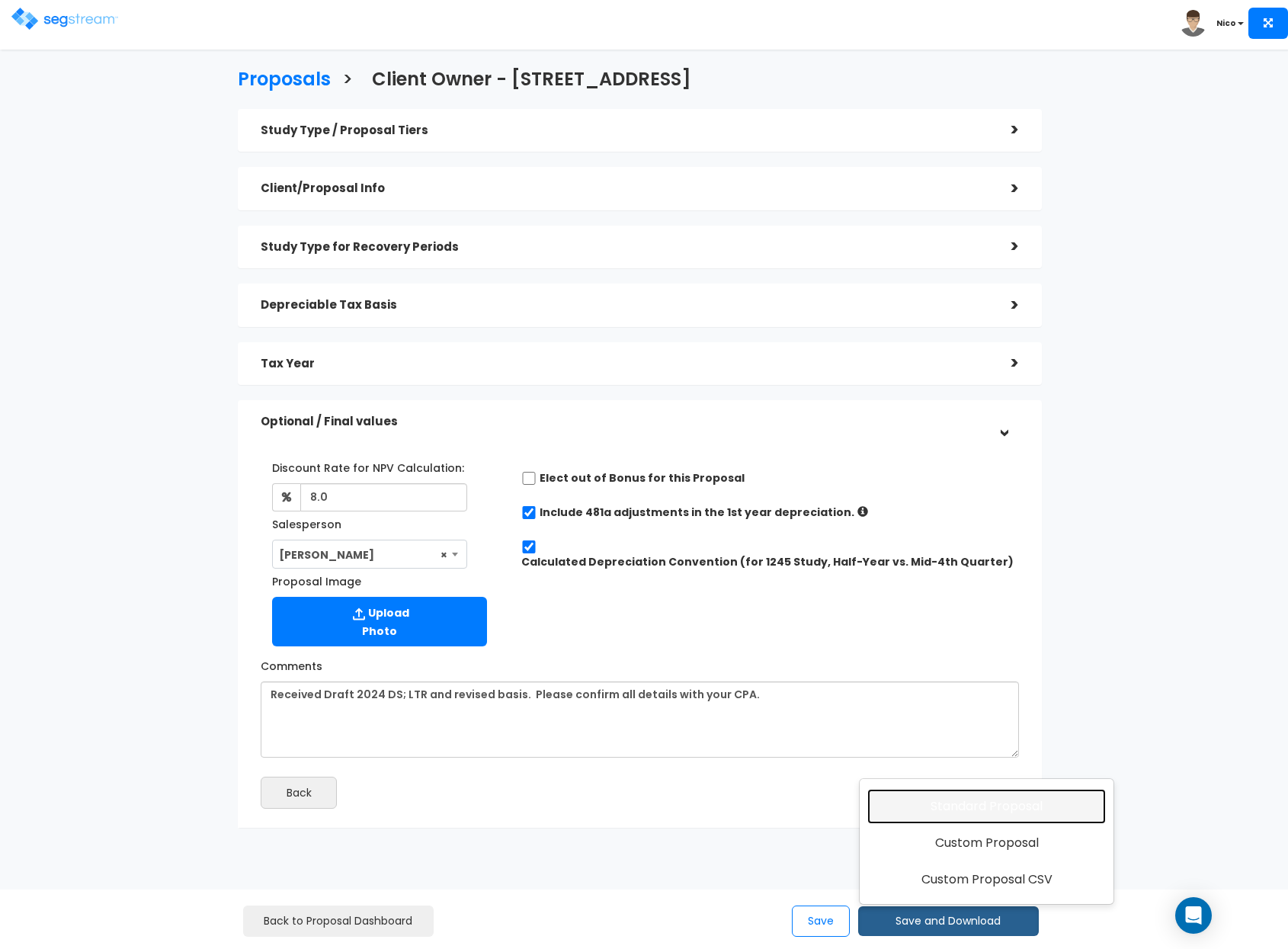
click at [995, 796] on link "Standard Proposal" at bounding box center [987, 806] width 238 height 35
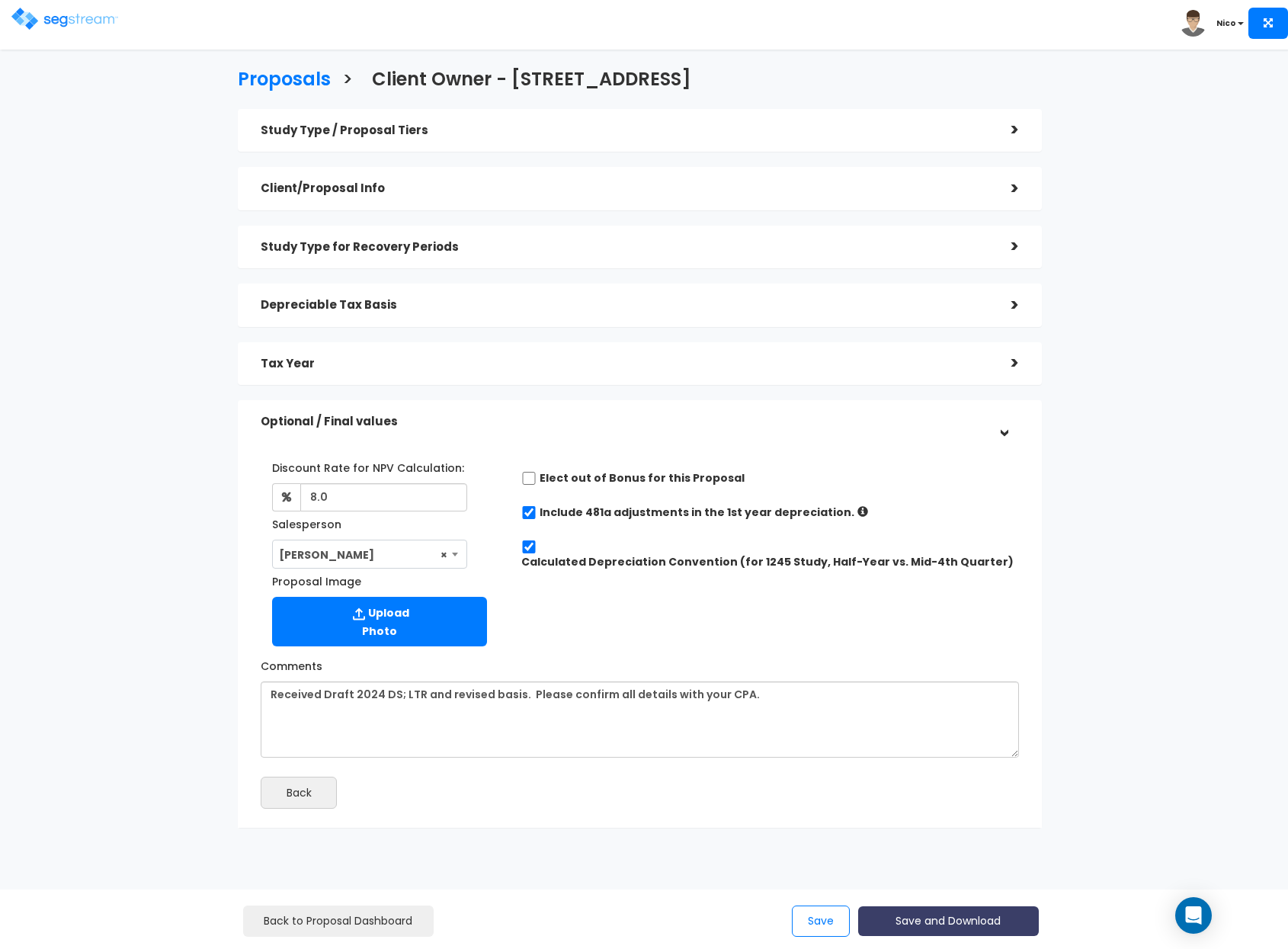
click at [933, 920] on button "Save and Download" at bounding box center [948, 921] width 180 height 29
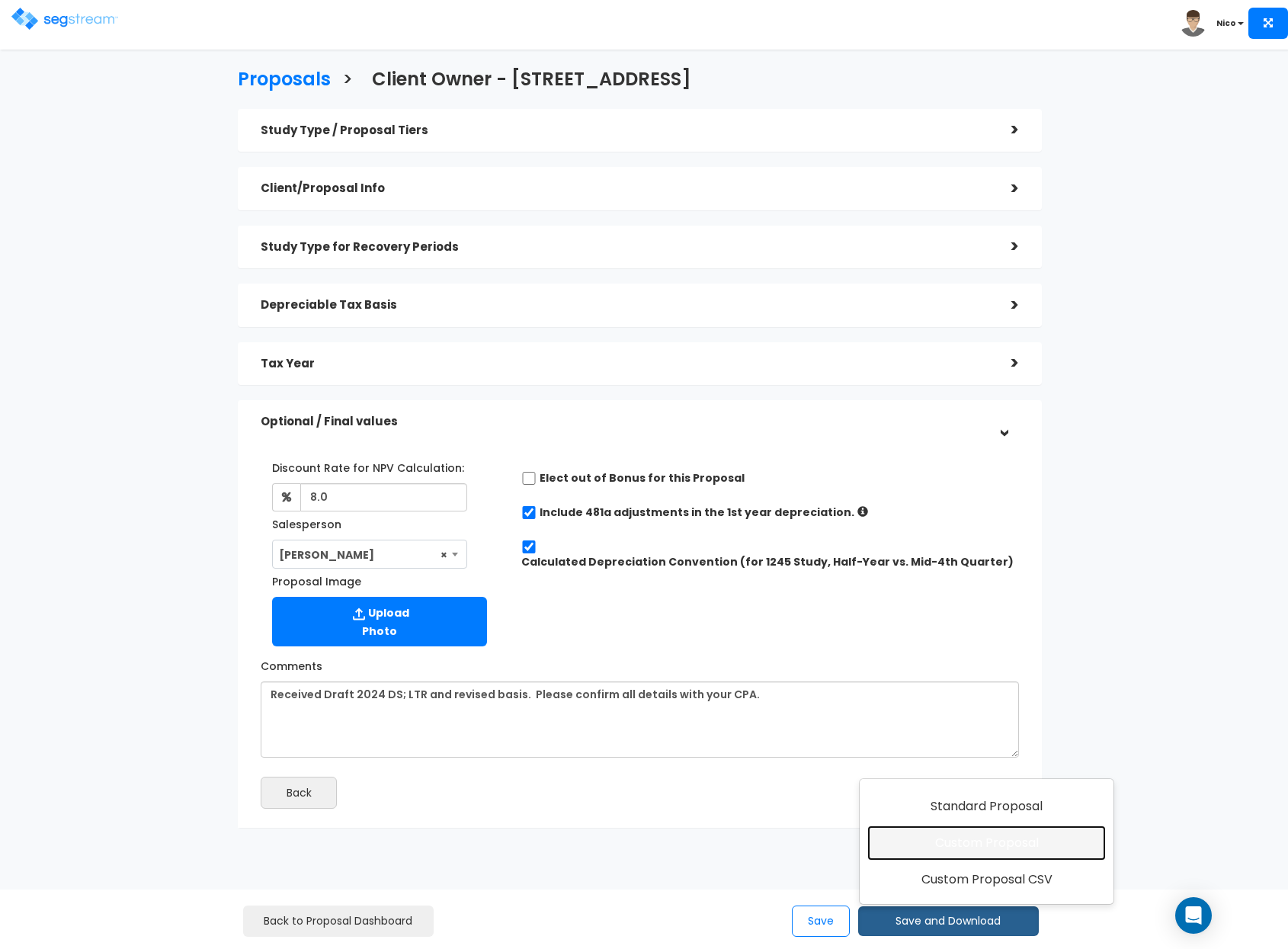
click at [990, 836] on link "Custom Proposal" at bounding box center [987, 843] width 238 height 35
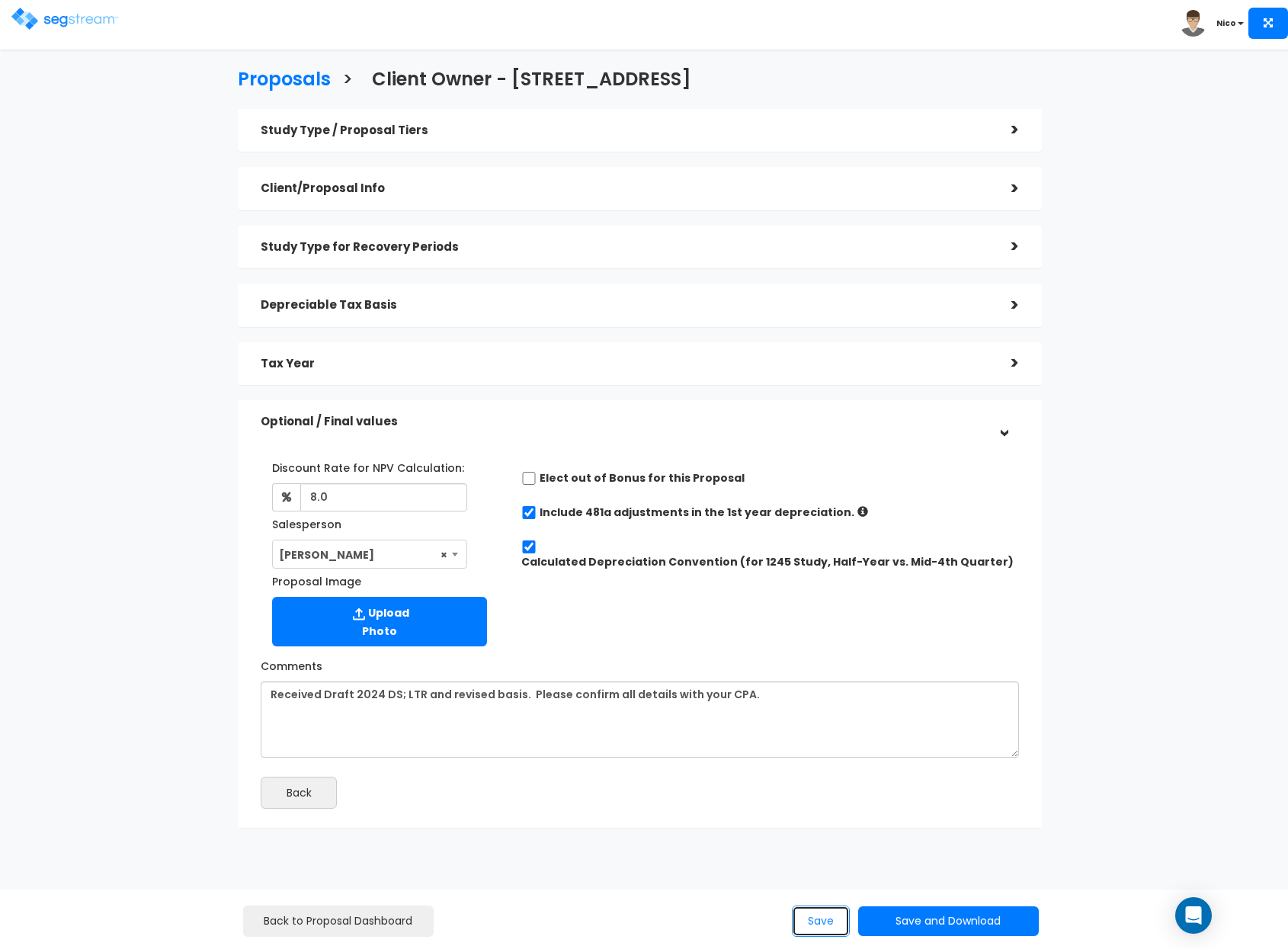
click at [813, 924] on button "Save" at bounding box center [820, 922] width 58 height 31
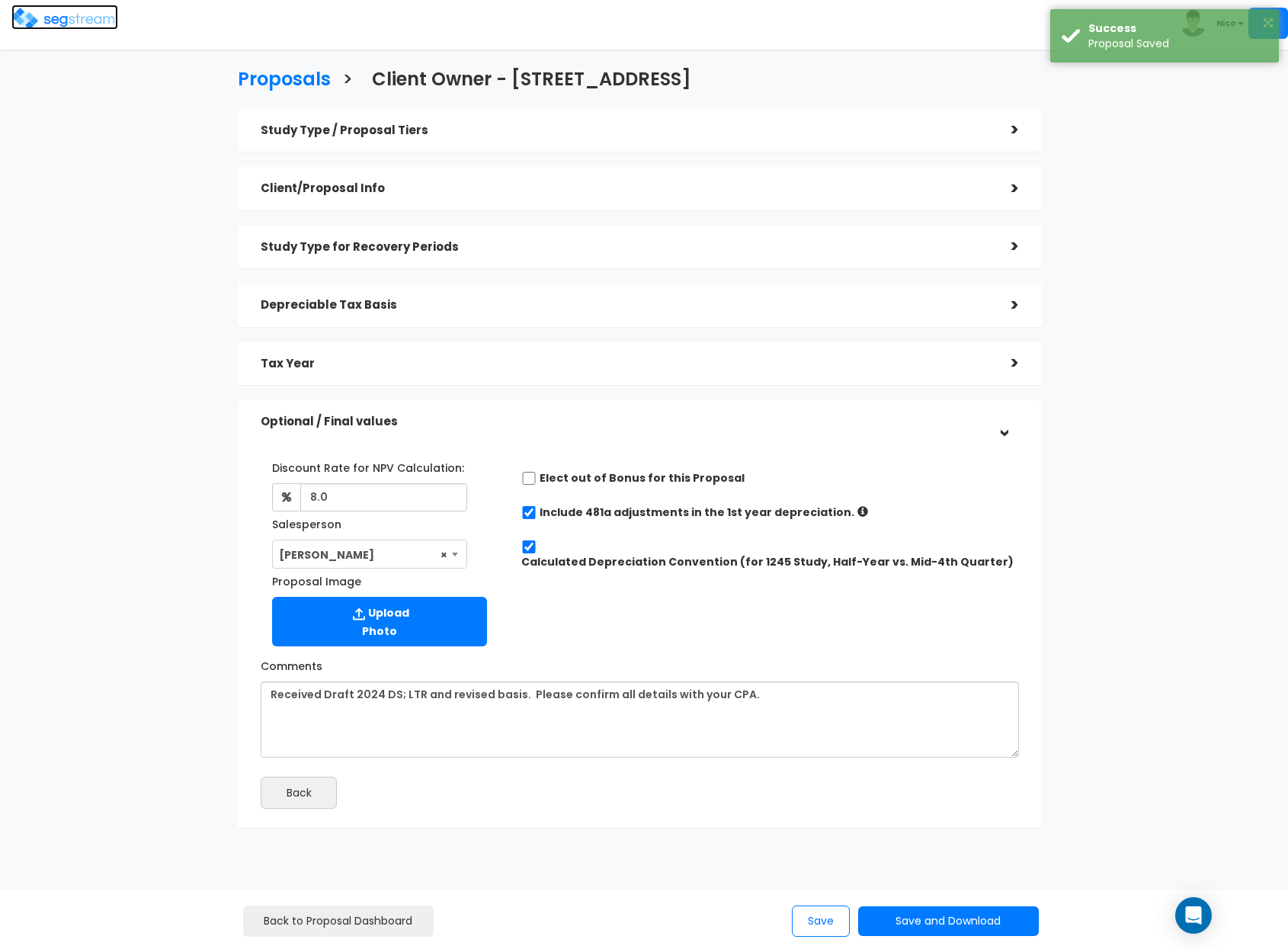
click at [65, 17] on img at bounding box center [64, 19] width 107 height 22
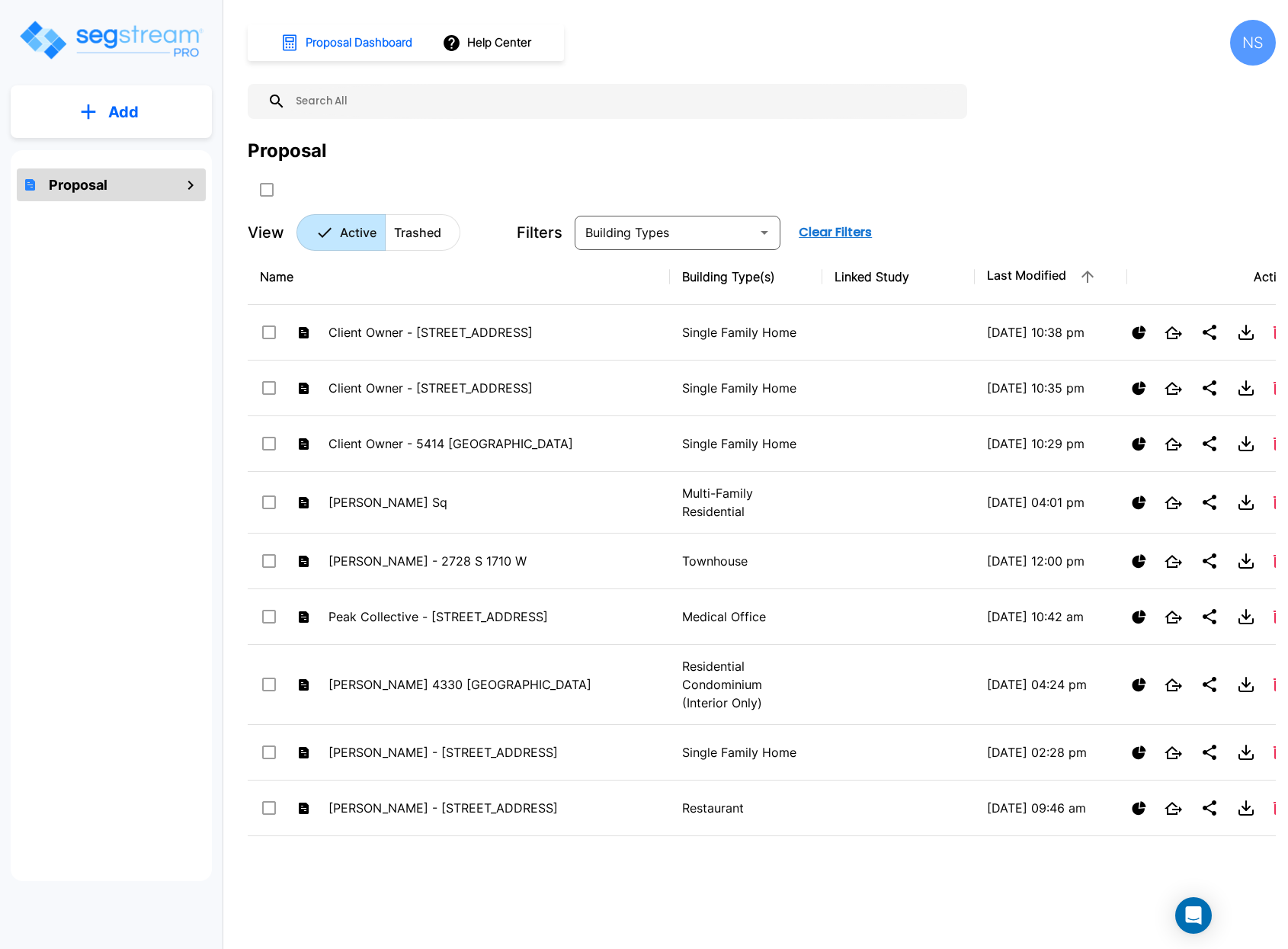
click at [322, 99] on input "text" at bounding box center [623, 102] width 674 height 35
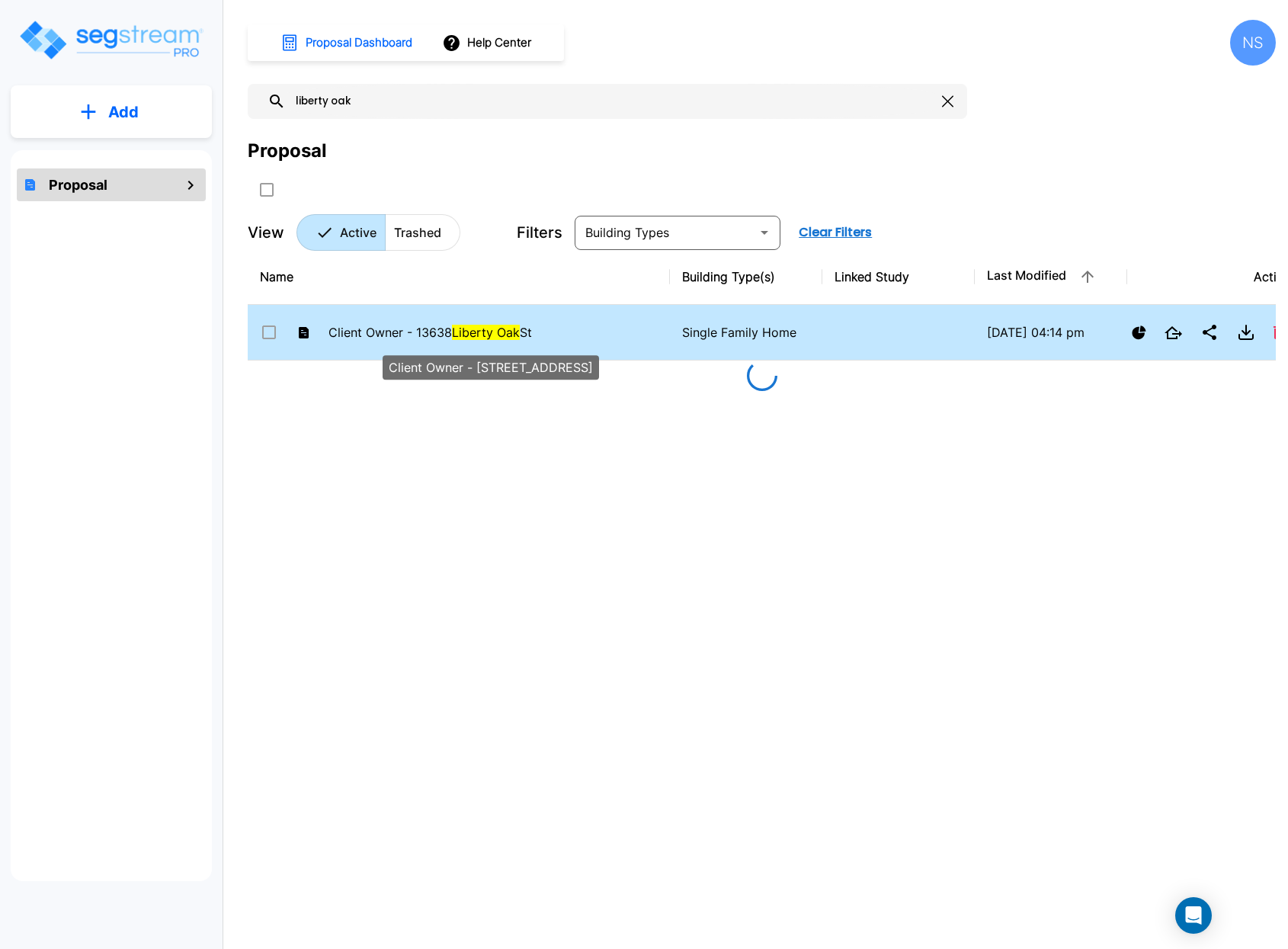
type input "liberty oak"
click at [411, 330] on span "Client Owner - [STREET_ADDRESS]" at bounding box center [430, 332] width 203 height 16
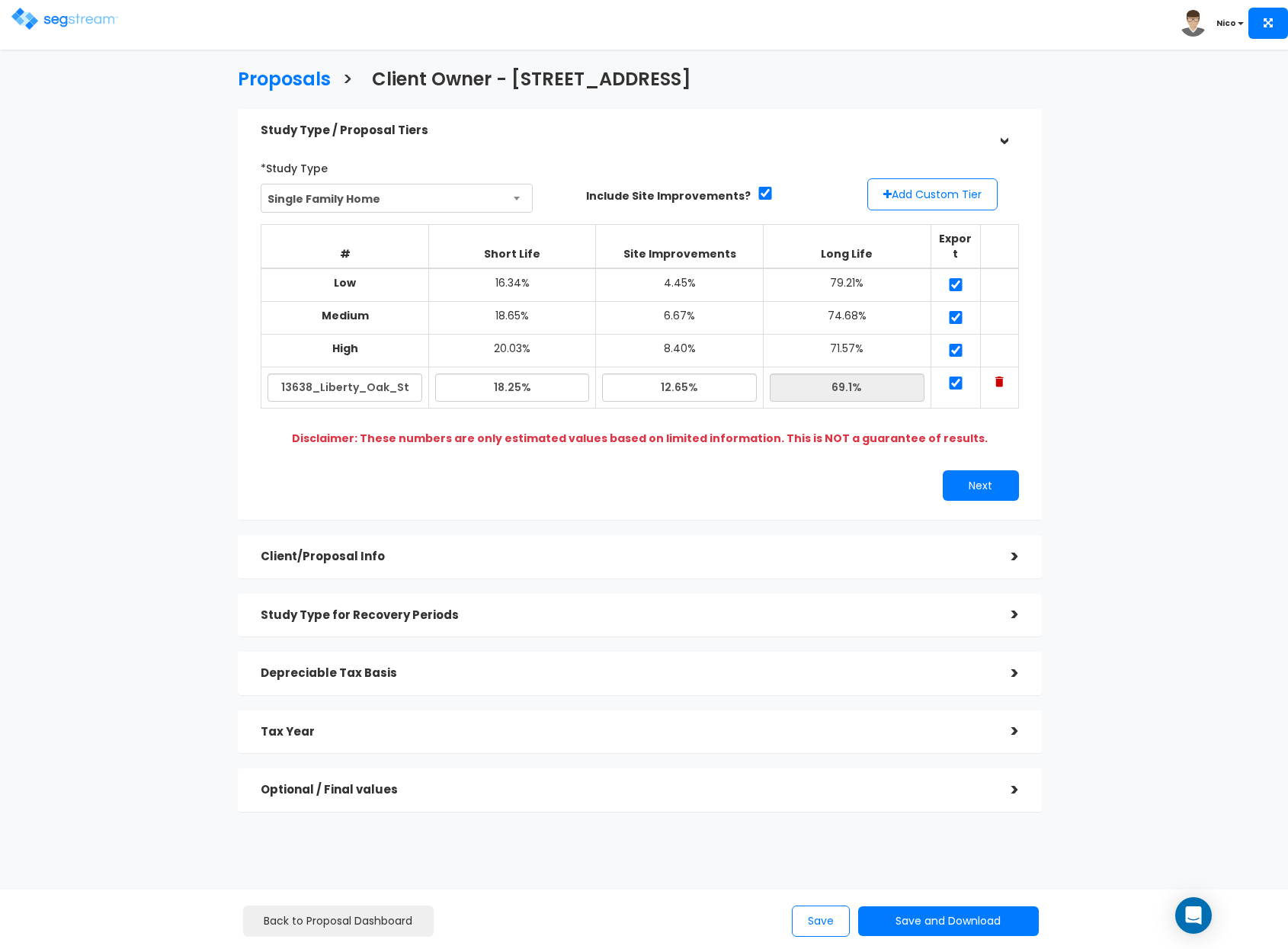
click at [643, 437] on div "*Study Type Single Family Home Assisted/Senior Living Auto Repair Shop Auto Dea…" at bounding box center [640, 327] width 782 height 361
click at [966, 470] on button "Next" at bounding box center [981, 485] width 76 height 30
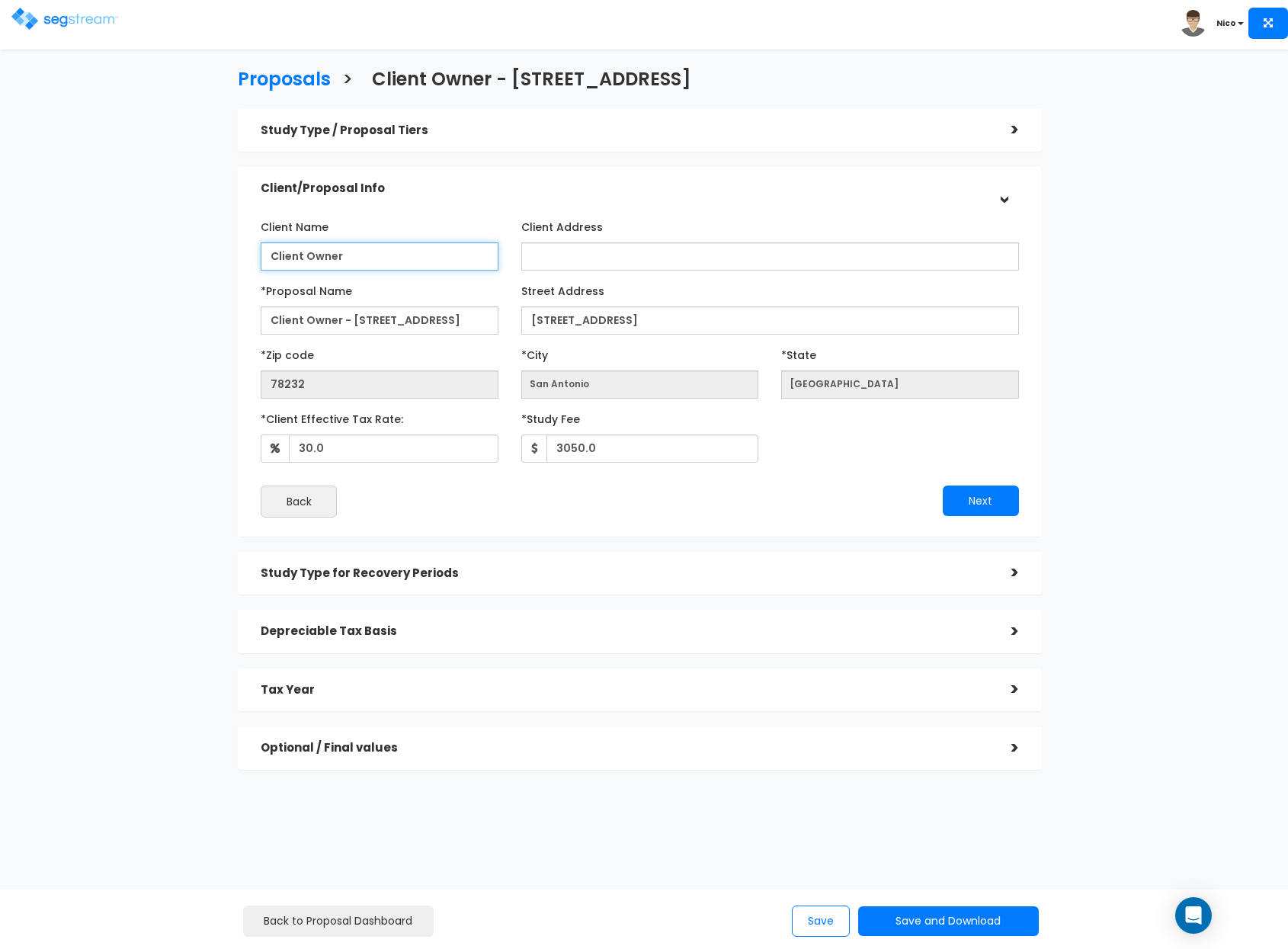
click at [378, 266] on input "Client Owner" at bounding box center [379, 256] width 237 height 28
drag, startPoint x: 390, startPoint y: 263, endPoint x: 248, endPoint y: 255, distance: 142.2
click at [248, 255] on div "Client Name Client Owner Client Address TX" at bounding box center [639, 366] width 804 height 341
type input "Antonio Salcedo"
click at [664, 204] on div "Client Name Antonio Salcedo Client Address" at bounding box center [639, 366] width 804 height 341
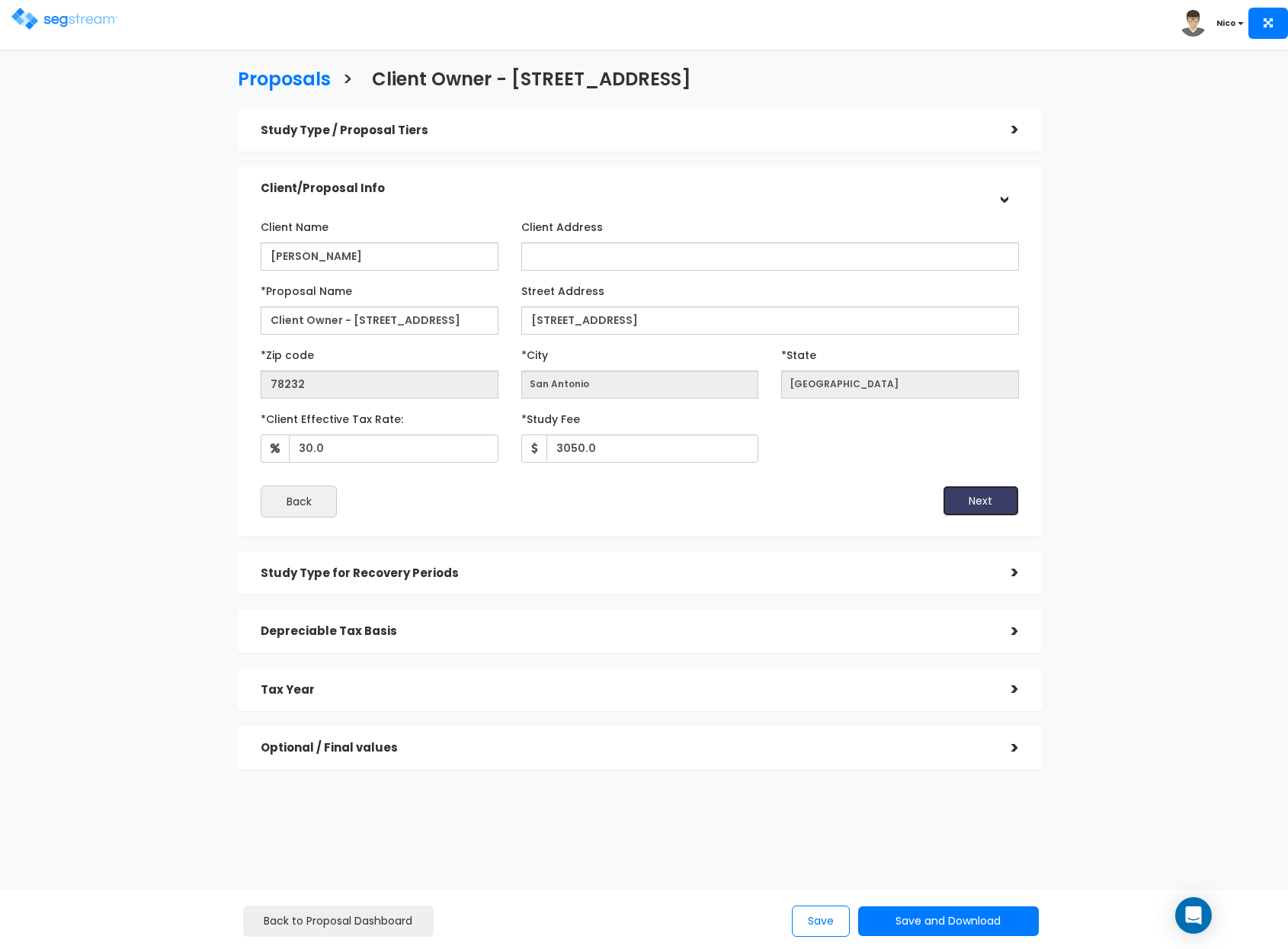
click at [972, 506] on button "Next" at bounding box center [981, 500] width 76 height 30
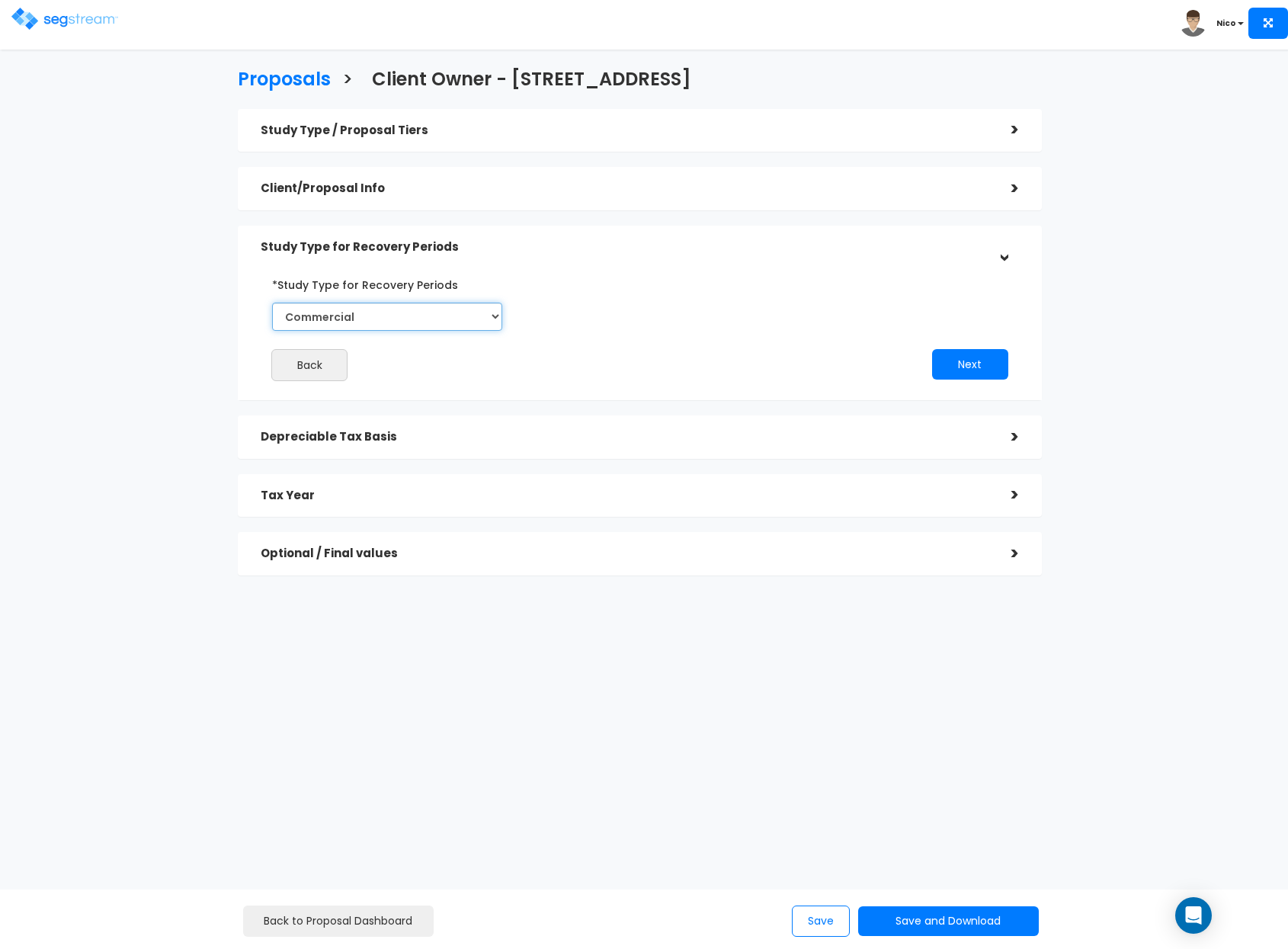
click at [477, 325] on select "Commercial Residential" at bounding box center [387, 317] width 231 height 28
select select "Residential"
click at [272, 303] on select "Commercial Residential" at bounding box center [387, 317] width 231 height 28
click at [972, 367] on button "Next" at bounding box center [970, 364] width 76 height 30
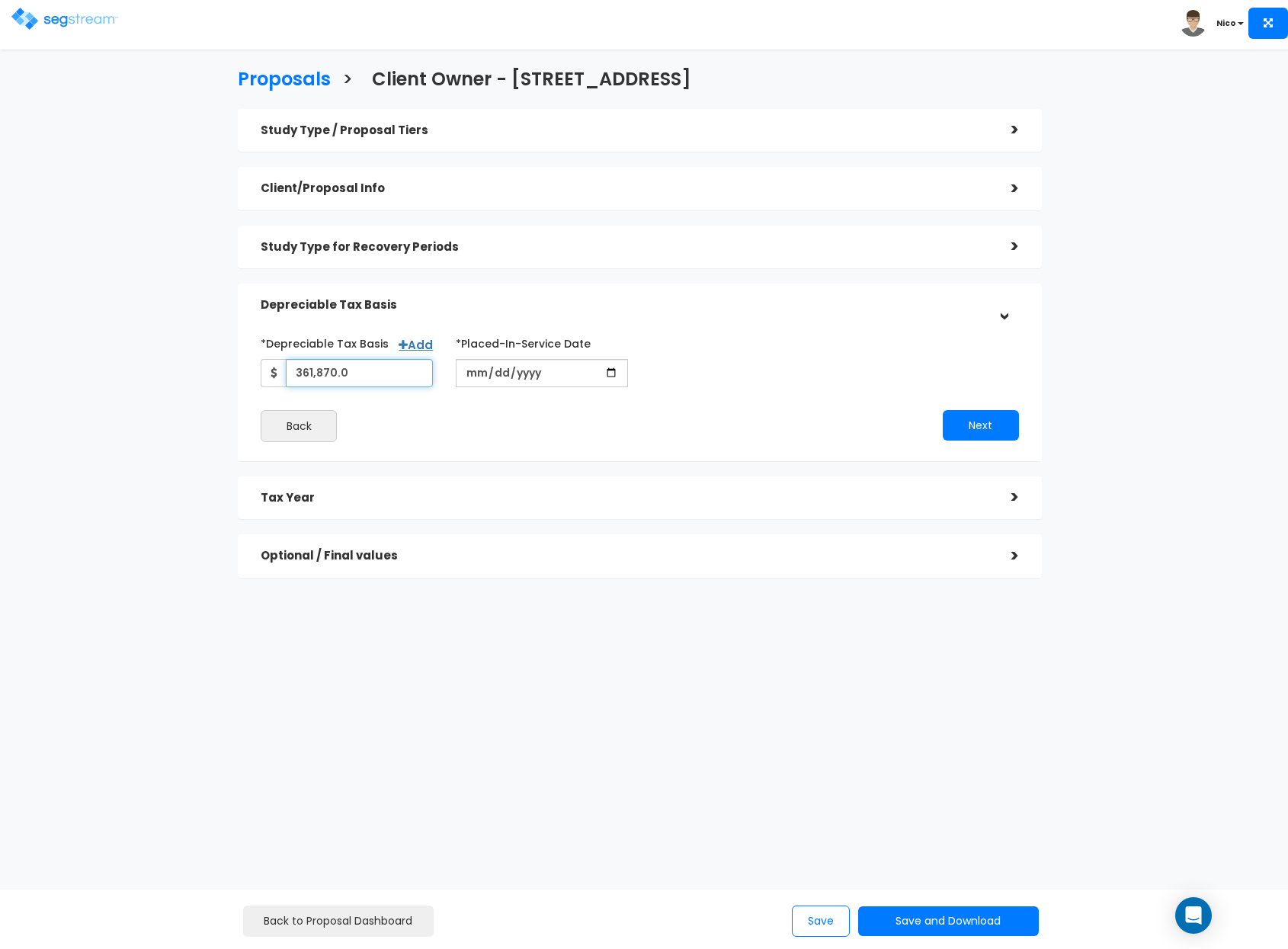
drag, startPoint x: 392, startPoint y: 375, endPoint x: 273, endPoint y: 368, distance: 119.2
click at [273, 368] on div "361,870.0" at bounding box center [347, 372] width 172 height 28
type input "302,350"
click at [460, 412] on div "Back" at bounding box center [444, 426] width 390 height 32
click at [488, 373] on input "2022-01-10" at bounding box center [541, 372] width 172 height 28
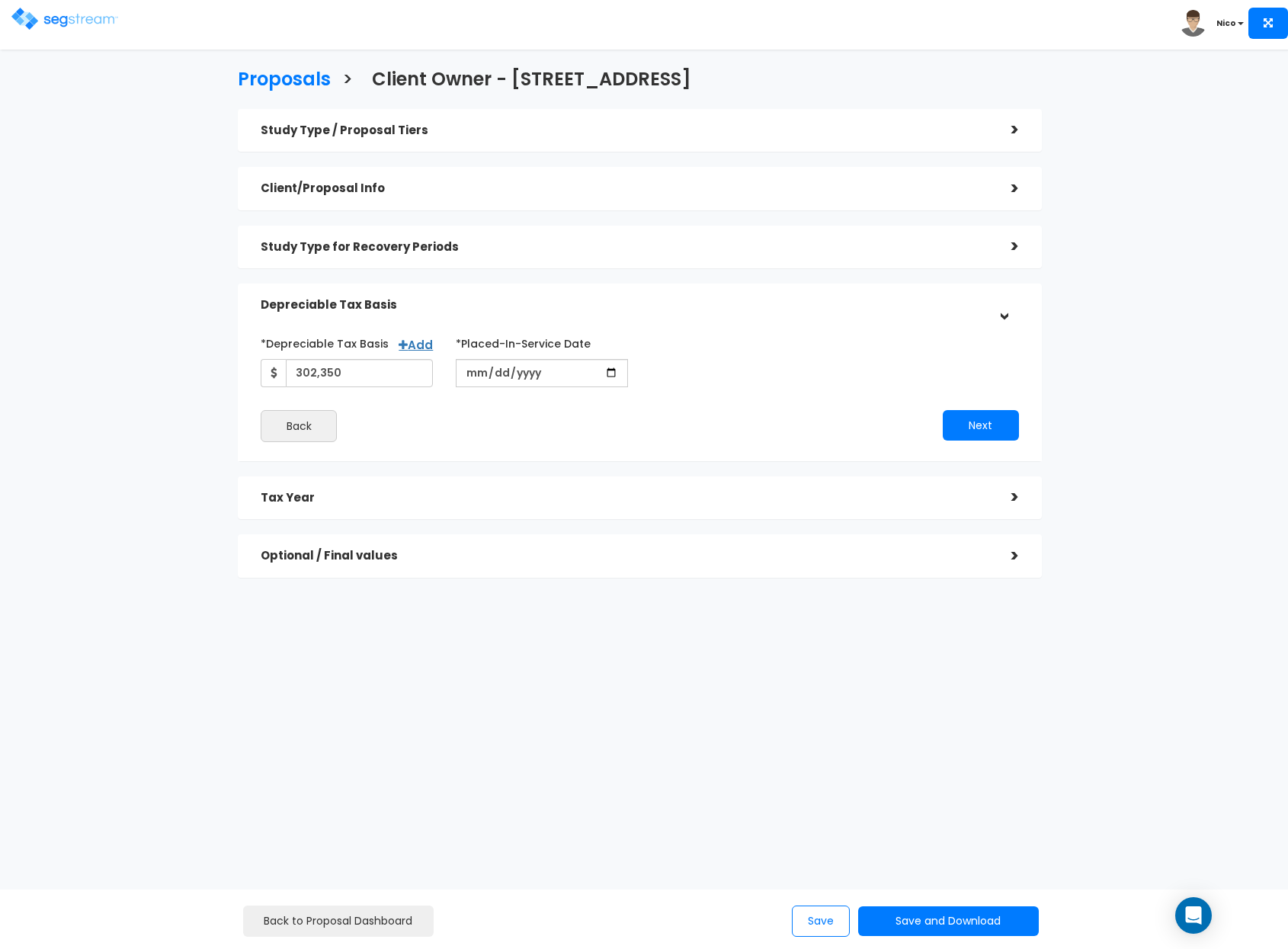
click at [647, 402] on div "*Depreciable Tax Basis Add 302,350 *Placed-In-Service Date" at bounding box center [640, 387] width 758 height 111
click at [482, 377] on input "date" at bounding box center [541, 372] width 172 height 28
type input "2022-01-09"
click at [819, 444] on div "*Depreciable Tax Basis Add 302,350 *Placed-In-Service Date 2022-01-09" at bounding box center [640, 386] width 782 height 126
click at [967, 427] on button "Next" at bounding box center [981, 425] width 76 height 30
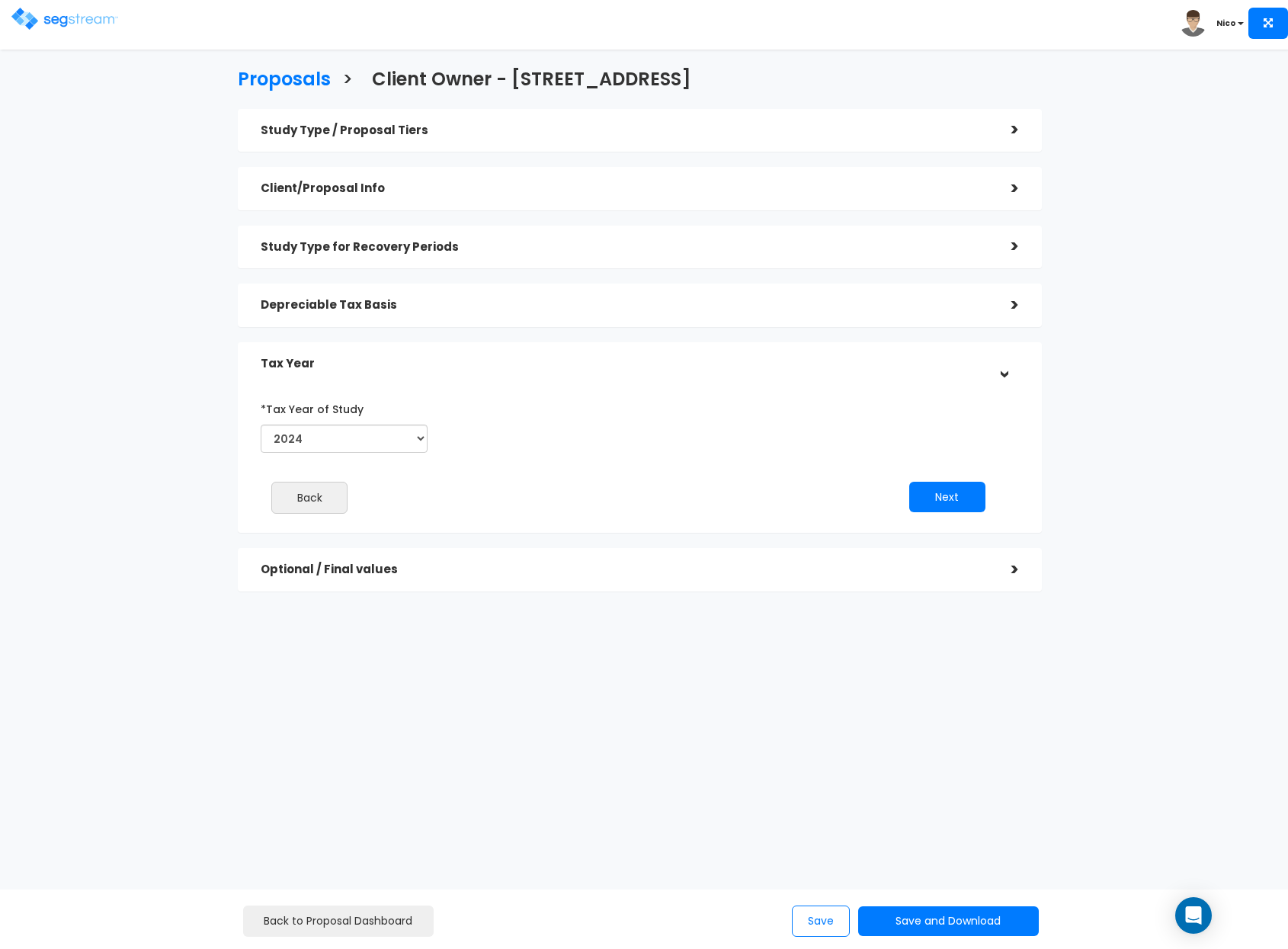
click at [766, 304] on h5 "Depreciable Tax Basis" at bounding box center [624, 305] width 728 height 13
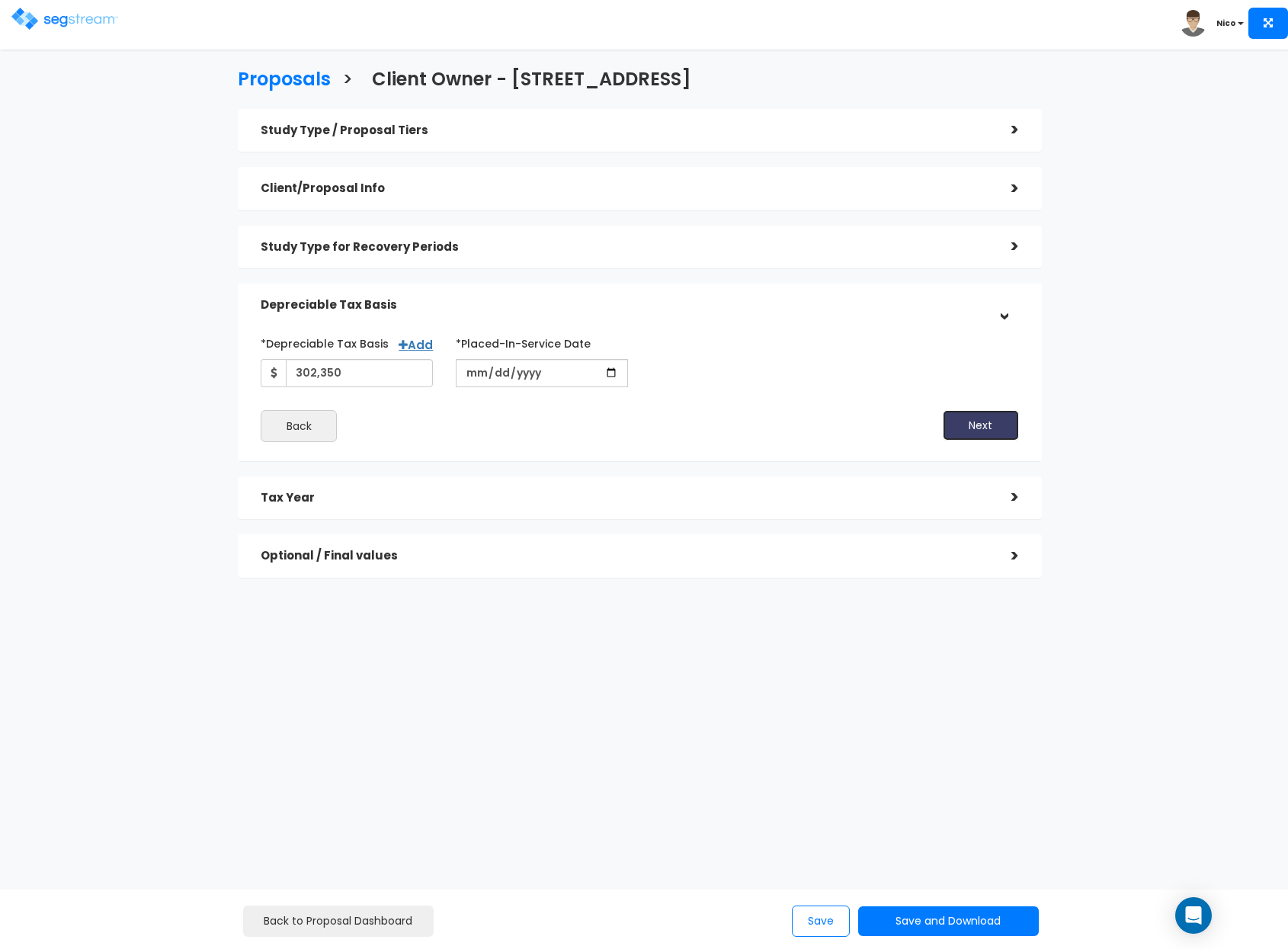
click at [979, 414] on button "Next" at bounding box center [981, 425] width 76 height 30
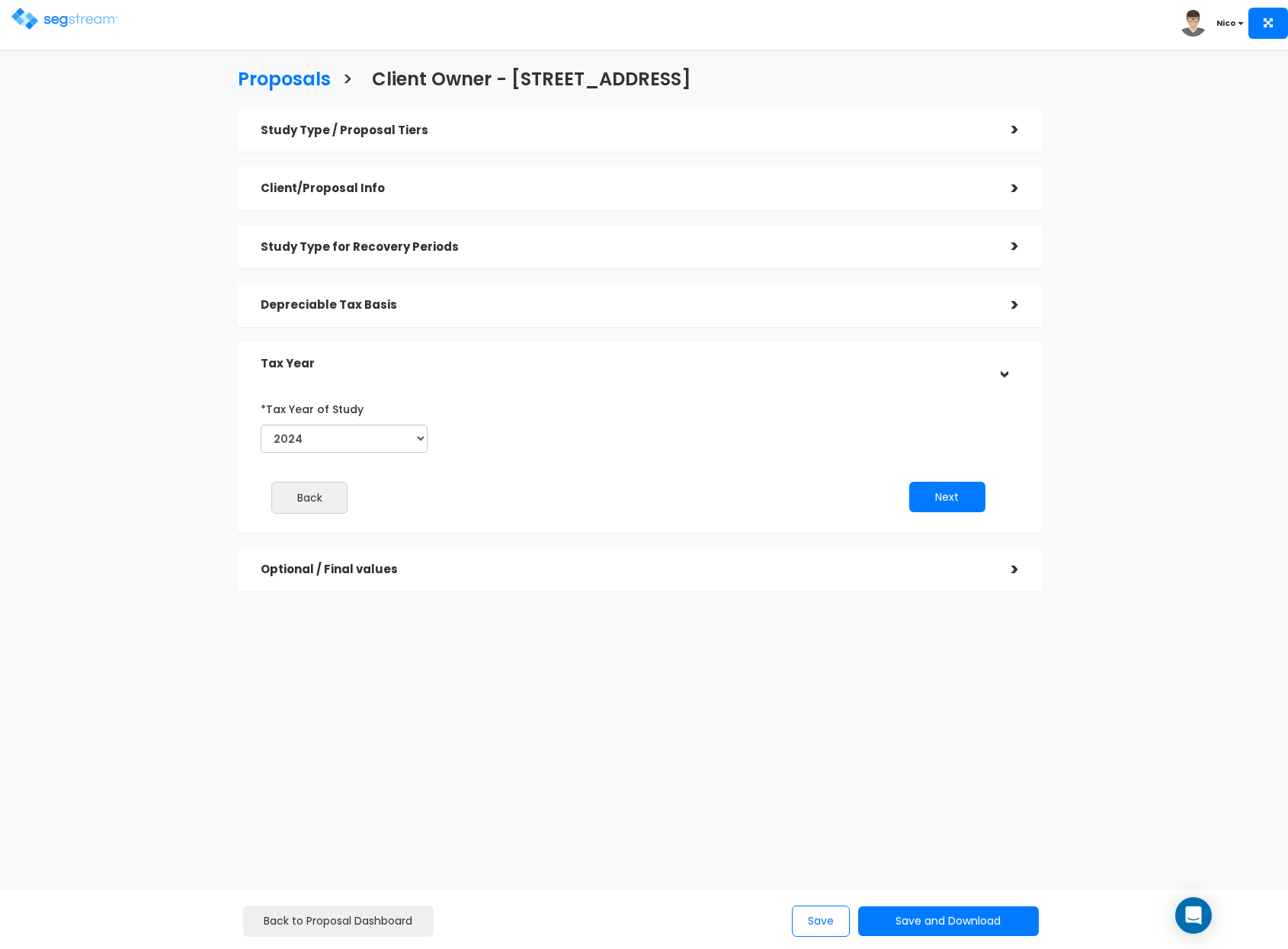
click at [994, 493] on div "Next" at bounding box center [818, 496] width 379 height 30
click at [936, 502] on button "Next" at bounding box center [948, 496] width 76 height 30
click at [578, 455] on div "*Tax Year of Study 2022 2023 2024 2025 2026 Prior Accumulated Depreciation This…" at bounding box center [628, 435] width 758 height 63
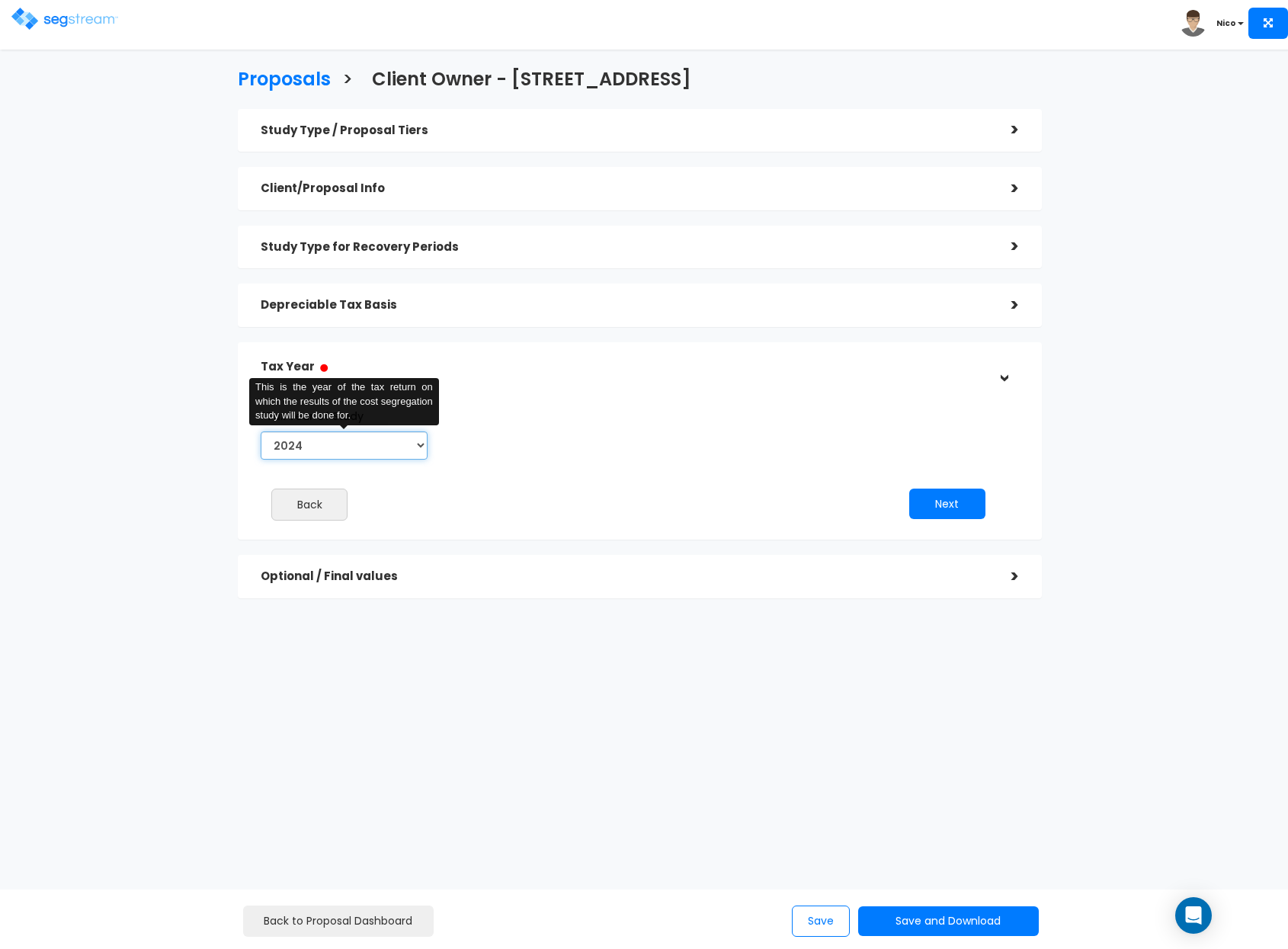
click at [421, 442] on select "2022 2023 2024 2025 2026" at bounding box center [344, 446] width 167 height 28
click at [261, 432] on select "2022 2023 2024 2025 2026" at bounding box center [344, 446] width 167 height 28
click at [536, 410] on div "*Tax Year of Study 2022 2023 2024 2025 2026 This is the year of the tax return …" at bounding box center [628, 435] width 758 height 63
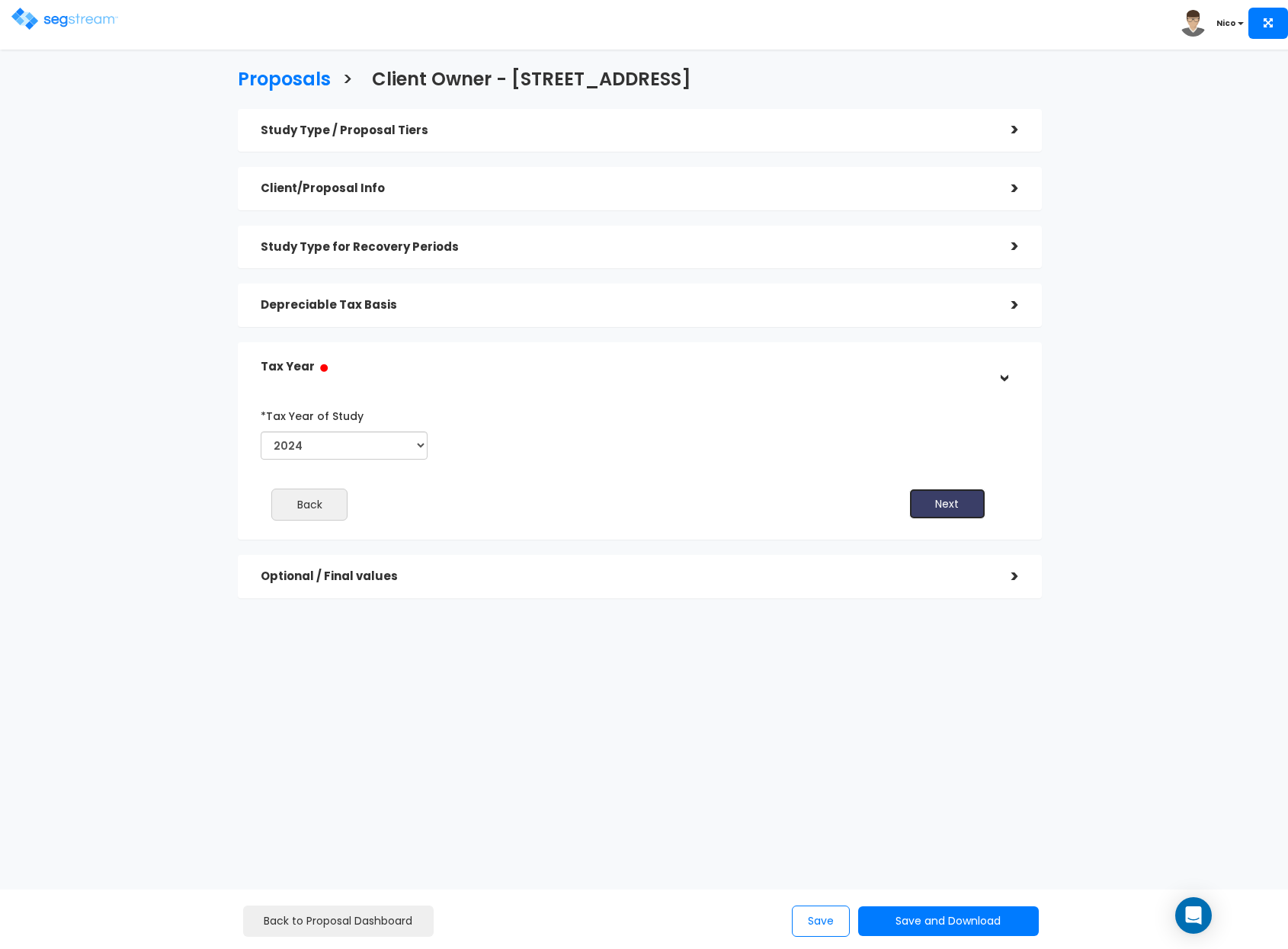
click at [946, 509] on button "Next" at bounding box center [948, 503] width 76 height 30
click at [670, 469] on div "*Tax Year of Study 2022 2023 2024 2025 2026 Prior Accumulated Depreciation" at bounding box center [628, 467] width 758 height 144
click at [420, 305] on h5 "Depreciable Tax Basis" at bounding box center [624, 305] width 728 height 13
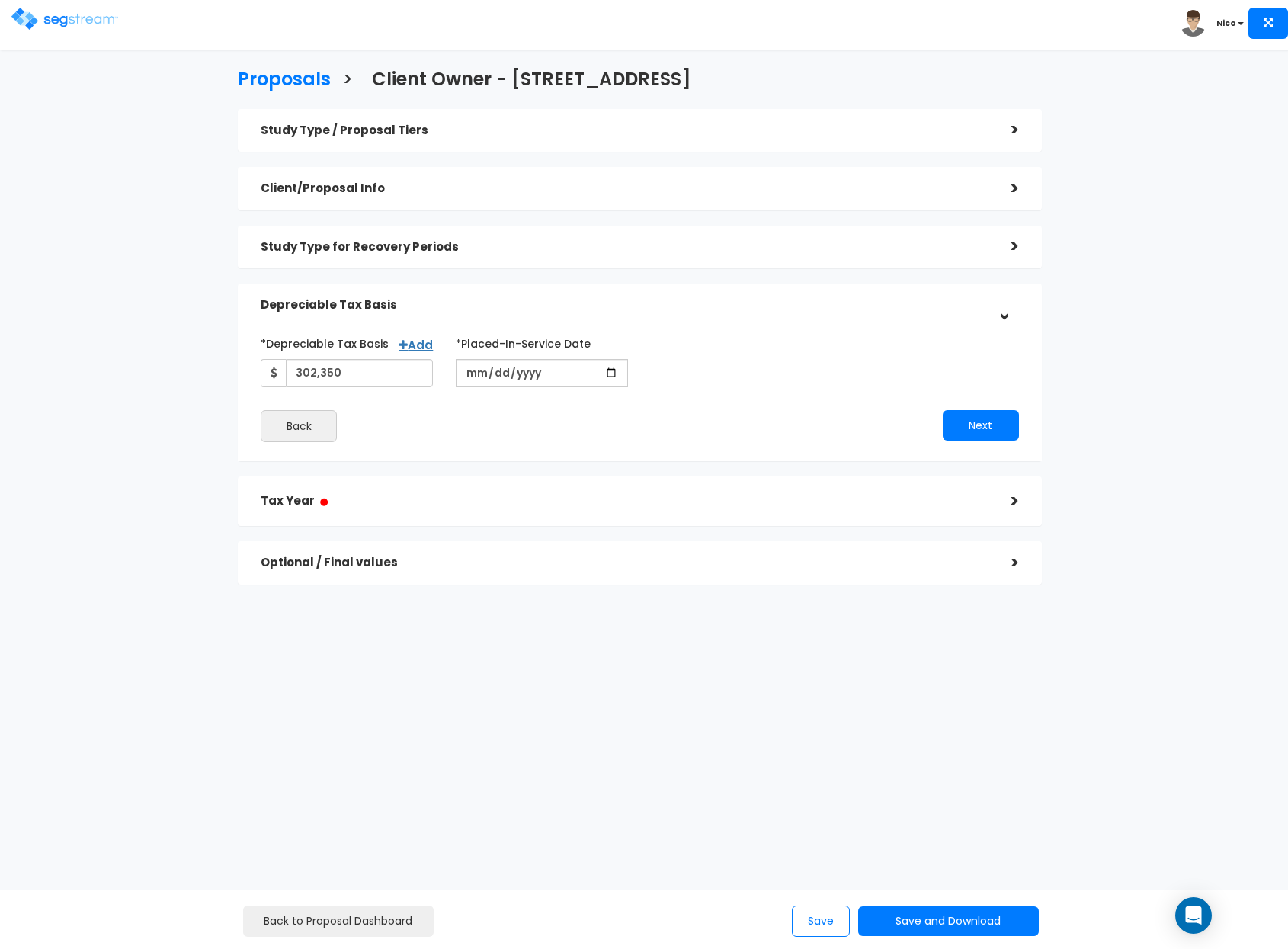
click at [428, 410] on div "Back" at bounding box center [444, 426] width 390 height 32
click at [967, 429] on button "Next" at bounding box center [981, 425] width 76 height 30
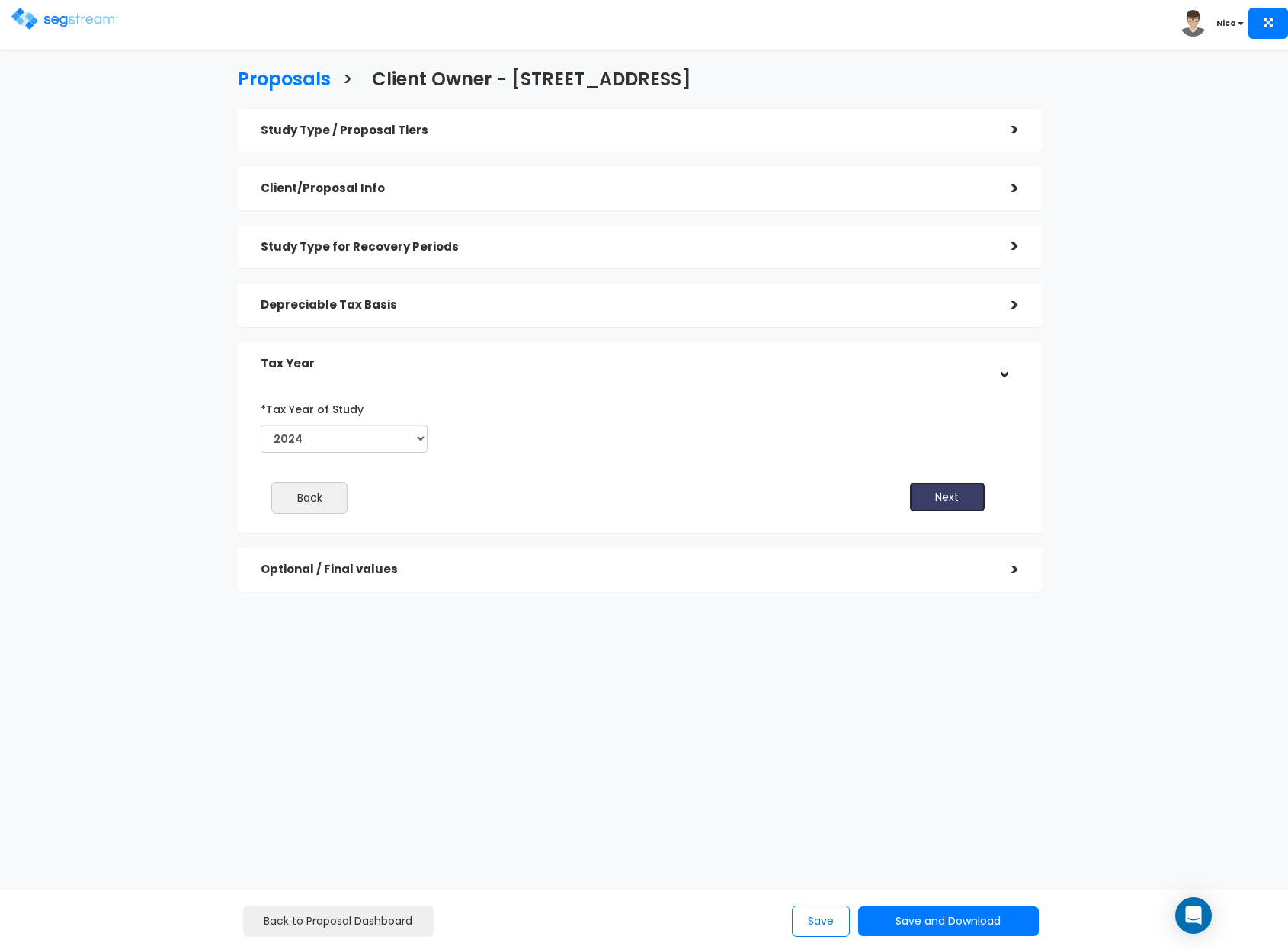
click at [954, 492] on button "Next" at bounding box center [948, 496] width 76 height 30
click at [322, 369] on span "●" at bounding box center [323, 367] width 11 height 24
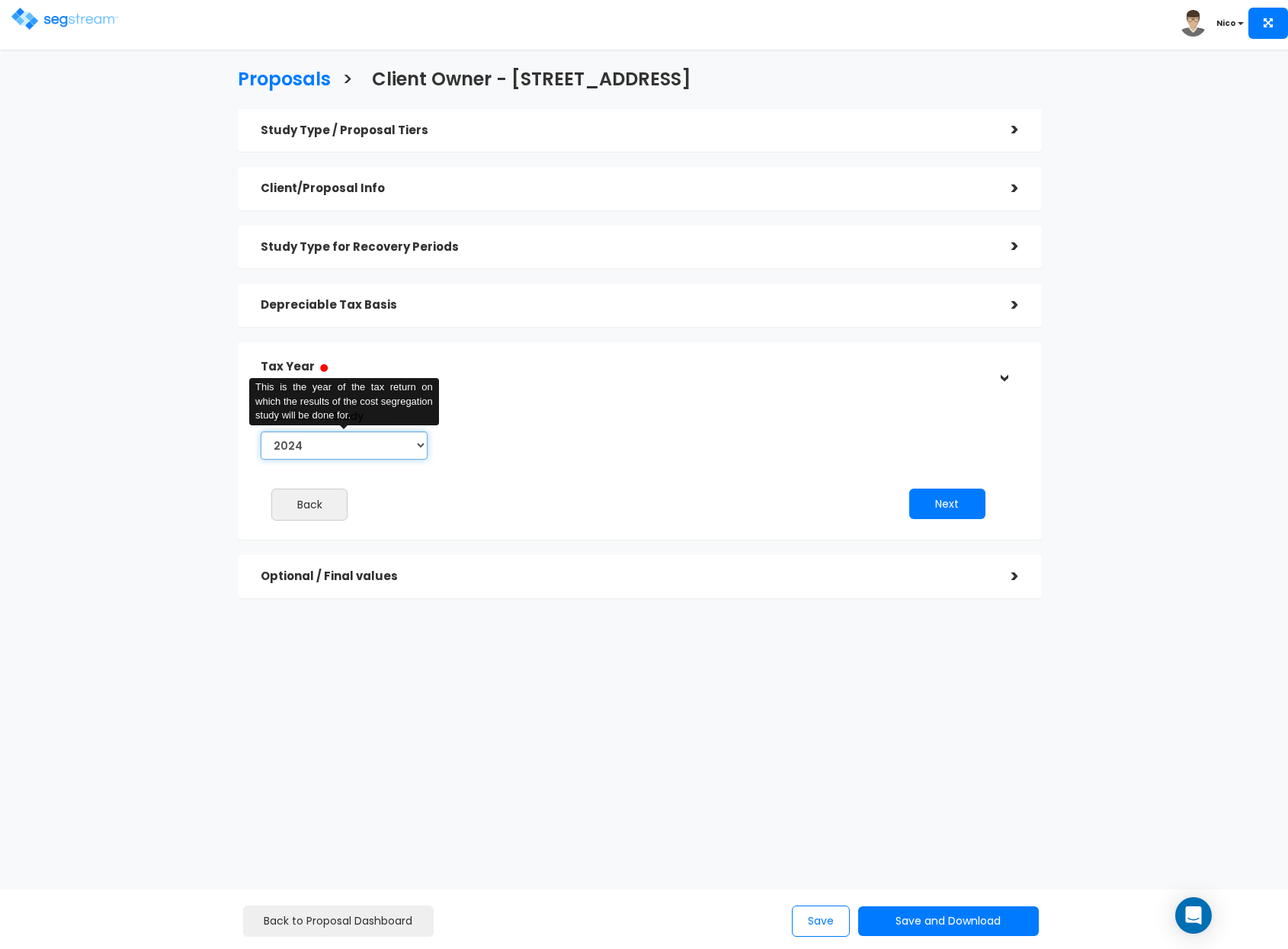
click at [422, 447] on select "2022 2023 2024 2025 2026" at bounding box center [344, 446] width 167 height 28
click at [261, 432] on select "2022 2023 2024 2025 2026" at bounding box center [344, 446] width 167 height 28
click at [536, 469] on div "*Tax Year of Study 2022 2023 2024 2025 2026 This is the year of the tax return …" at bounding box center [628, 467] width 758 height 144
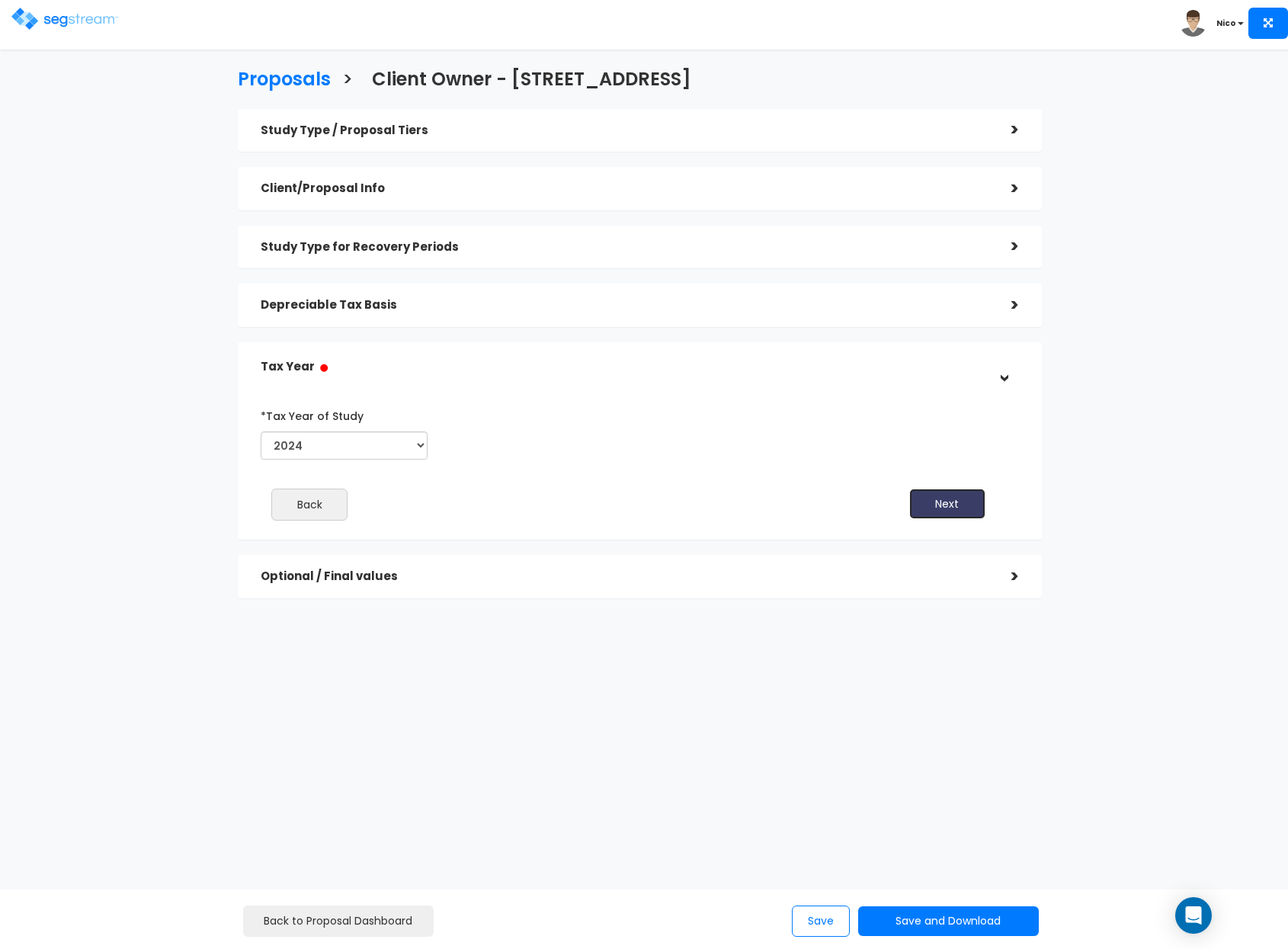
click at [944, 508] on button "Next" at bounding box center [948, 503] width 76 height 30
click at [649, 455] on div "*Tax Year of Study 2022 2023 2024 2025 2026 Prior Accumulated Depreciation This…" at bounding box center [628, 435] width 758 height 63
click at [937, 496] on button "Next" at bounding box center [948, 503] width 76 height 30
click at [935, 496] on button "Next" at bounding box center [948, 503] width 76 height 30
click at [305, 324] on div "Depreciable Tax Basis >" at bounding box center [639, 305] width 804 height 43
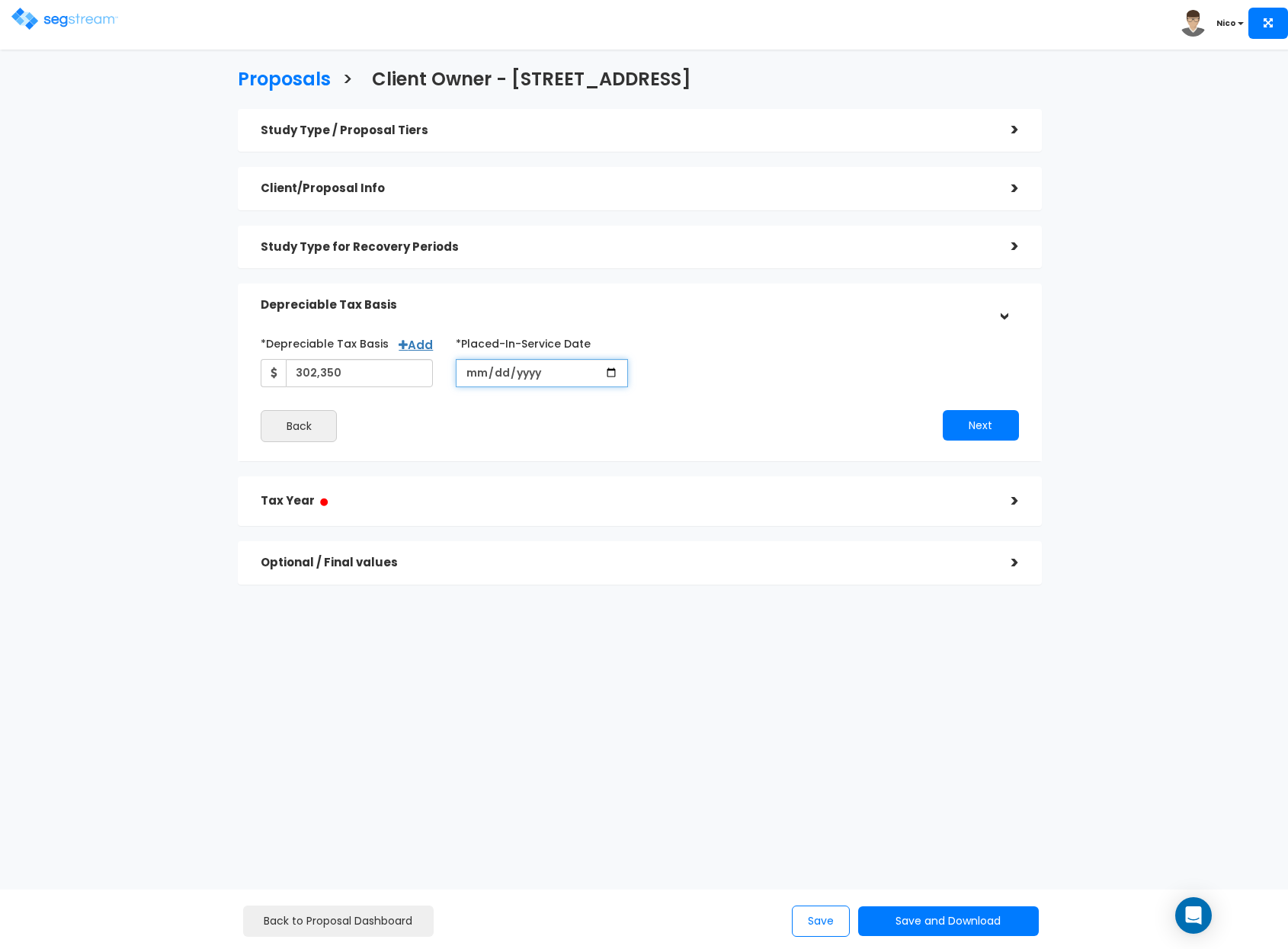
click at [491, 381] on input "2022-01-09" at bounding box center [541, 372] width 172 height 28
type input "2022-10-09"
click at [688, 394] on div "*Depreciable Tax Basis Add 302,350 *Placed-In-Service Date" at bounding box center [640, 387] width 758 height 111
click at [726, 397] on div "*Depreciable Tax Basis Add 302,350 *Placed-In-Service Date" at bounding box center [640, 387] width 758 height 111
click at [993, 421] on button "Next" at bounding box center [981, 425] width 76 height 30
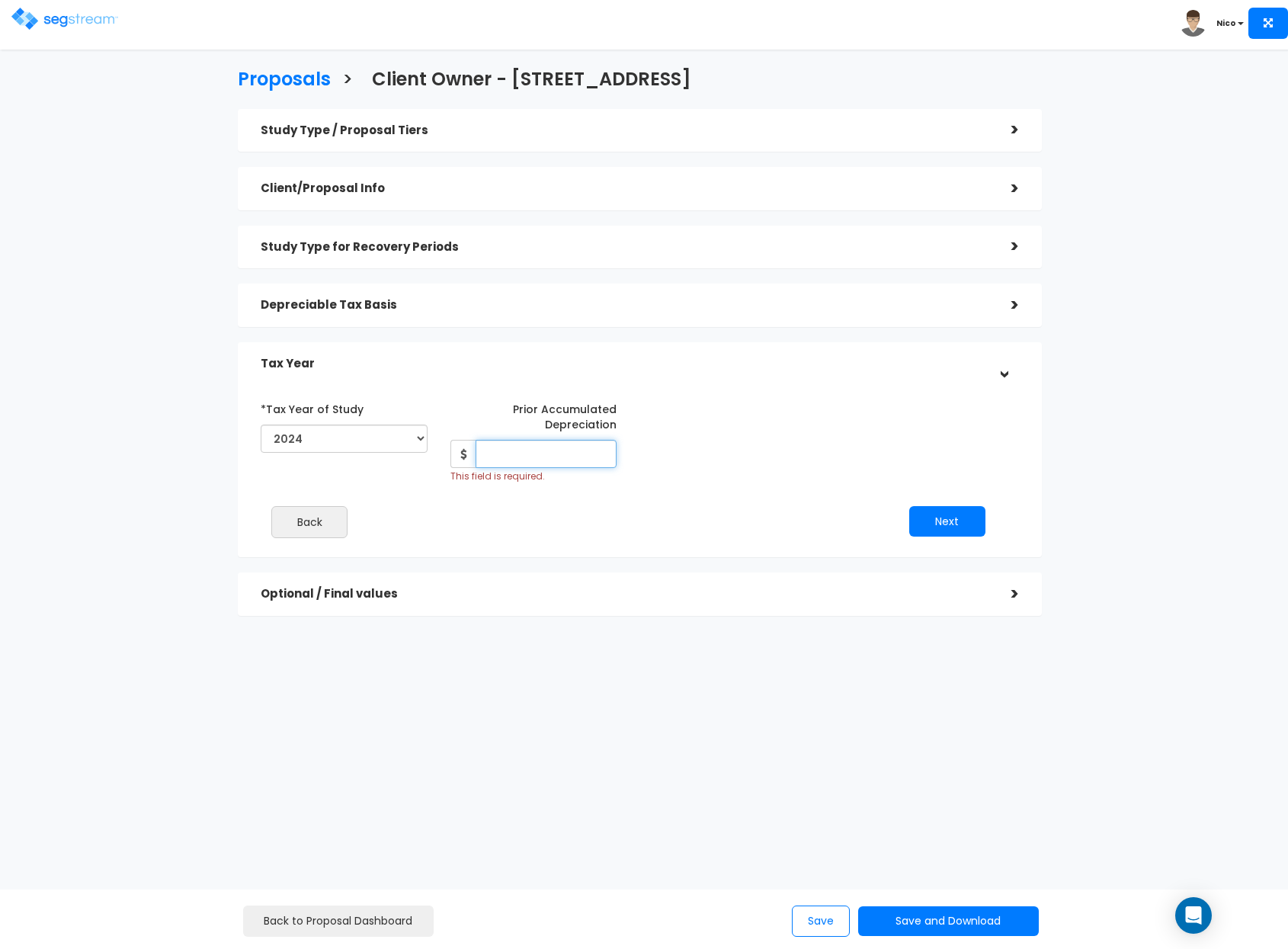
click at [536, 454] on input "Prior Accumulated Depreciation" at bounding box center [546, 453] width 142 height 28
click at [523, 453] on input "Prior Accumulated Depreciation" at bounding box center [546, 453] width 142 height 28
type input "3,207"
click at [589, 504] on div "*Tax Year of Study 2022 2023 2024 2025 2026 Prior Accumulated Depreciation" at bounding box center [628, 473] width 758 height 168
click at [942, 514] on button "Next" at bounding box center [948, 521] width 76 height 30
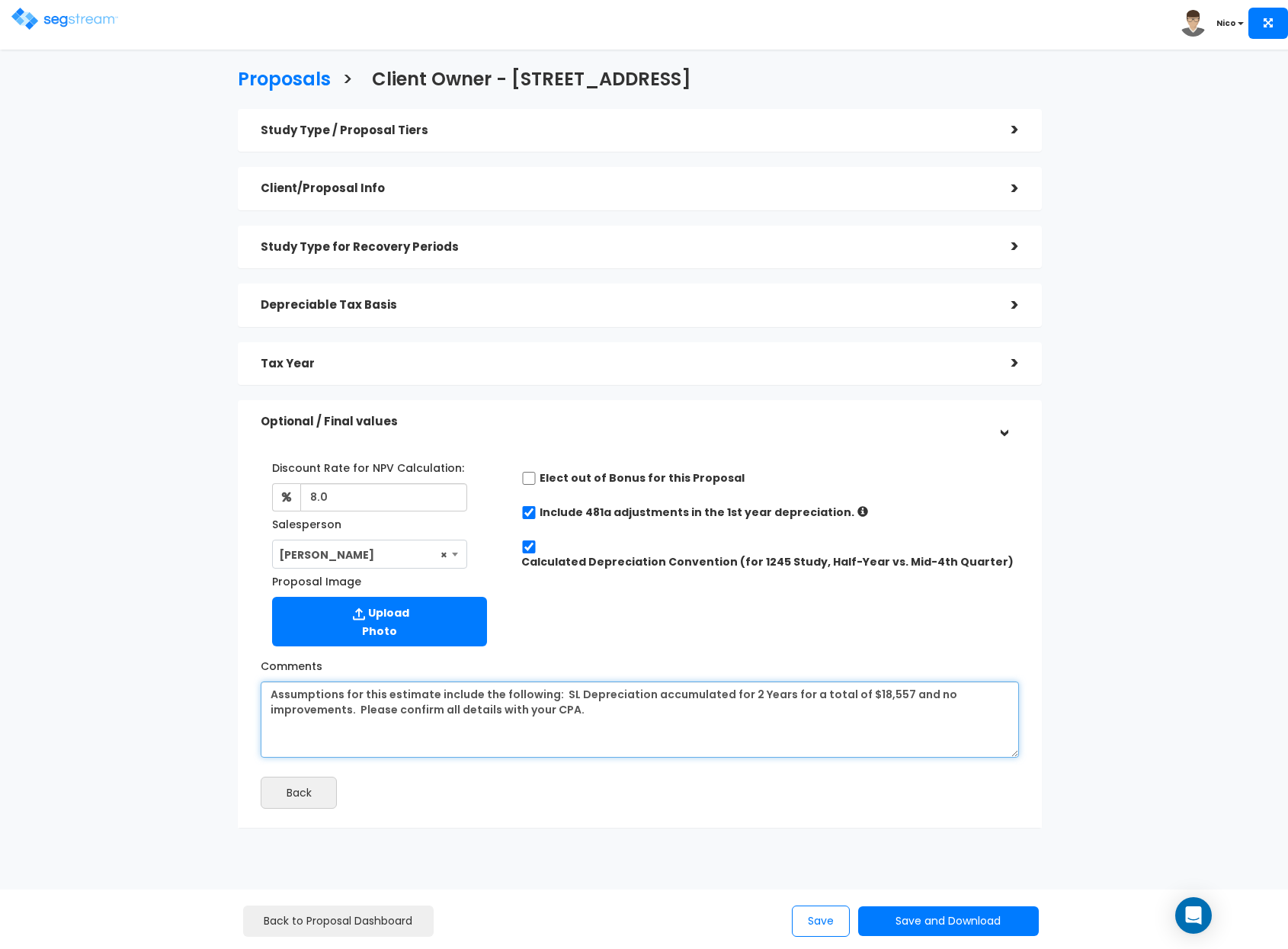
drag, startPoint x: 610, startPoint y: 716, endPoint x: 175, endPoint y: 678, distance: 436.7
click at [175, 678] on div "Proposals > Client Owner - 13638 Liberty Oak St Study Type / Proposal Tiers > *…" at bounding box center [639, 453] width 1054 height 1024
paste textarea "Received Draft 2024 DS; LTR and revised basi"
click at [780, 728] on textarea "Assumptions for this estimate include the following: SL Depreciation accumulate…" at bounding box center [640, 719] width 758 height 76
type textarea "Received Draft 2024 DS; LTR and revised basis. Please confirm all details with …"
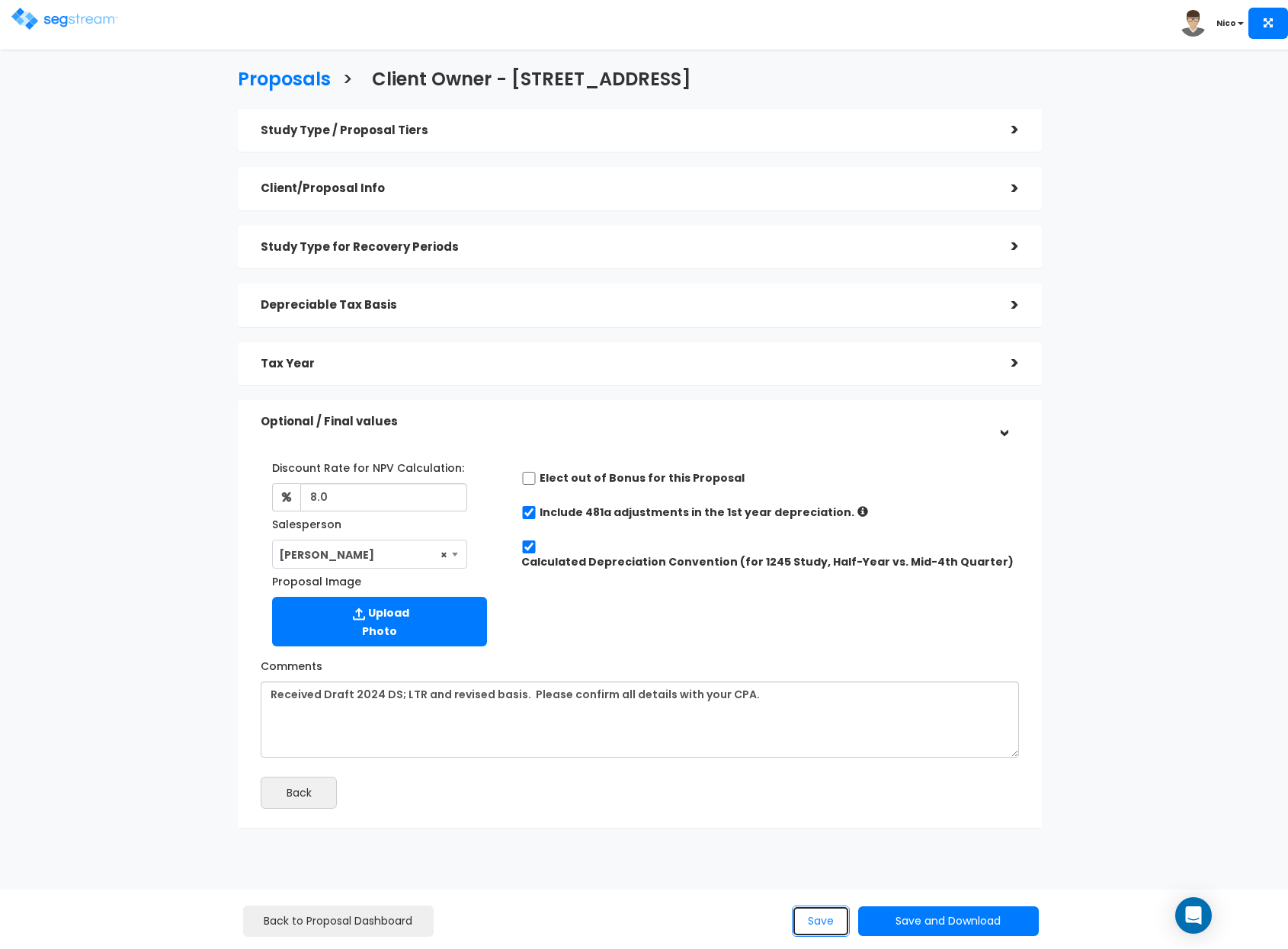
click at [813, 923] on button "Save" at bounding box center [820, 922] width 58 height 31
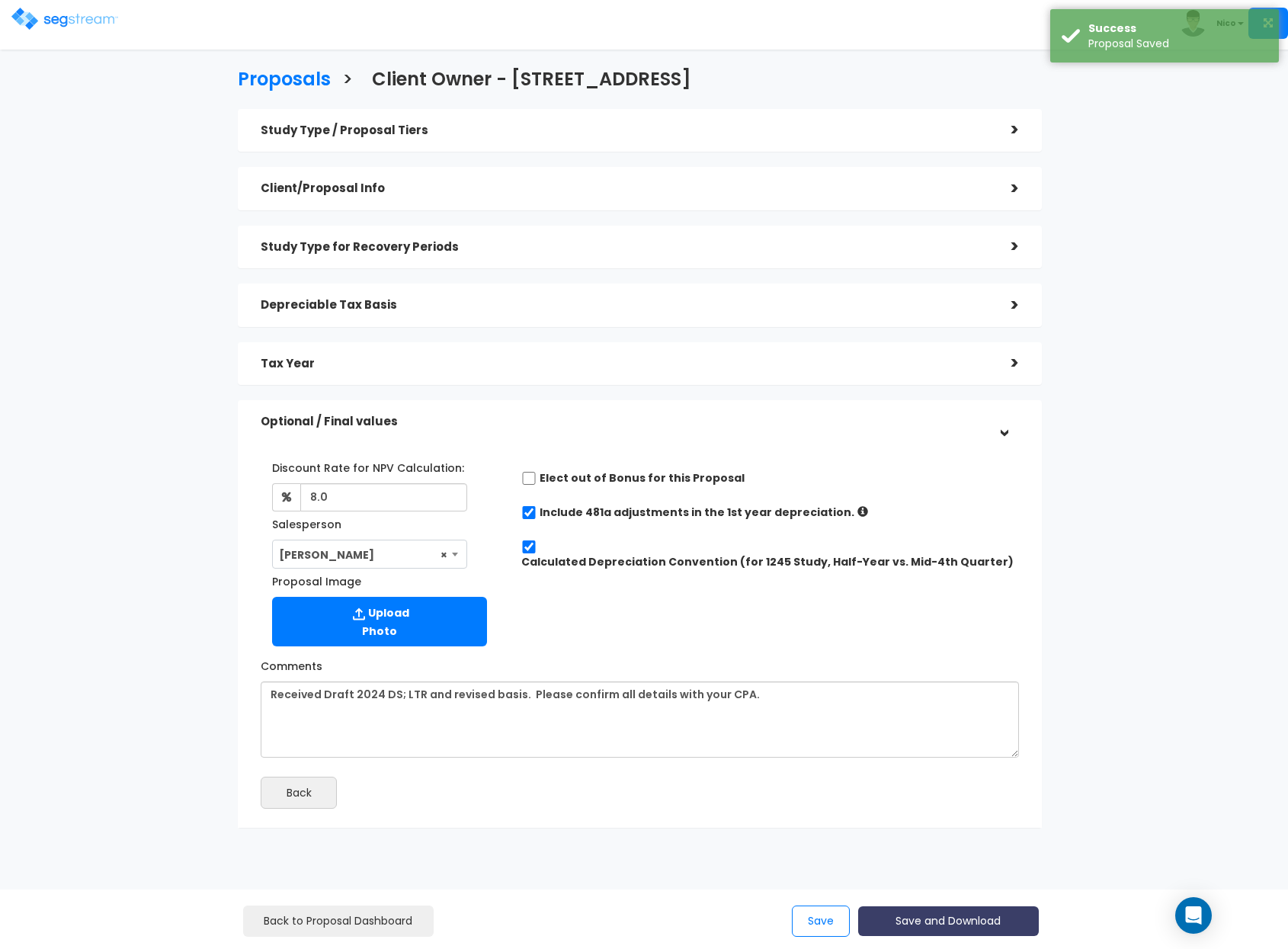
click at [934, 920] on button "Save and Download" at bounding box center [948, 921] width 180 height 29
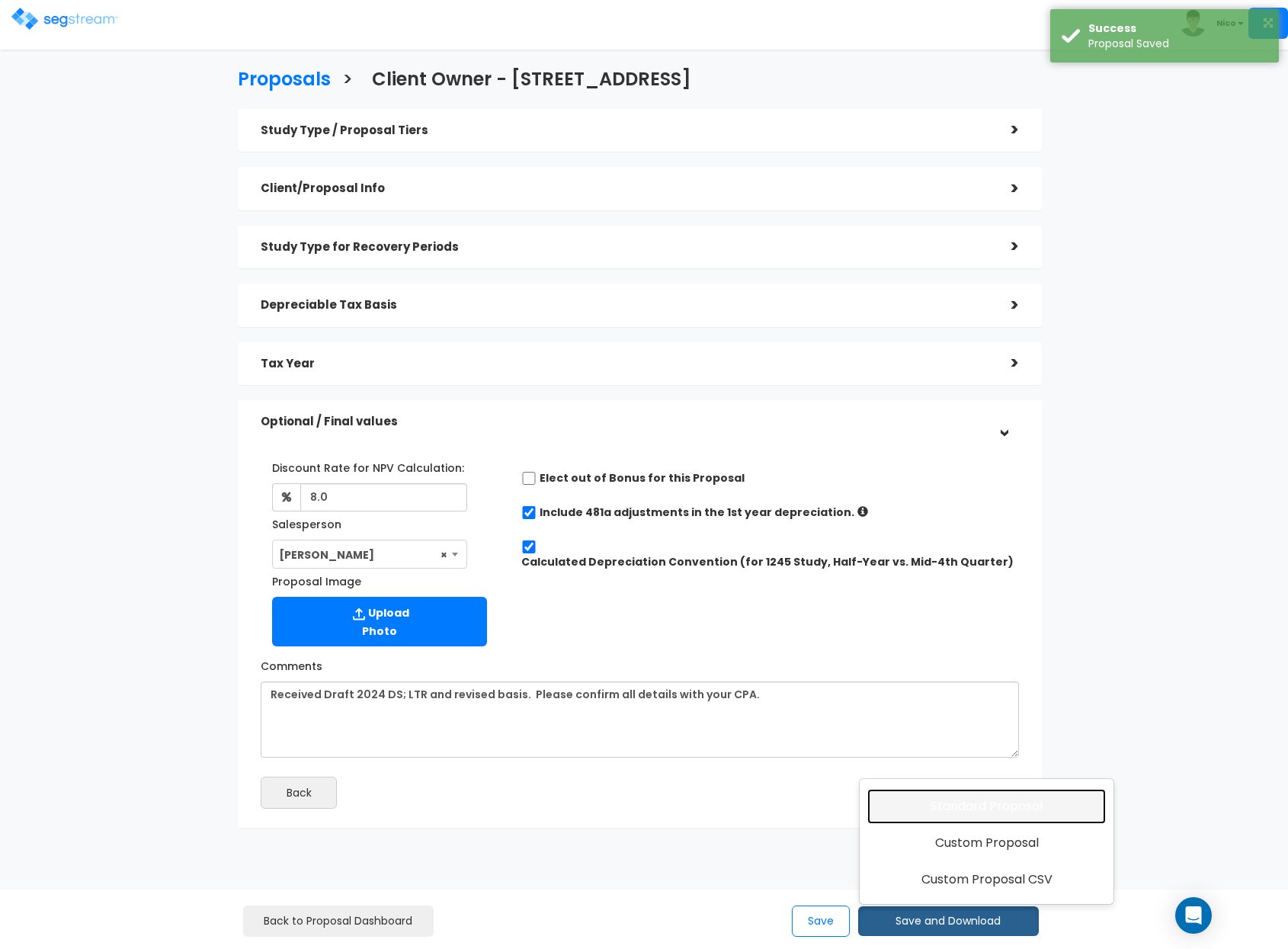
click at [972, 813] on link "Standard Proposal" at bounding box center [987, 806] width 238 height 35
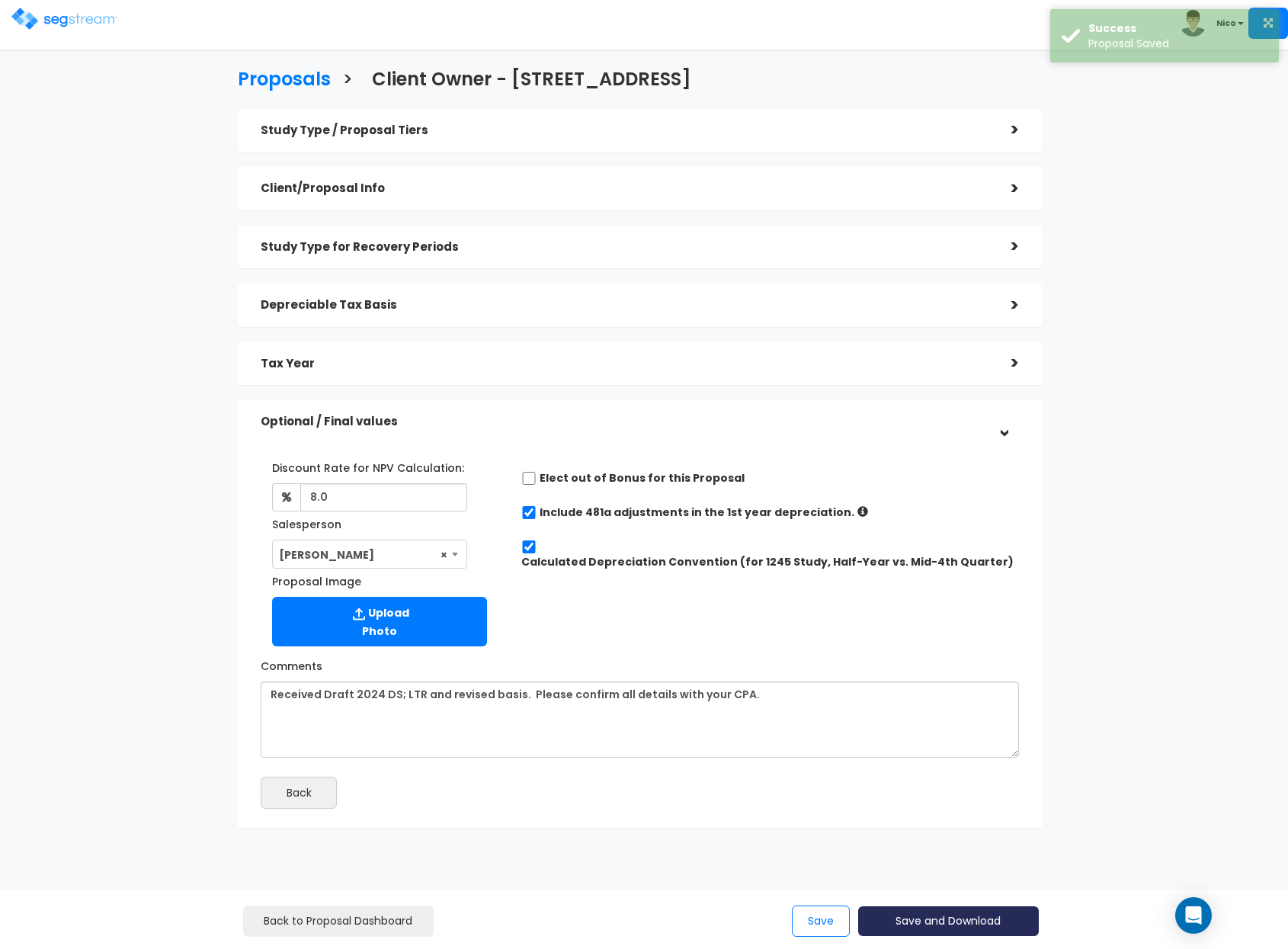
click at [943, 920] on button "Save and Download" at bounding box center [948, 921] width 180 height 29
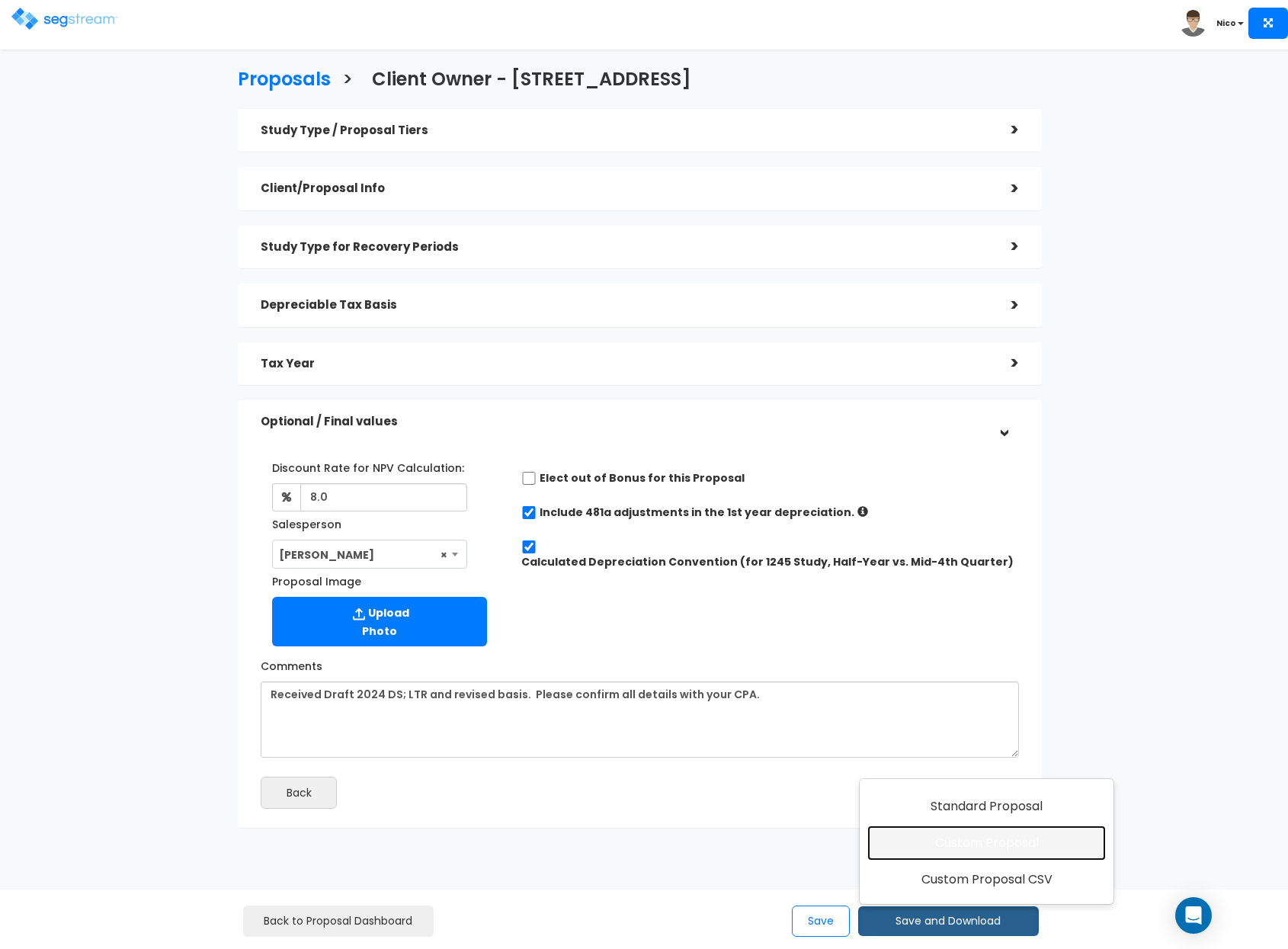
click at [971, 851] on link "Custom Proposal" at bounding box center [987, 843] width 238 height 35
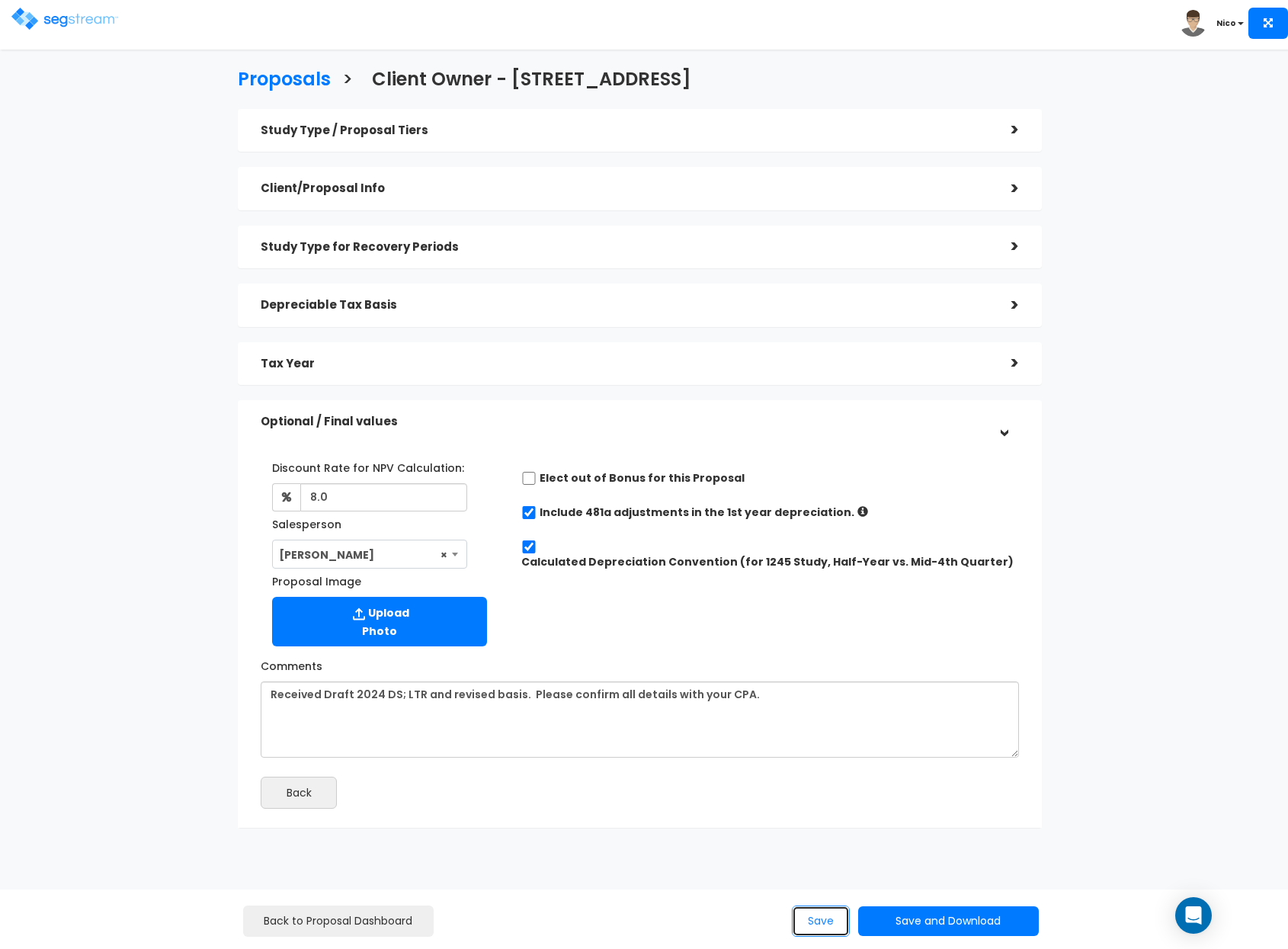
click at [820, 931] on button "Save" at bounding box center [820, 922] width 58 height 31
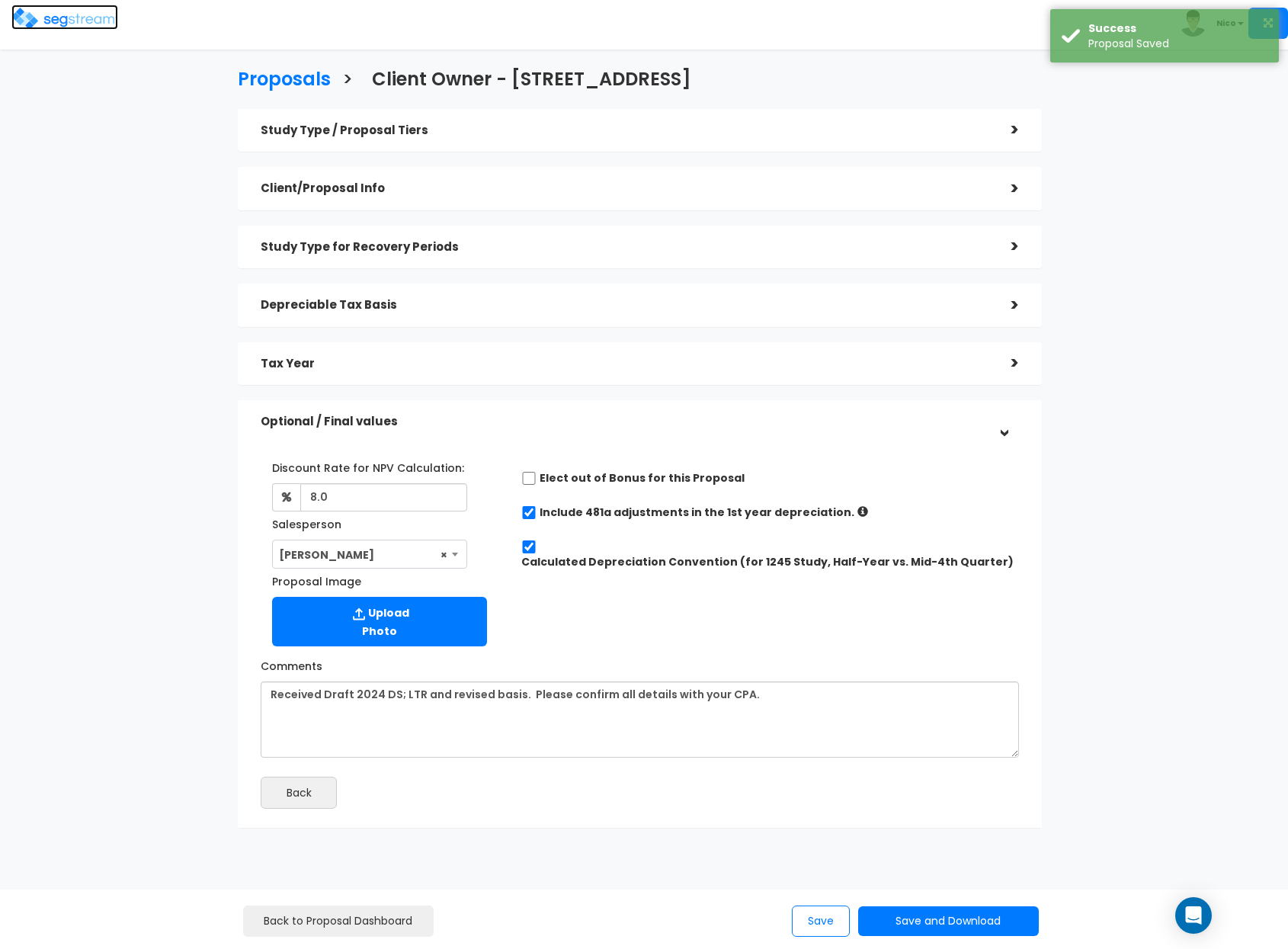
click at [64, 12] on img at bounding box center [64, 19] width 107 height 22
